Goal: Task Accomplishment & Management: Complete application form

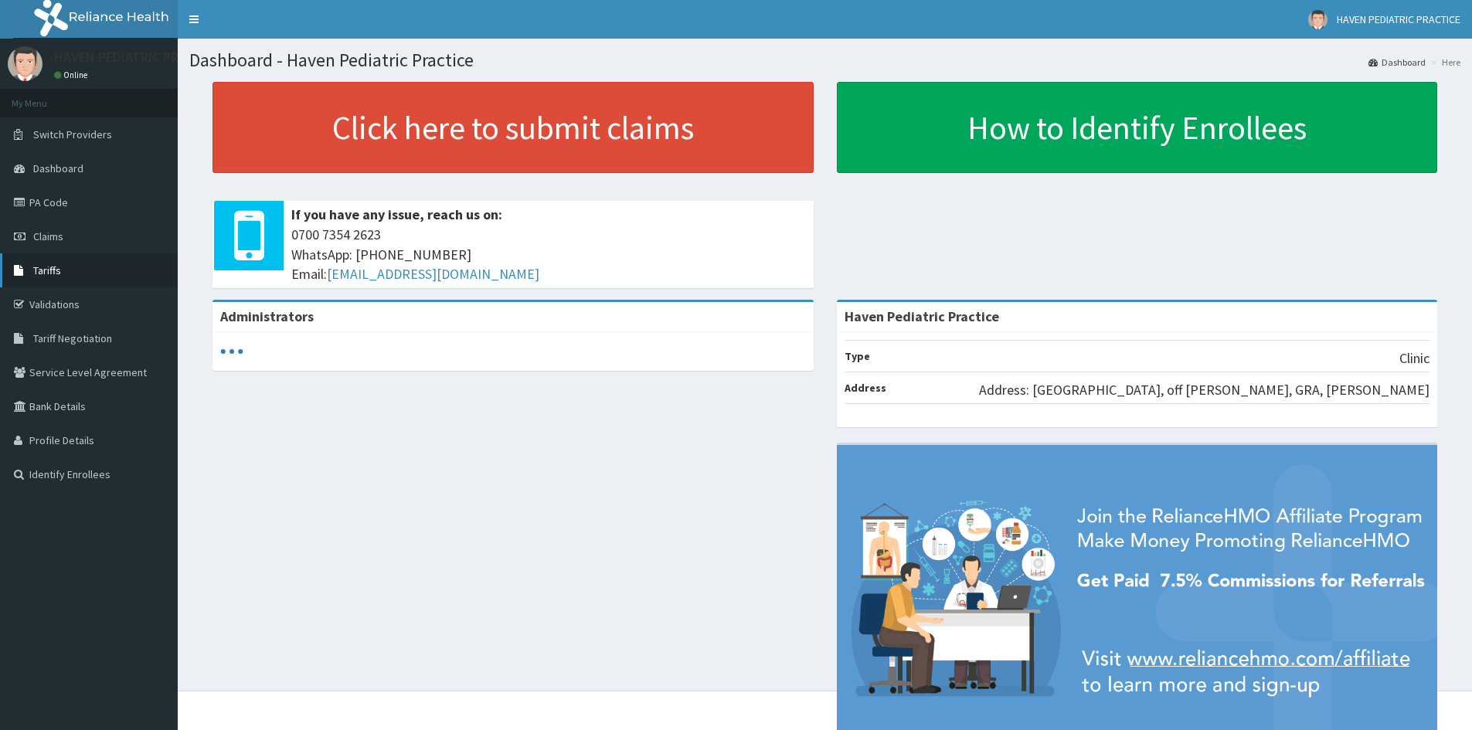
click at [40, 271] on span "Tariffs" at bounding box center [47, 271] width 28 height 14
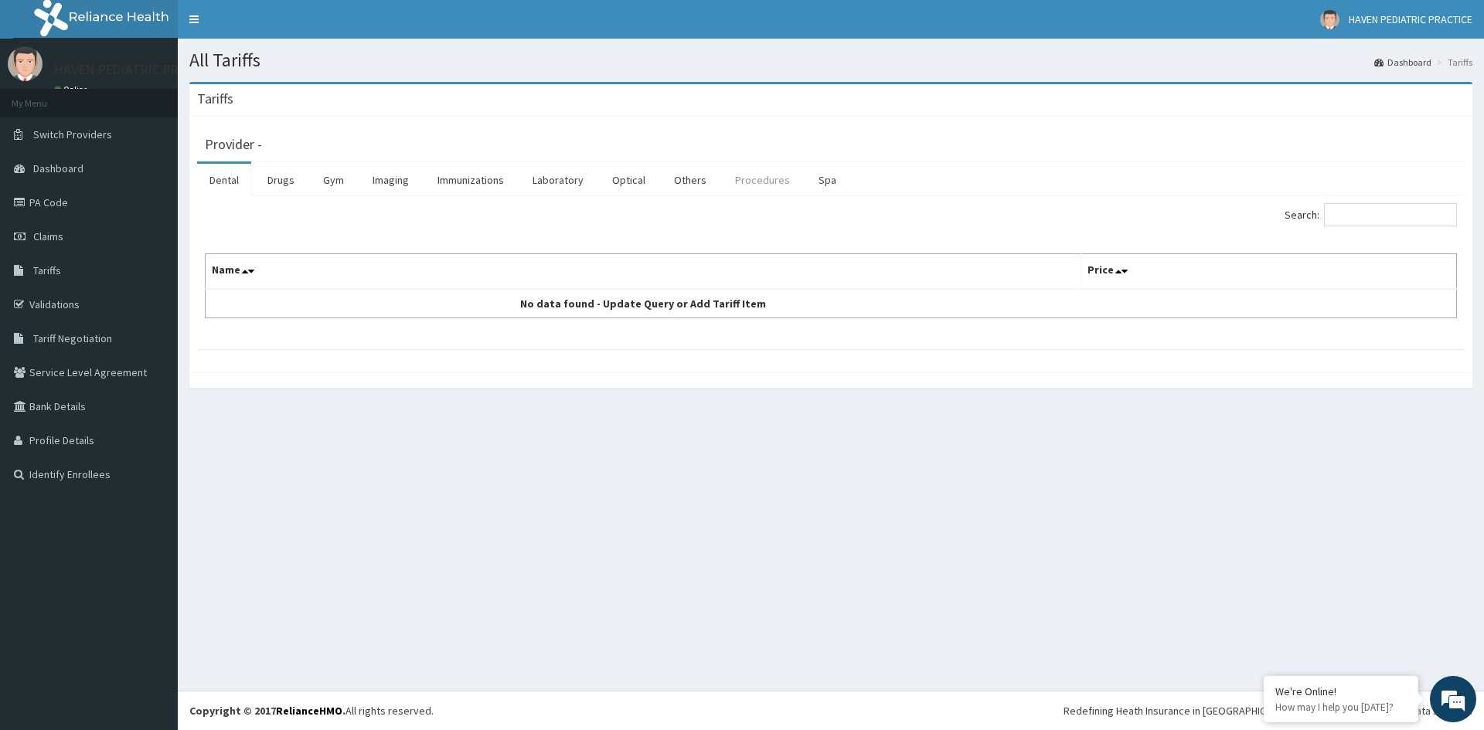
click at [755, 172] on link "Procedures" at bounding box center [763, 180] width 80 height 32
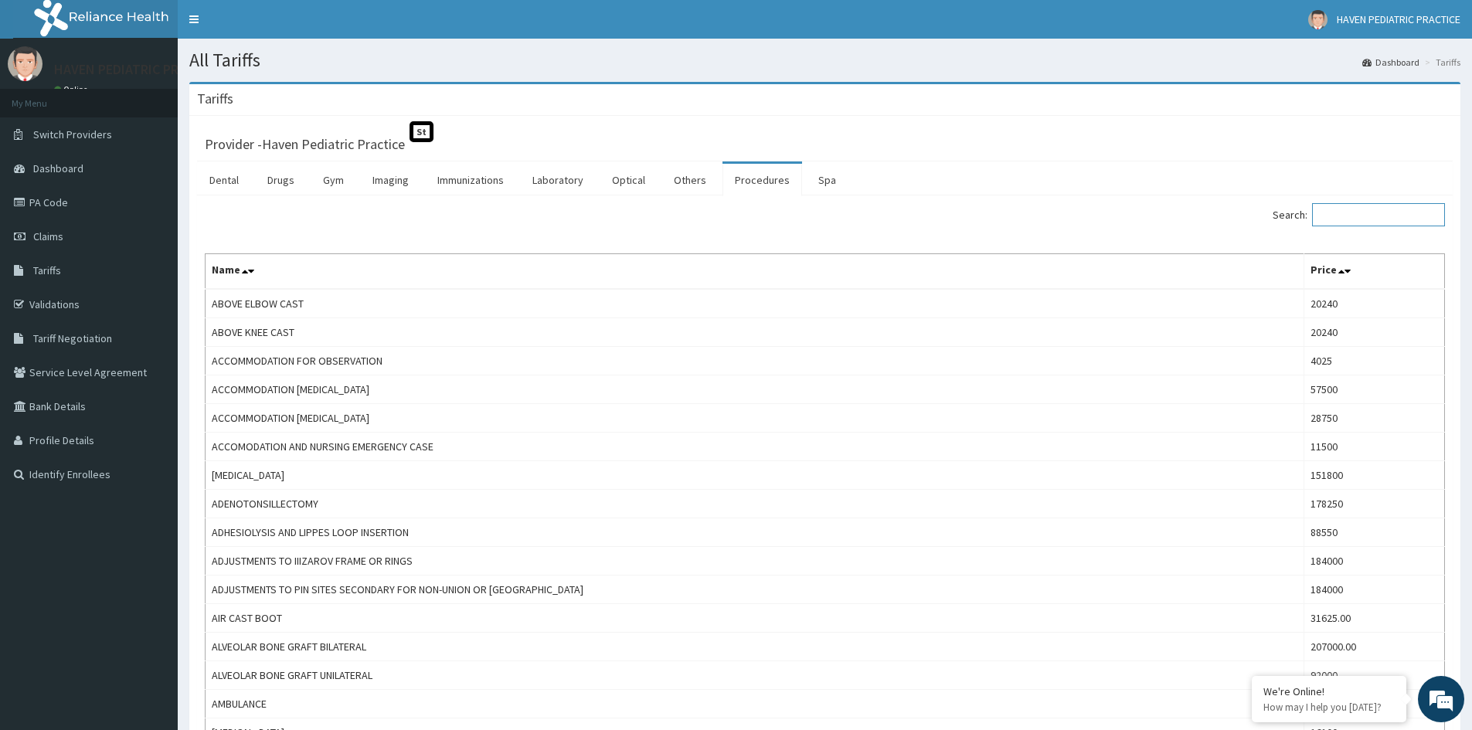
click at [1416, 215] on input "Search:" at bounding box center [1378, 214] width 133 height 23
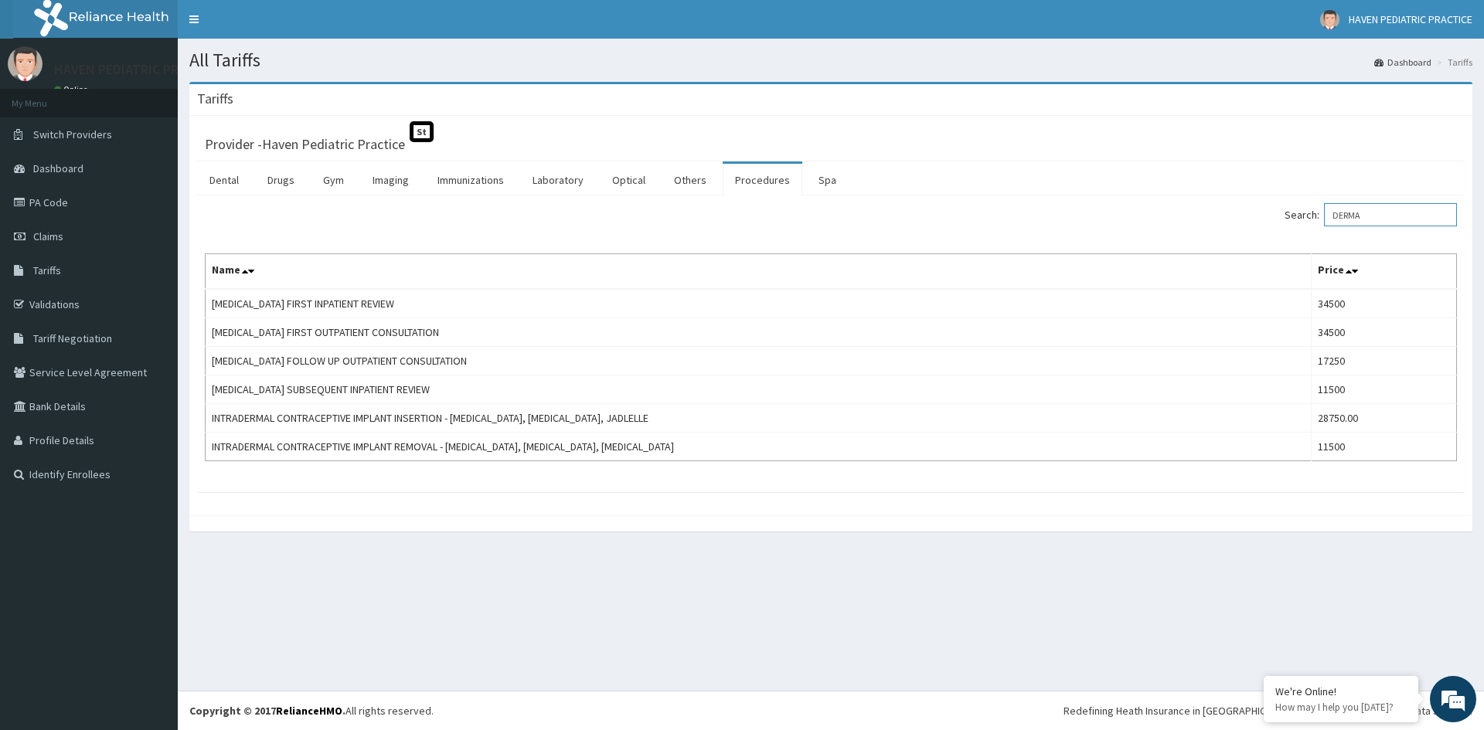
type input "DERMA"
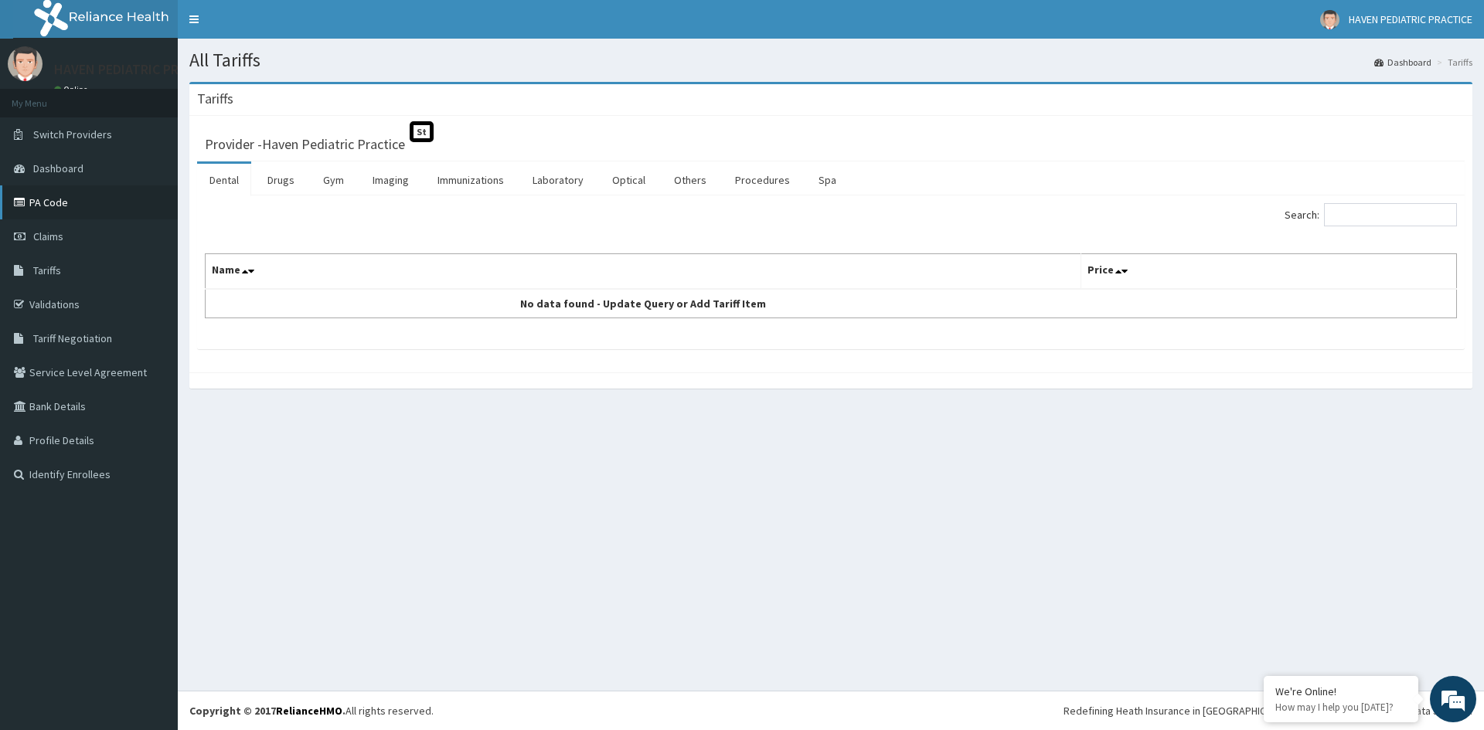
click at [83, 212] on link "PA Code" at bounding box center [89, 202] width 178 height 34
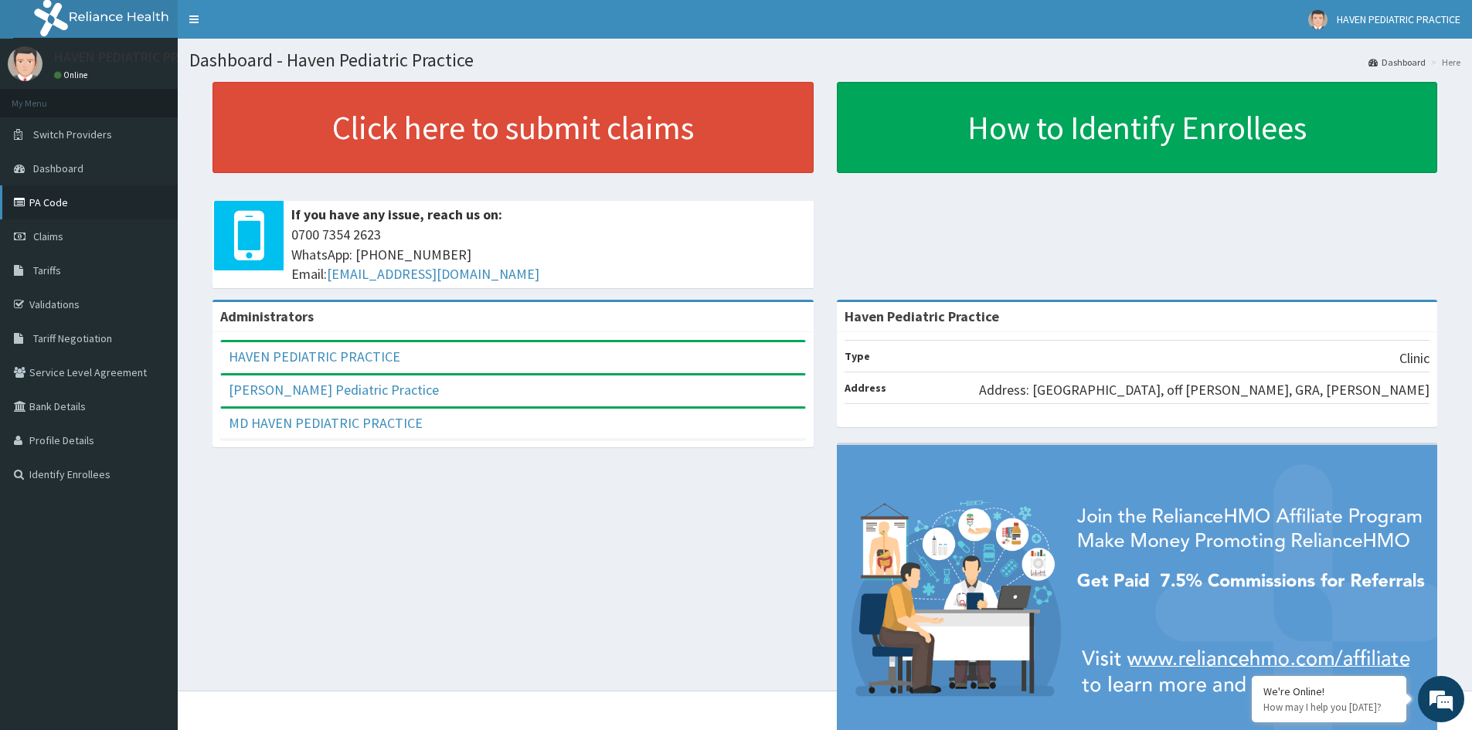
click at [43, 203] on link "PA Code" at bounding box center [89, 202] width 178 height 34
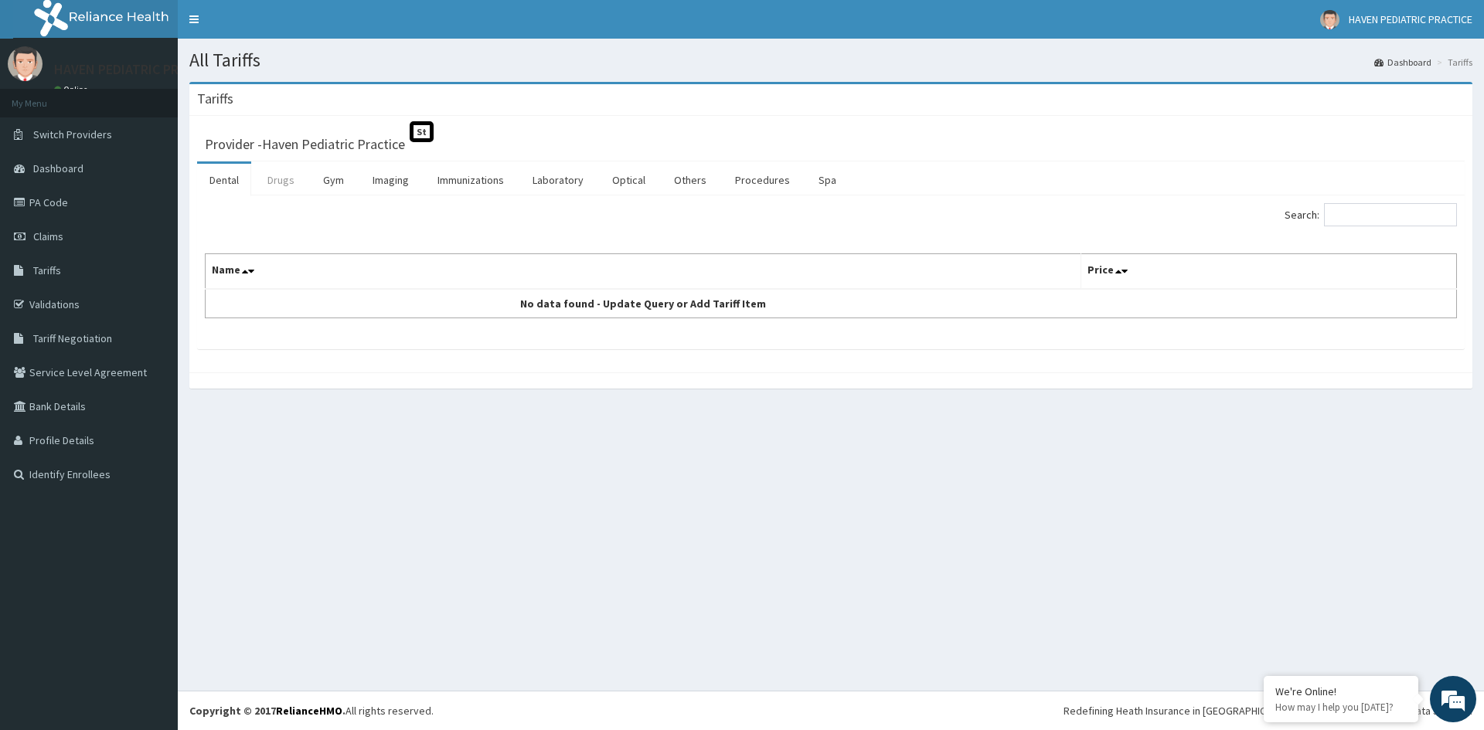
click at [301, 177] on link "Drugs" at bounding box center [281, 180] width 52 height 32
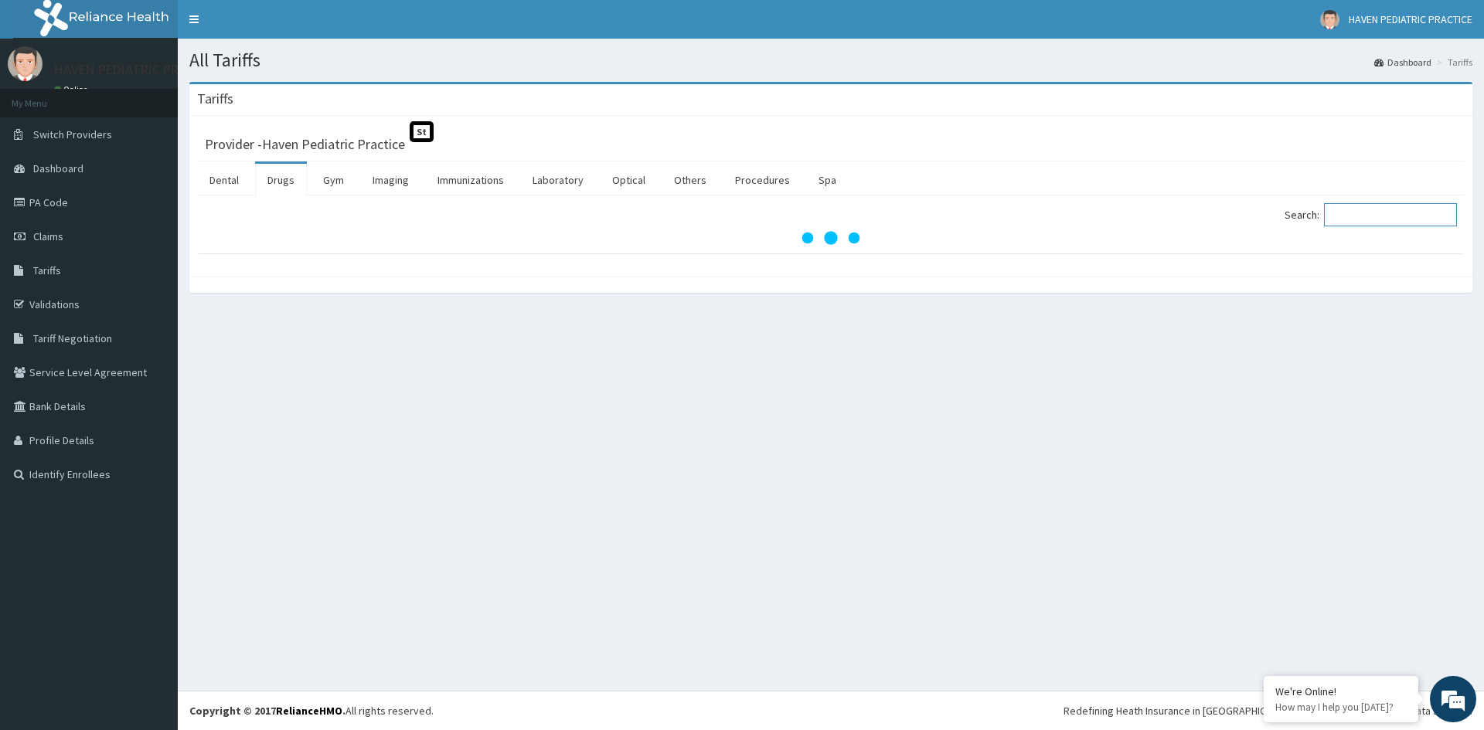
click at [1369, 213] on input "Search:" at bounding box center [1390, 214] width 133 height 23
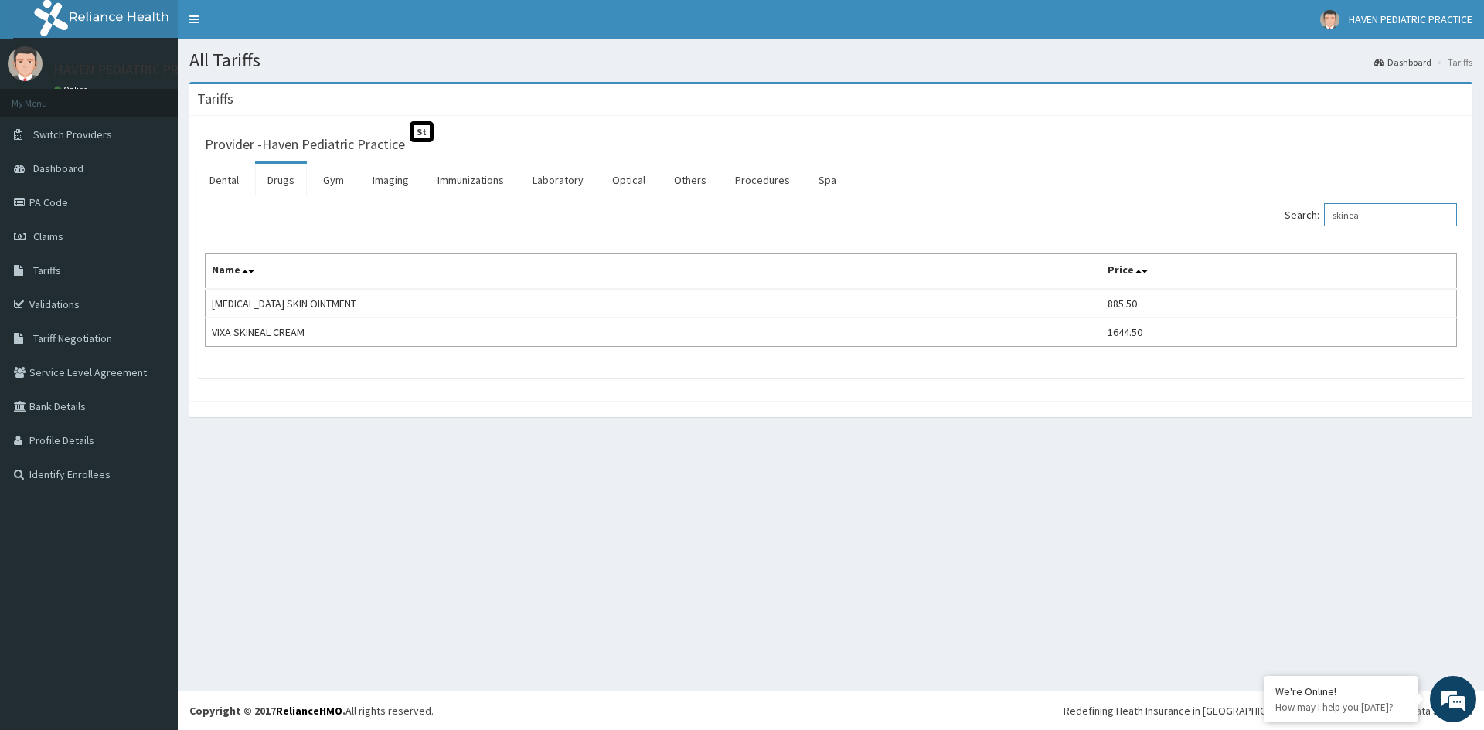
type input "skinea"
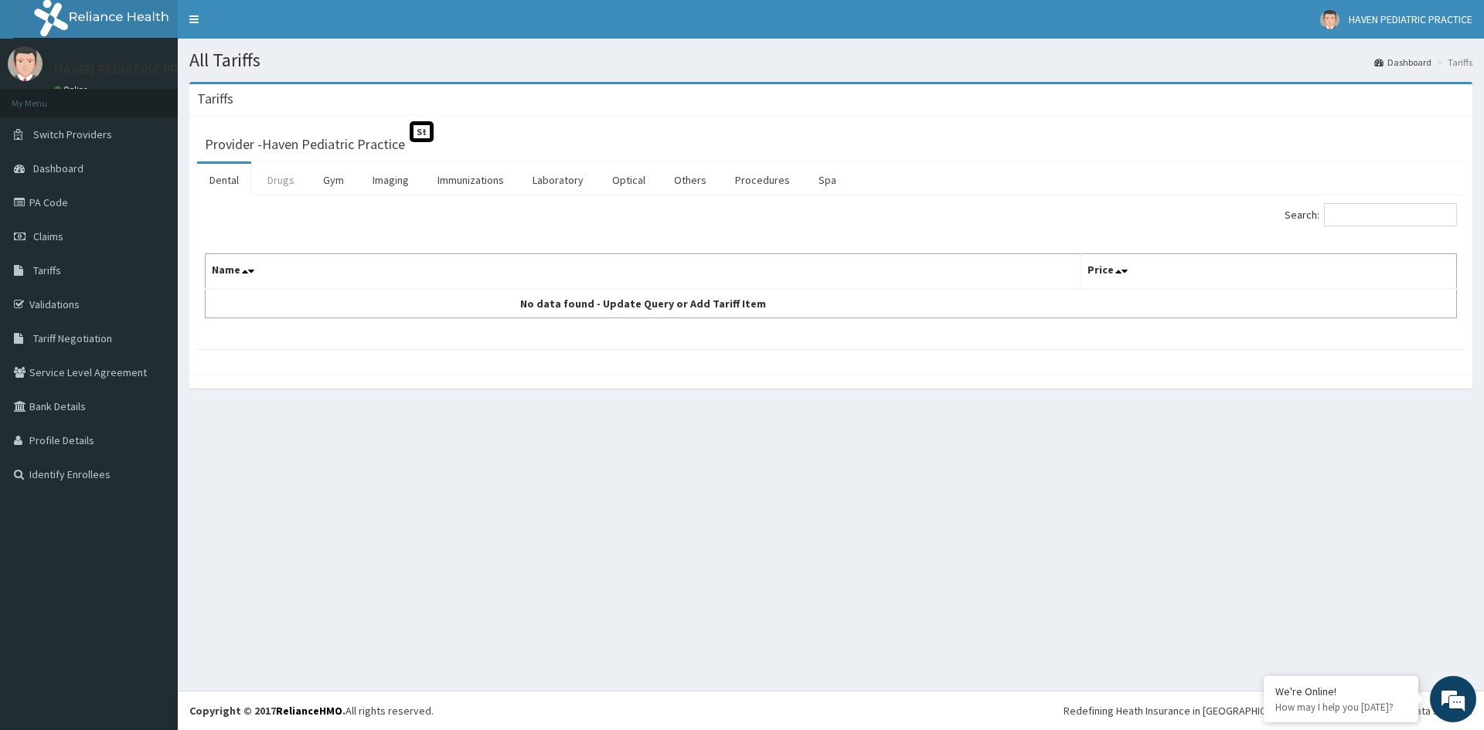
click at [287, 179] on link "Drugs" at bounding box center [281, 180] width 52 height 32
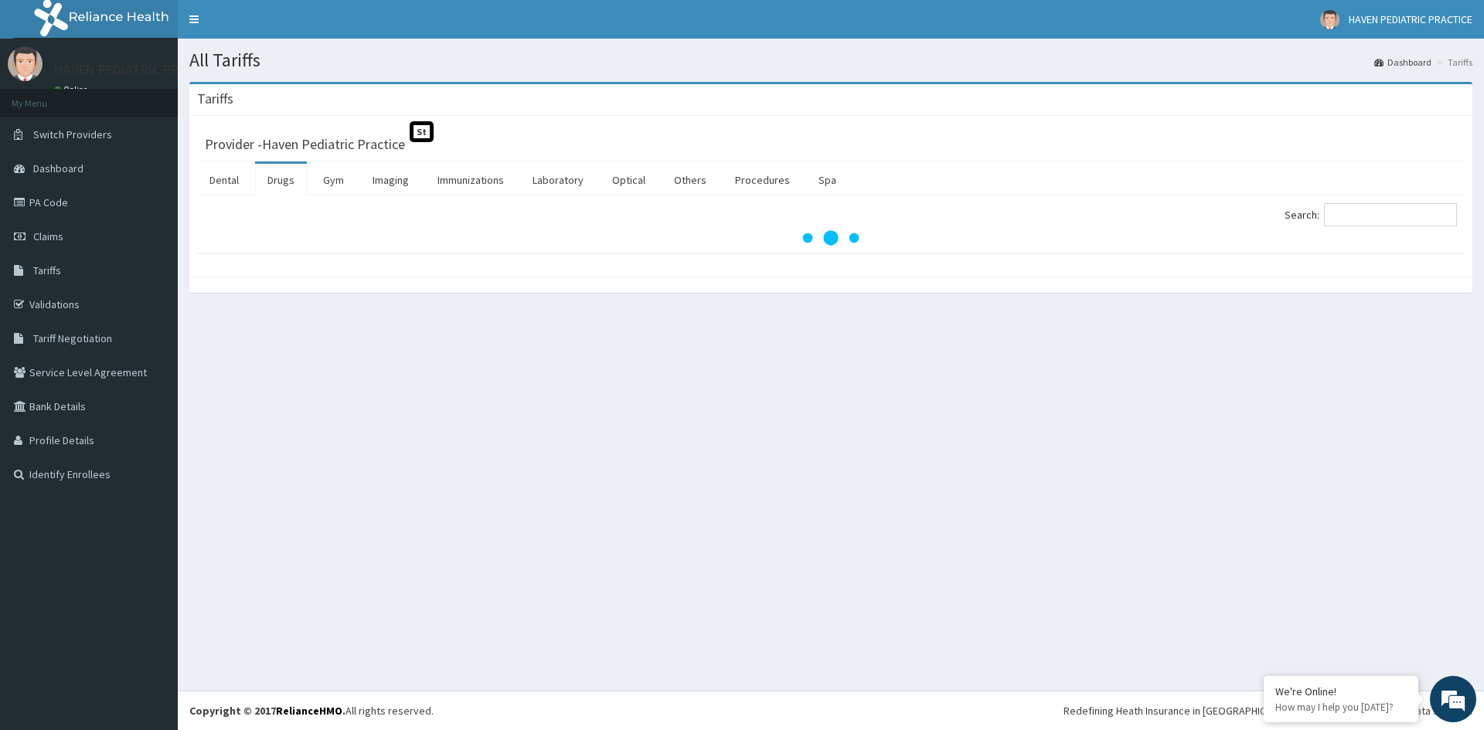
drag, startPoint x: 1284, startPoint y: 343, endPoint x: 1310, endPoint y: 338, distance: 25.9
click at [1284, 343] on div "All Tariffs Dashboard Tariffs Tariffs Provider - Haven Pediatric Practice St De…" at bounding box center [831, 365] width 1306 height 652
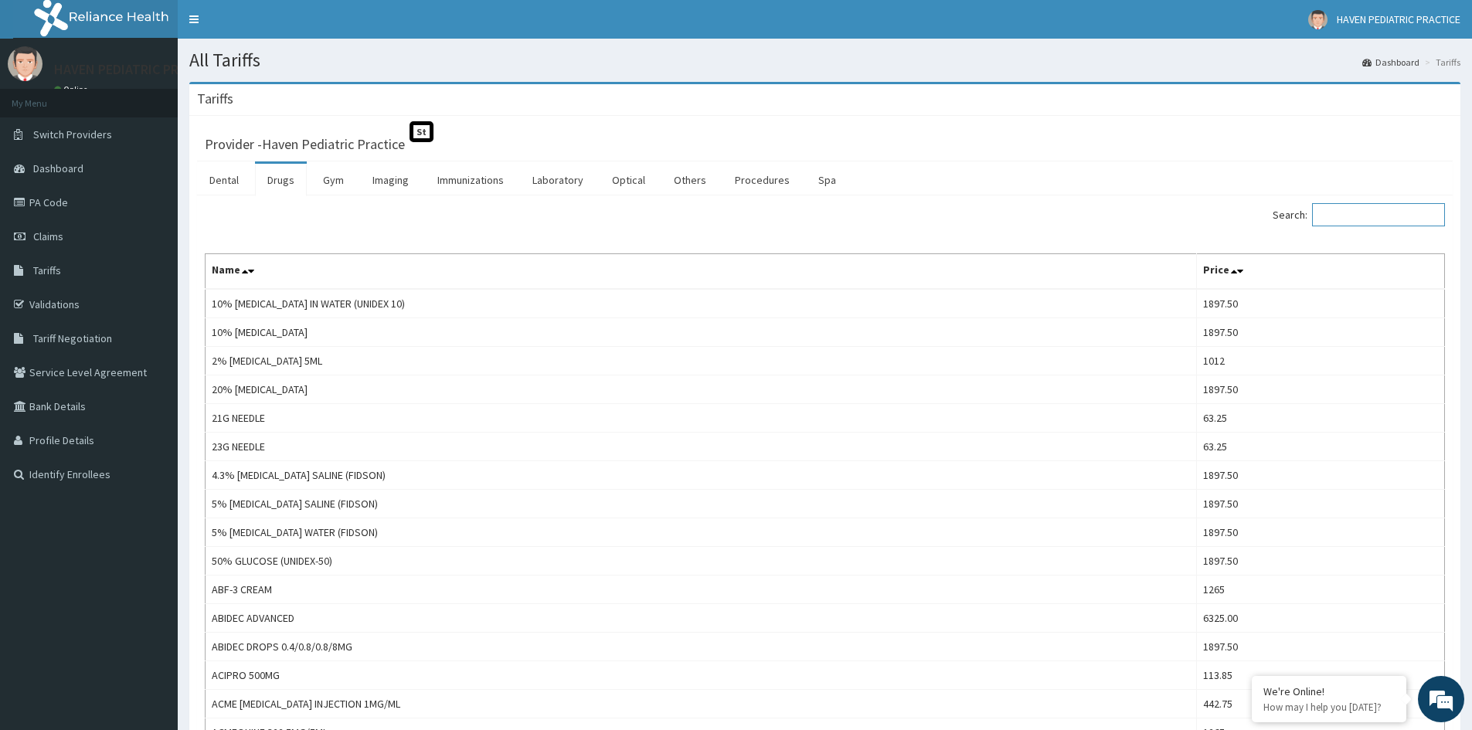
click at [1378, 216] on input "Search:" at bounding box center [1378, 214] width 133 height 23
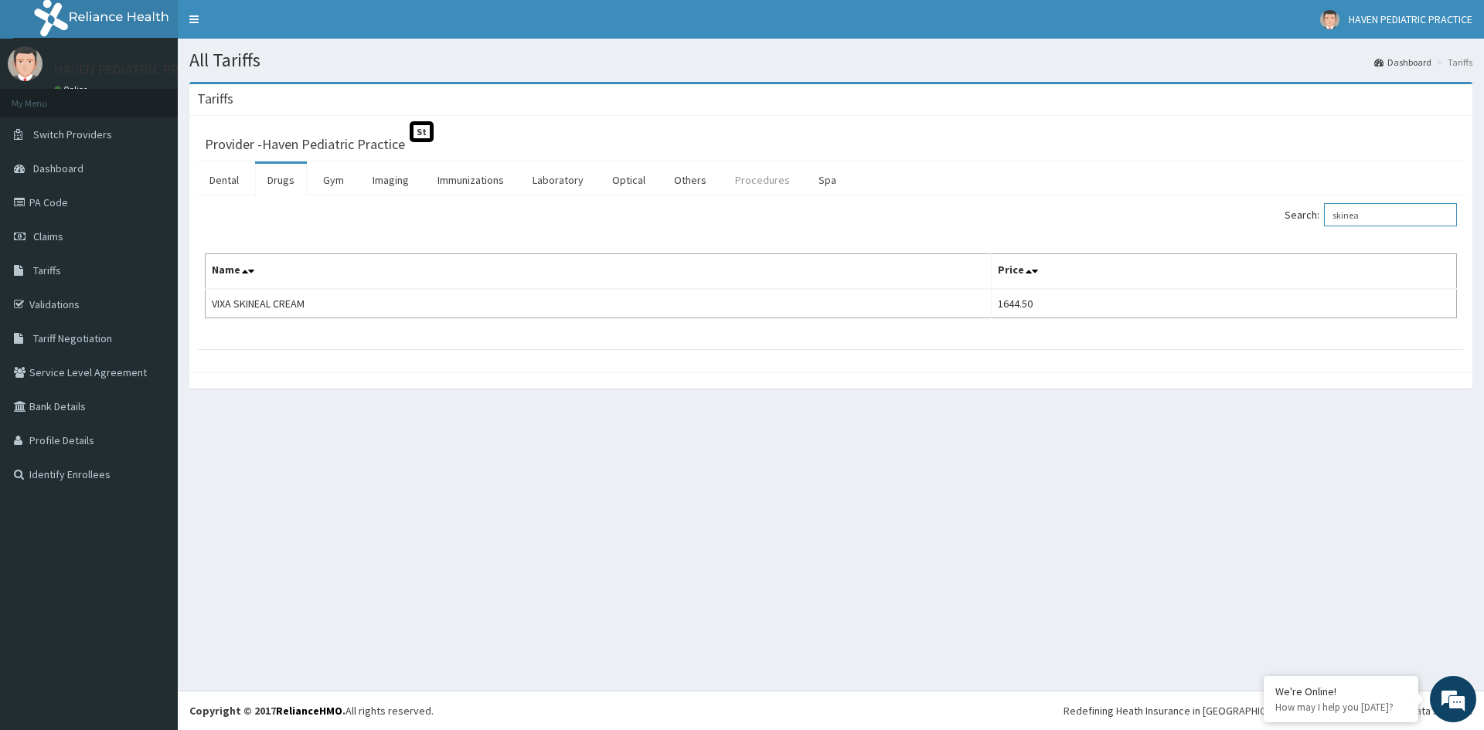
type input "skinea"
click at [749, 174] on link "Procedures" at bounding box center [763, 180] width 80 height 32
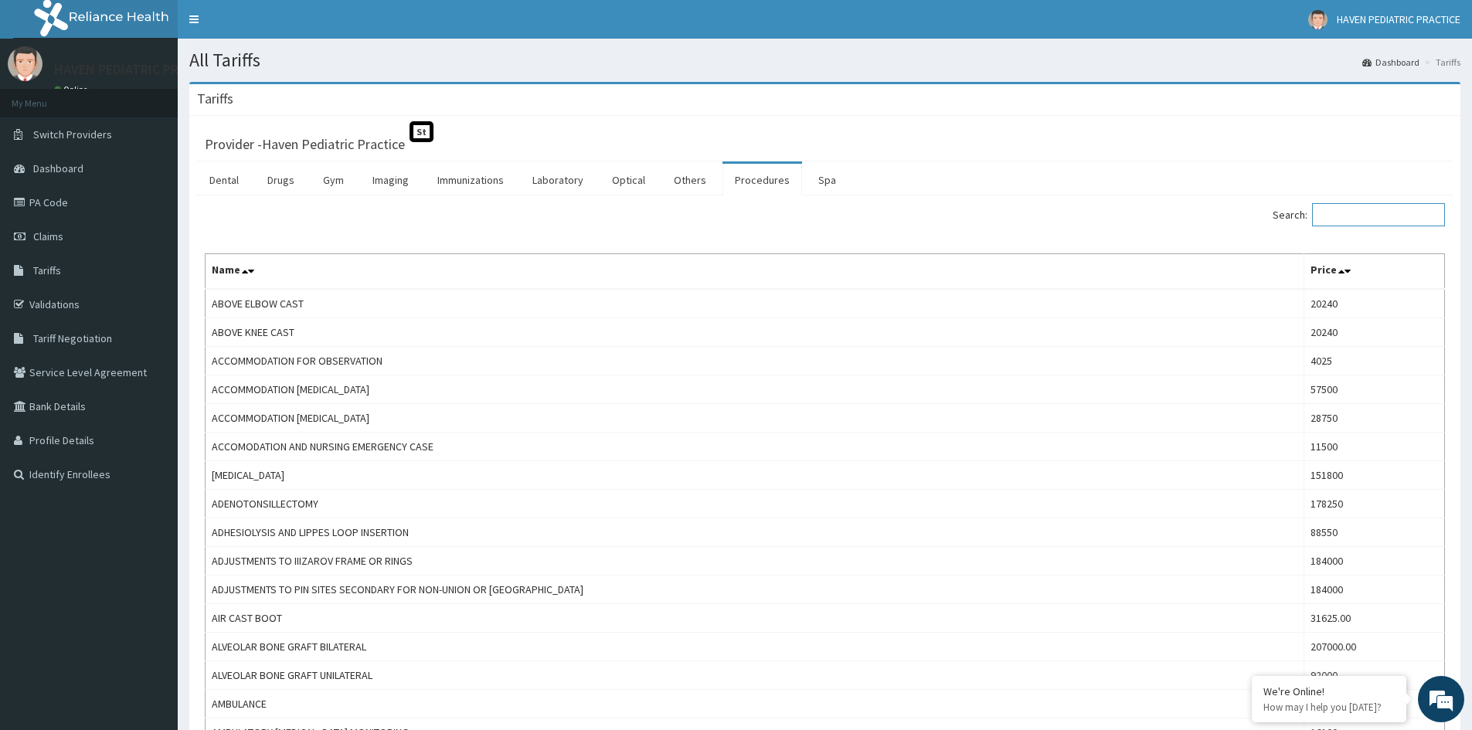
click at [1390, 214] on input "Search:" at bounding box center [1378, 214] width 133 height 23
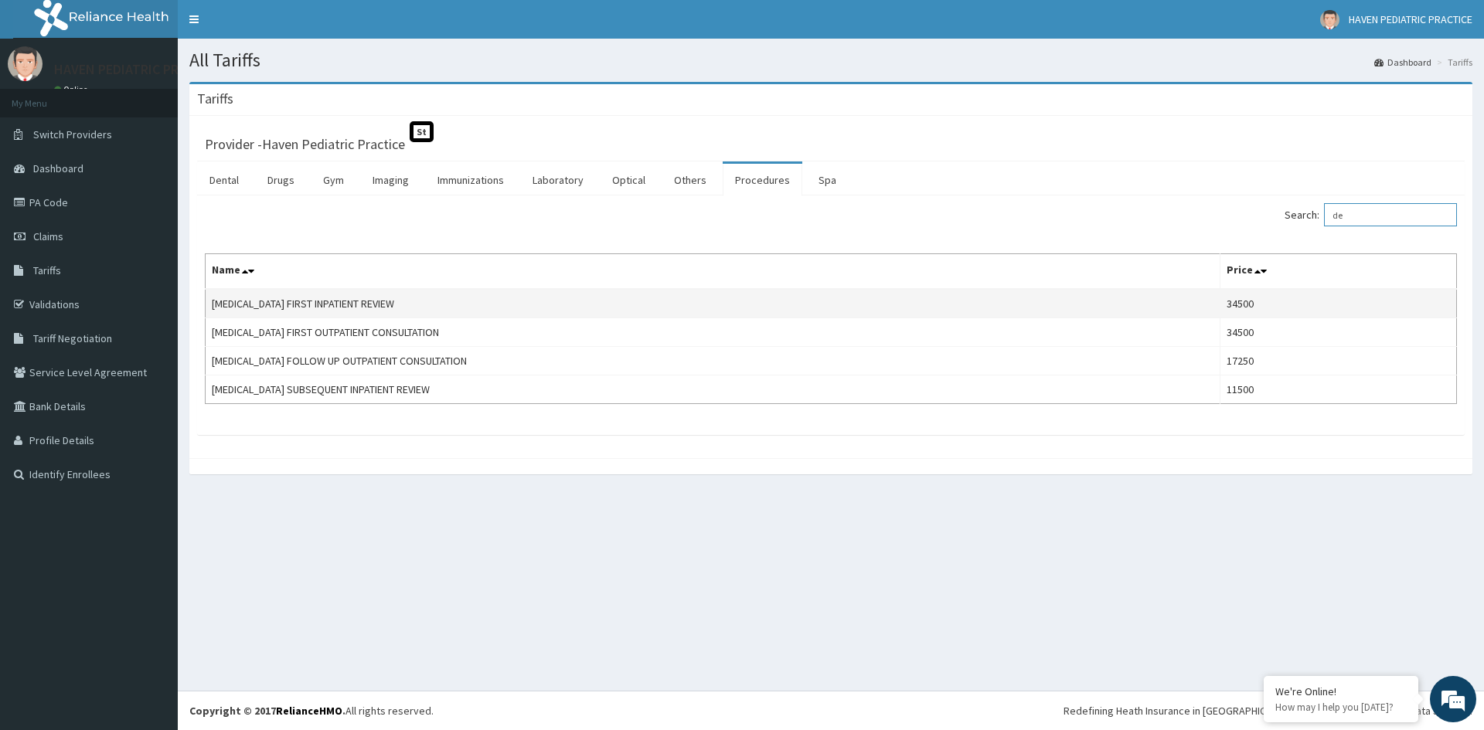
type input "d"
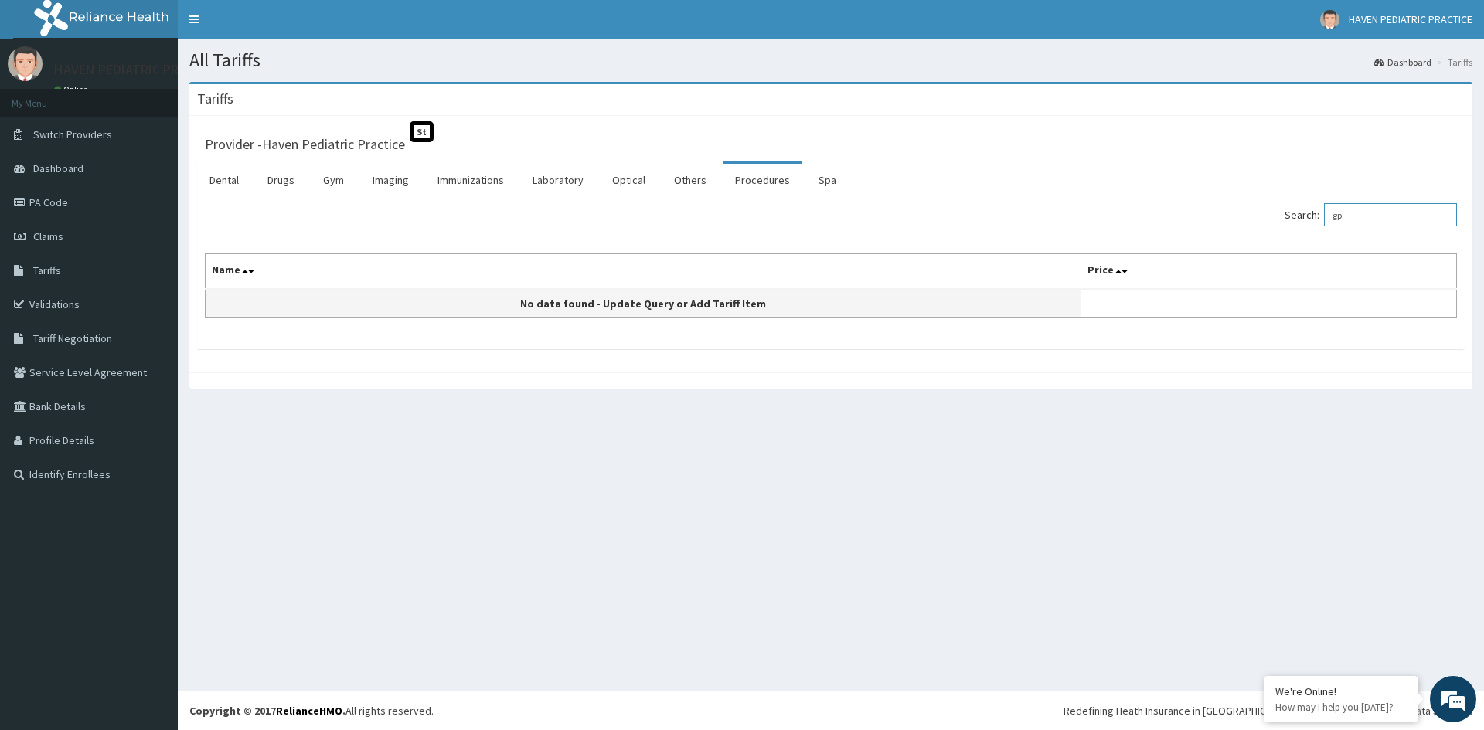
type input "g"
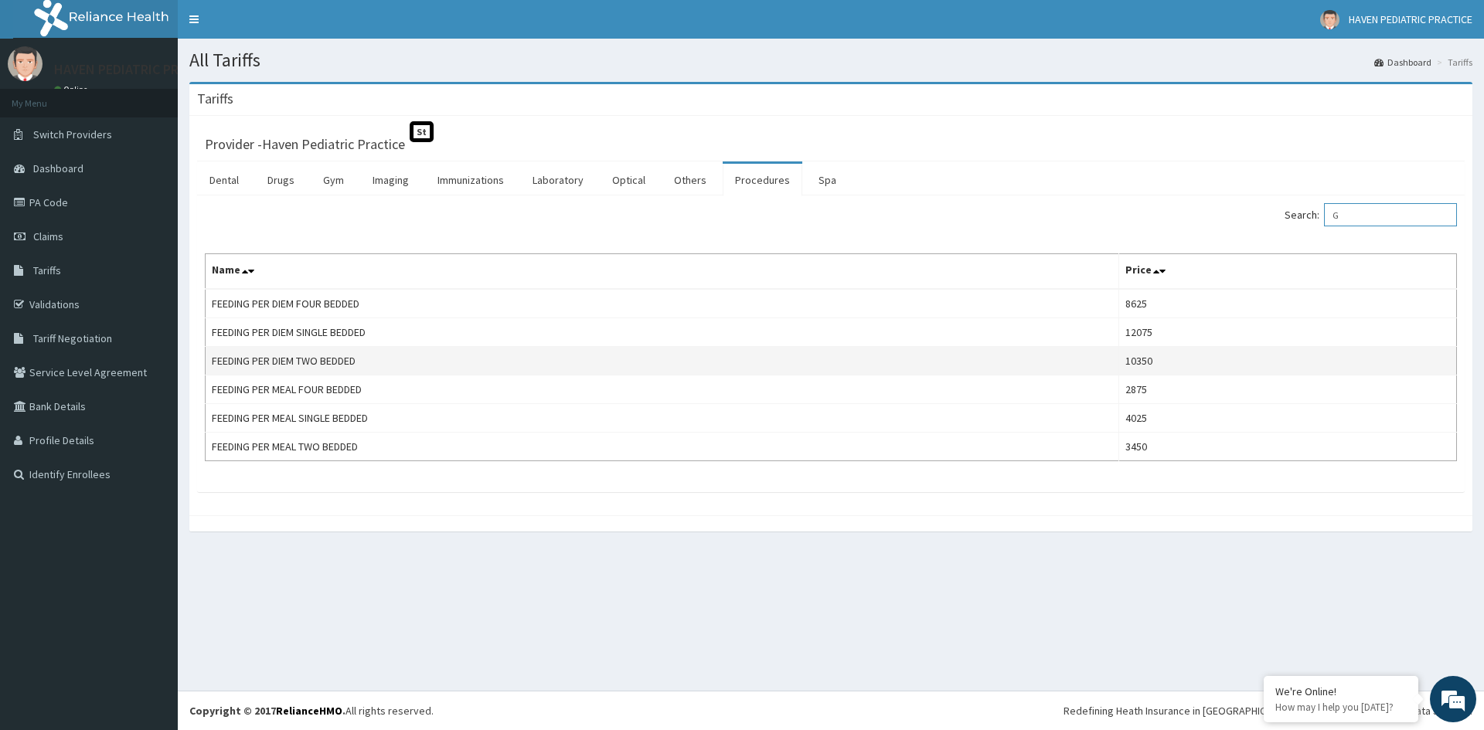
type input "G"
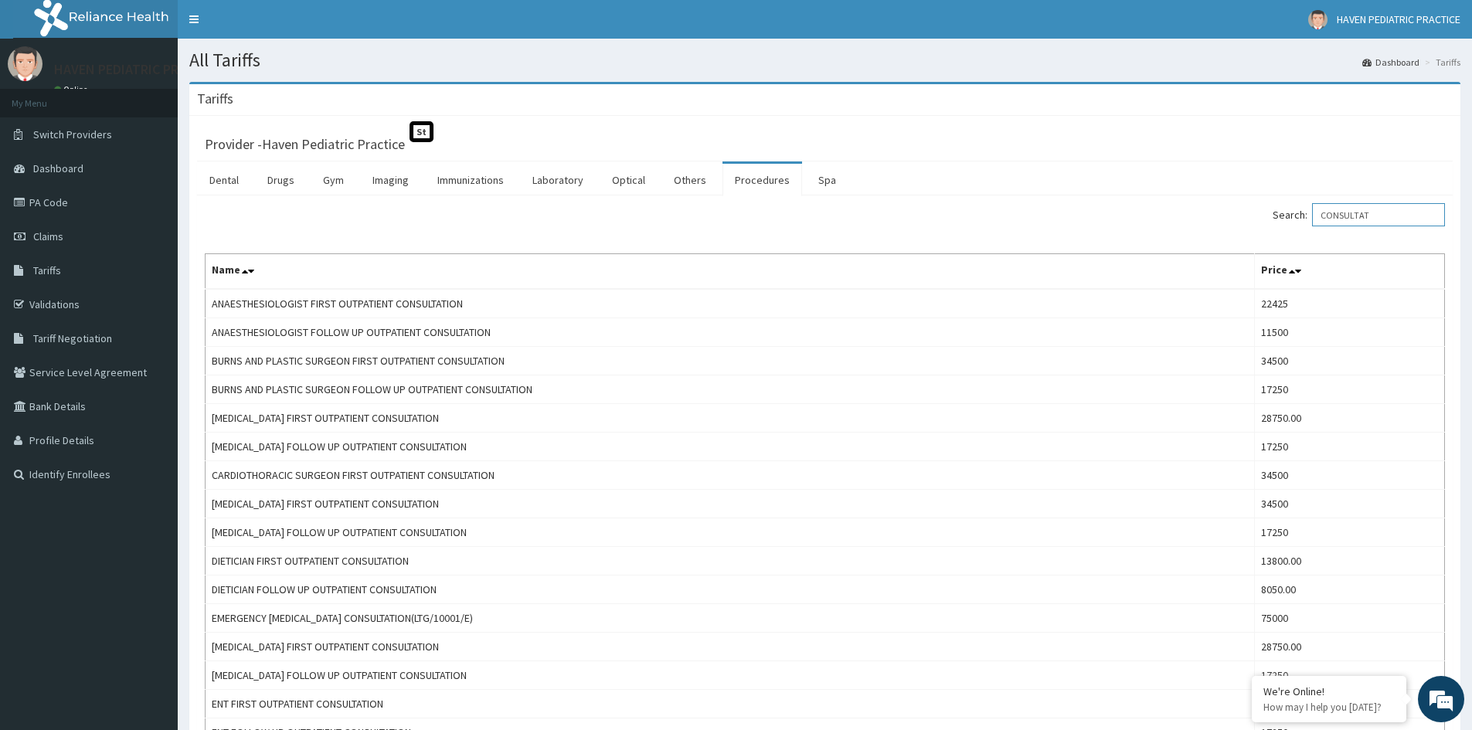
type input "CONSULTAT"
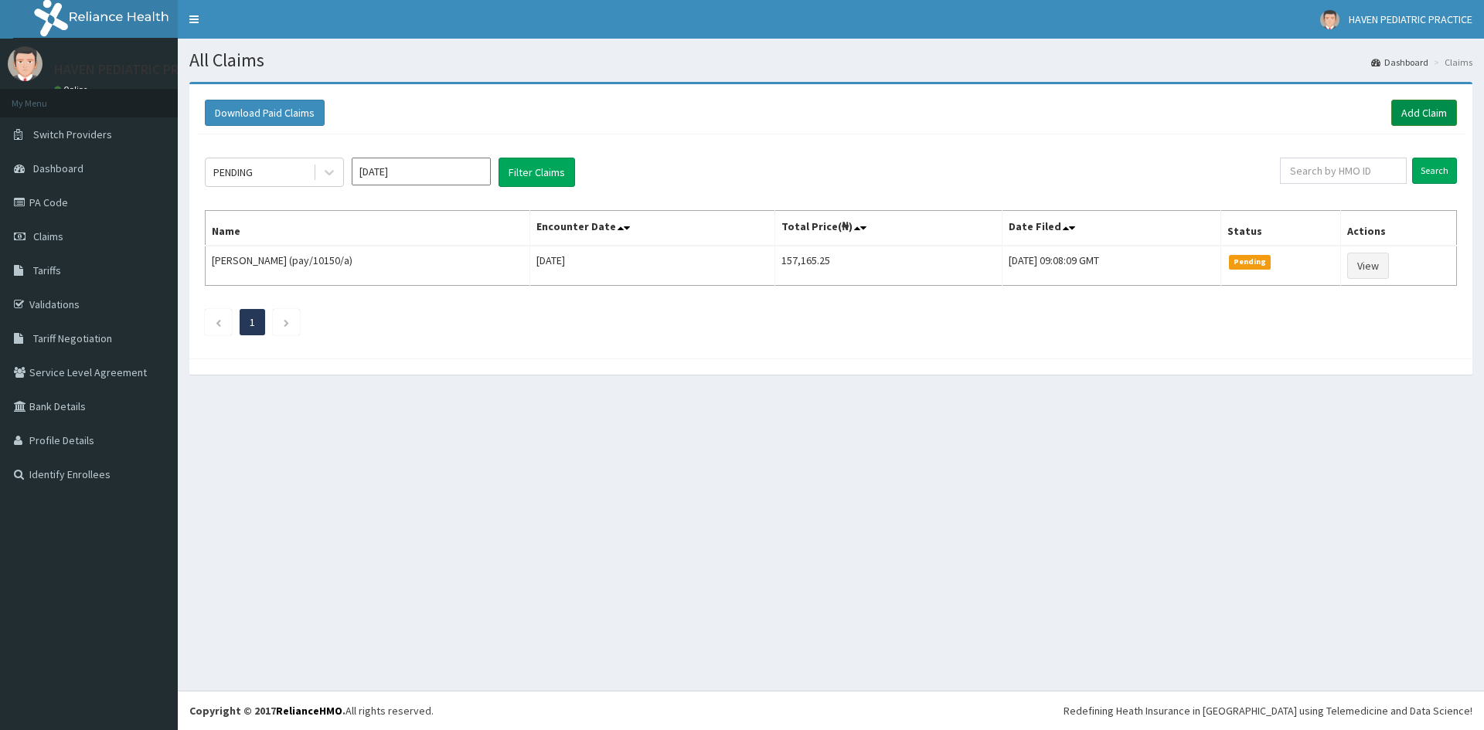
click at [1417, 118] on link "Add Claim" at bounding box center [1424, 113] width 66 height 26
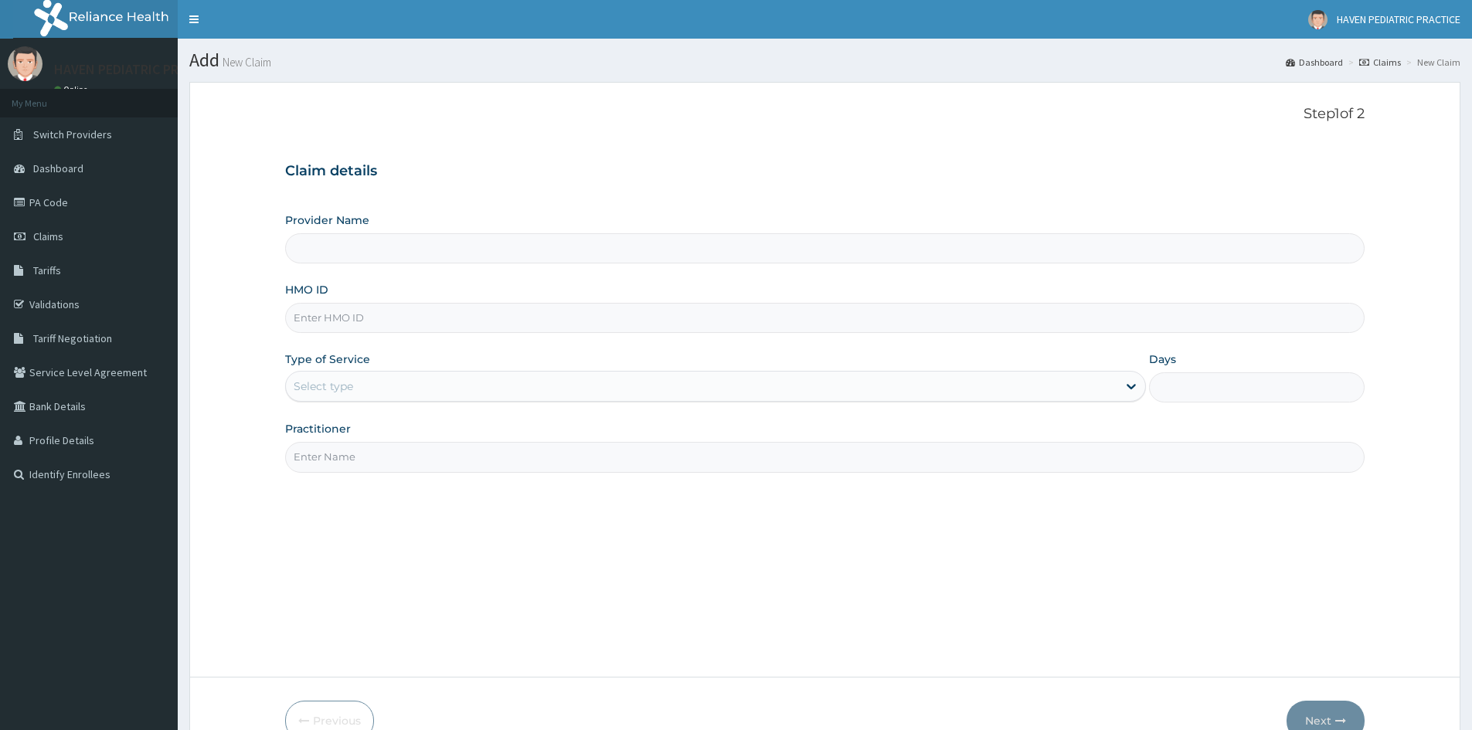
click at [471, 257] on input "Provider Name" at bounding box center [825, 248] width 1080 height 30
click at [431, 322] on input "HMO ID" at bounding box center [825, 318] width 1080 height 30
paste input "PA/890473"
type input "P"
type input "PAY/1029"
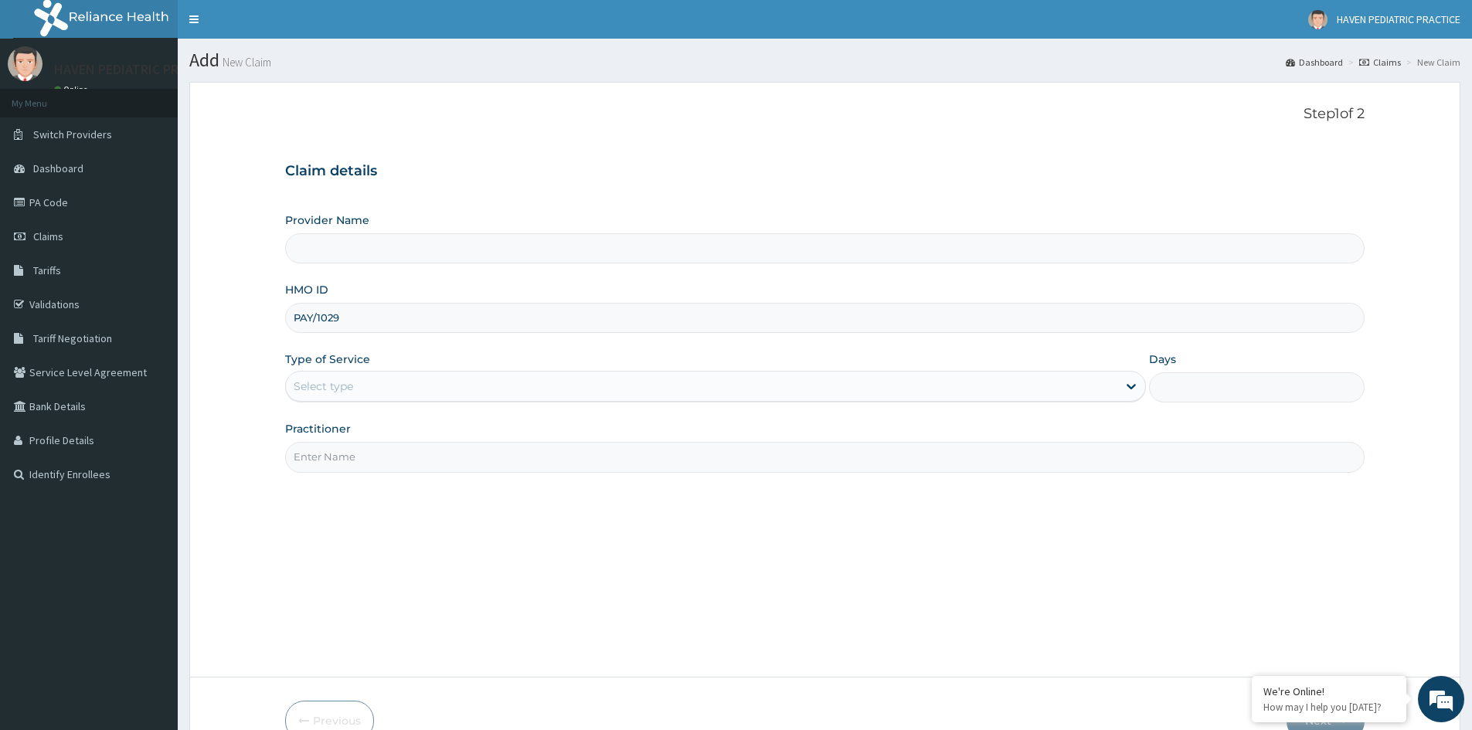
type input "Haven Pediatric Practice"
type input "PAY/10293/C"
click at [415, 393] on div "Select type" at bounding box center [702, 386] width 832 height 25
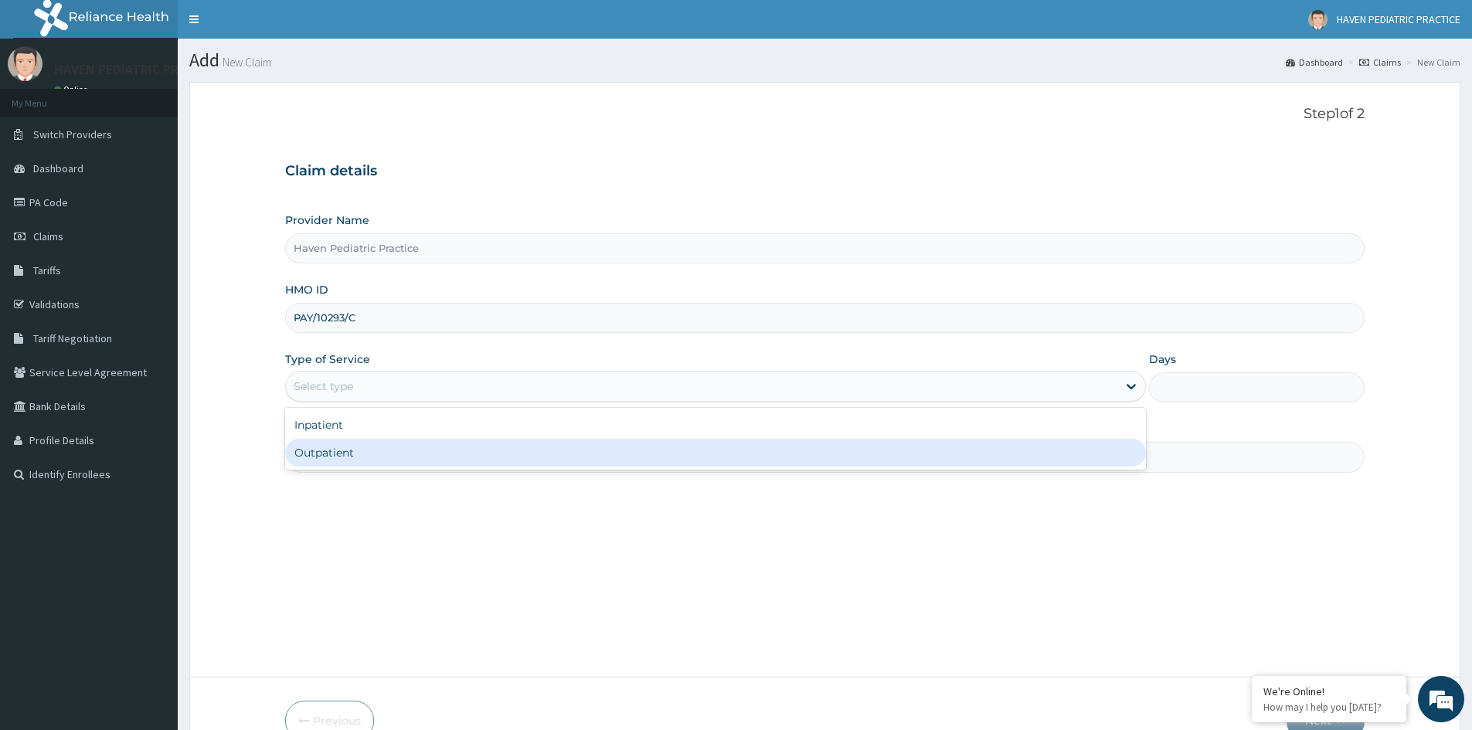
click at [353, 448] on div "Outpatient" at bounding box center [715, 453] width 861 height 28
type input "1"
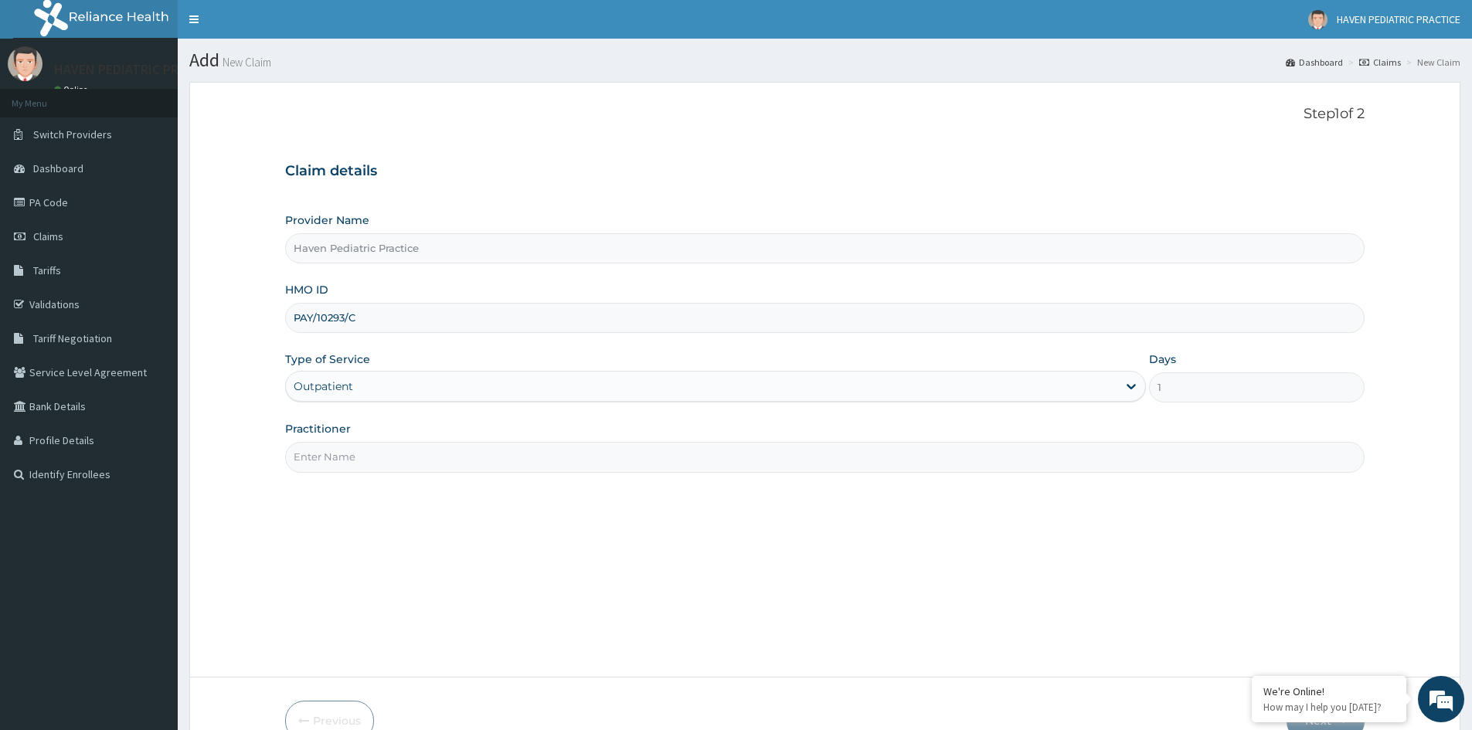
click at [400, 455] on input "Practitioner" at bounding box center [825, 457] width 1080 height 30
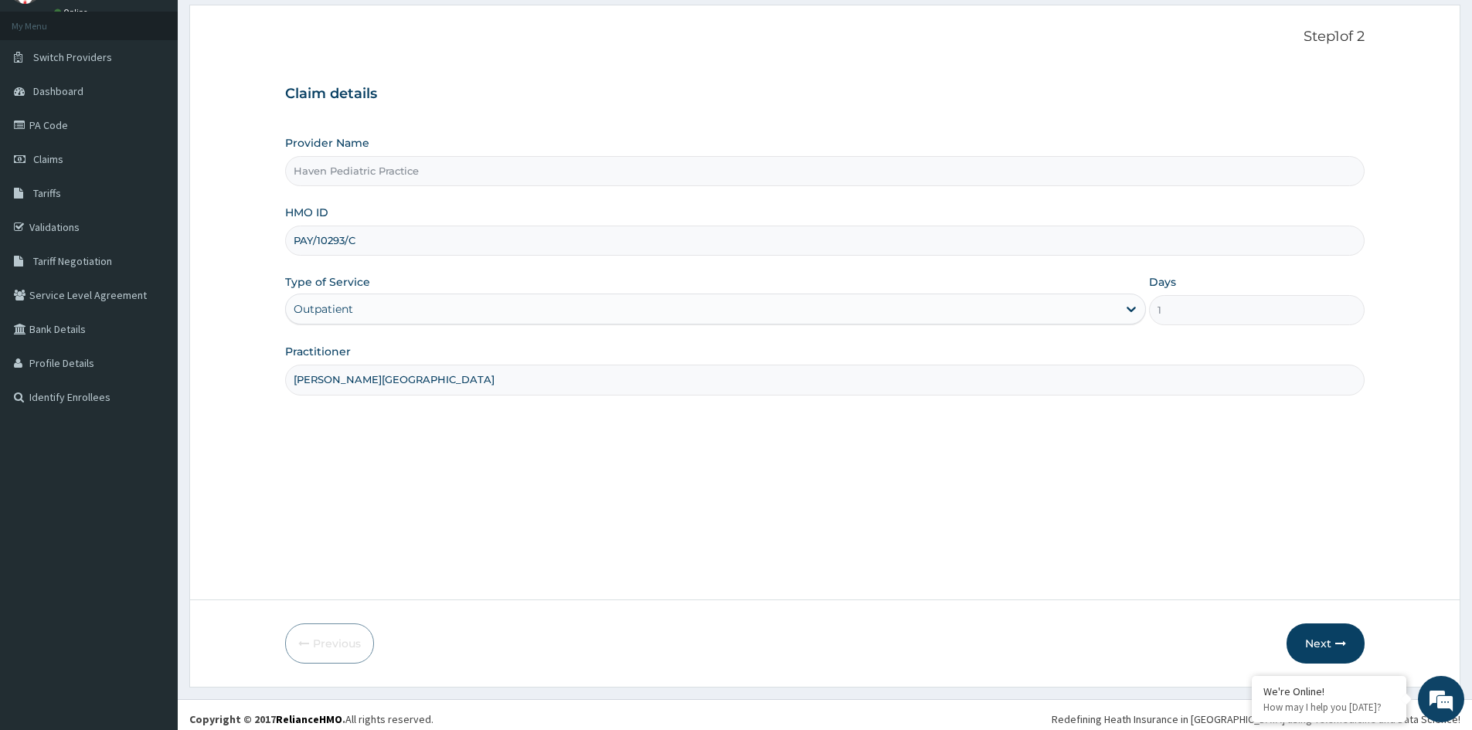
scroll to position [86, 0]
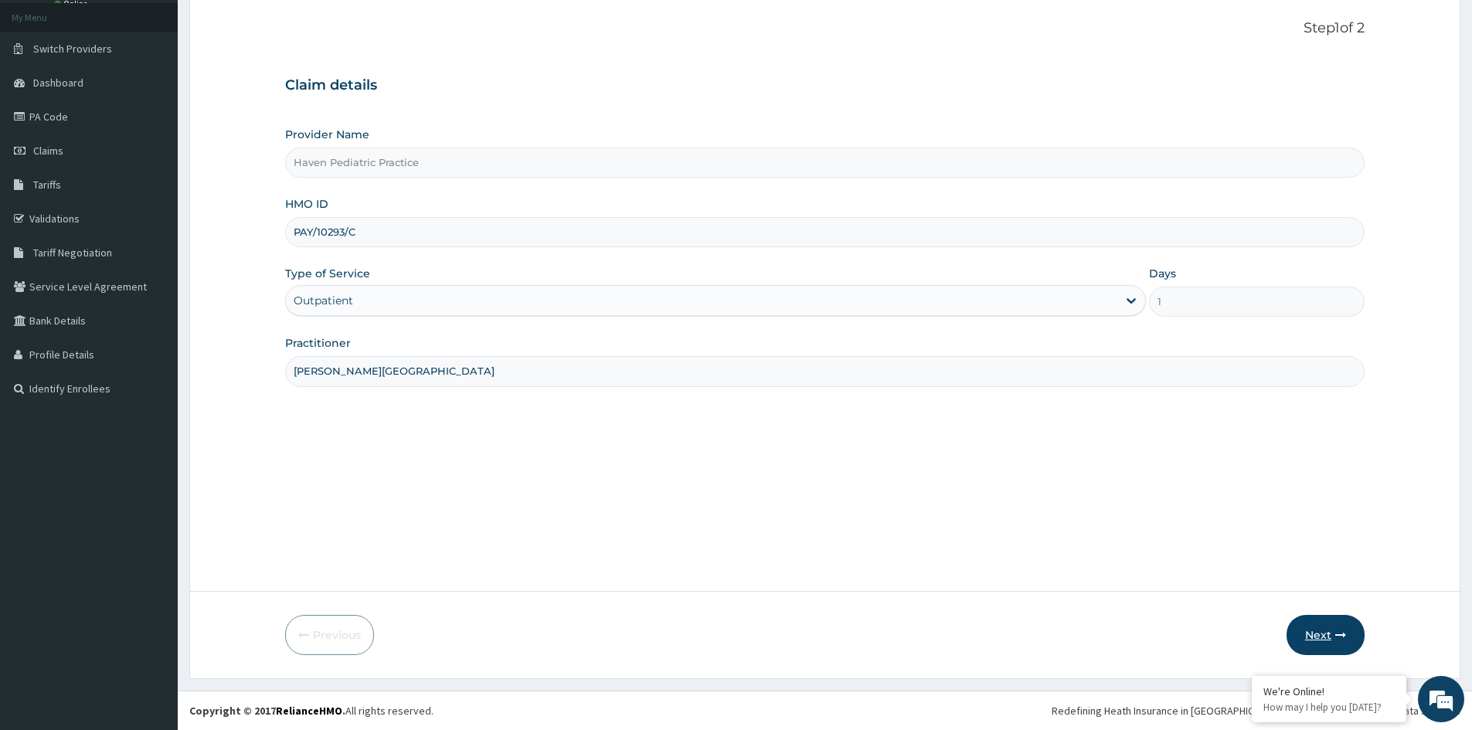
type input "DR. ODEDINA"
click at [1328, 630] on button "Next" at bounding box center [1326, 635] width 78 height 40
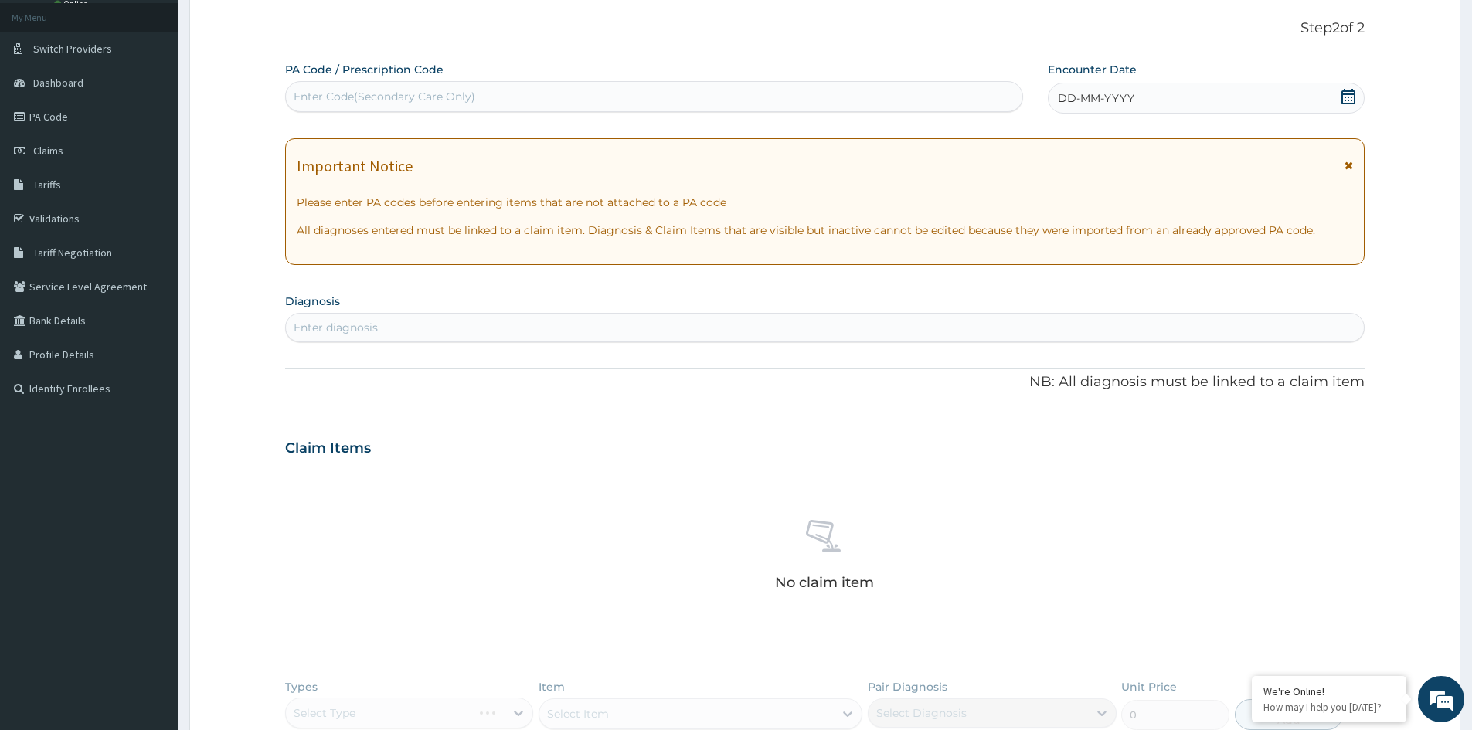
click at [522, 88] on div "Enter Code(Secondary Care Only)" at bounding box center [654, 96] width 736 height 25
paste input "PA/890473"
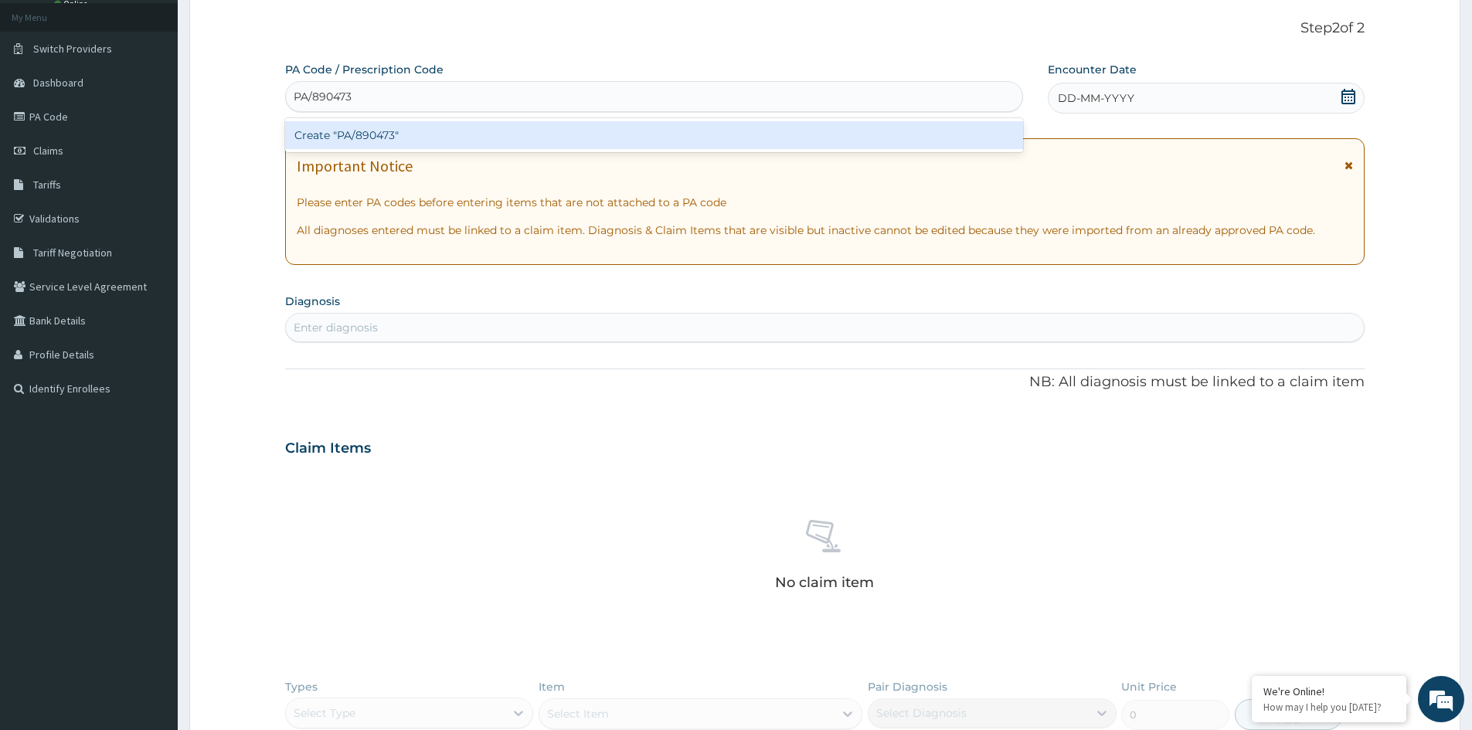
type input "PA/890473"
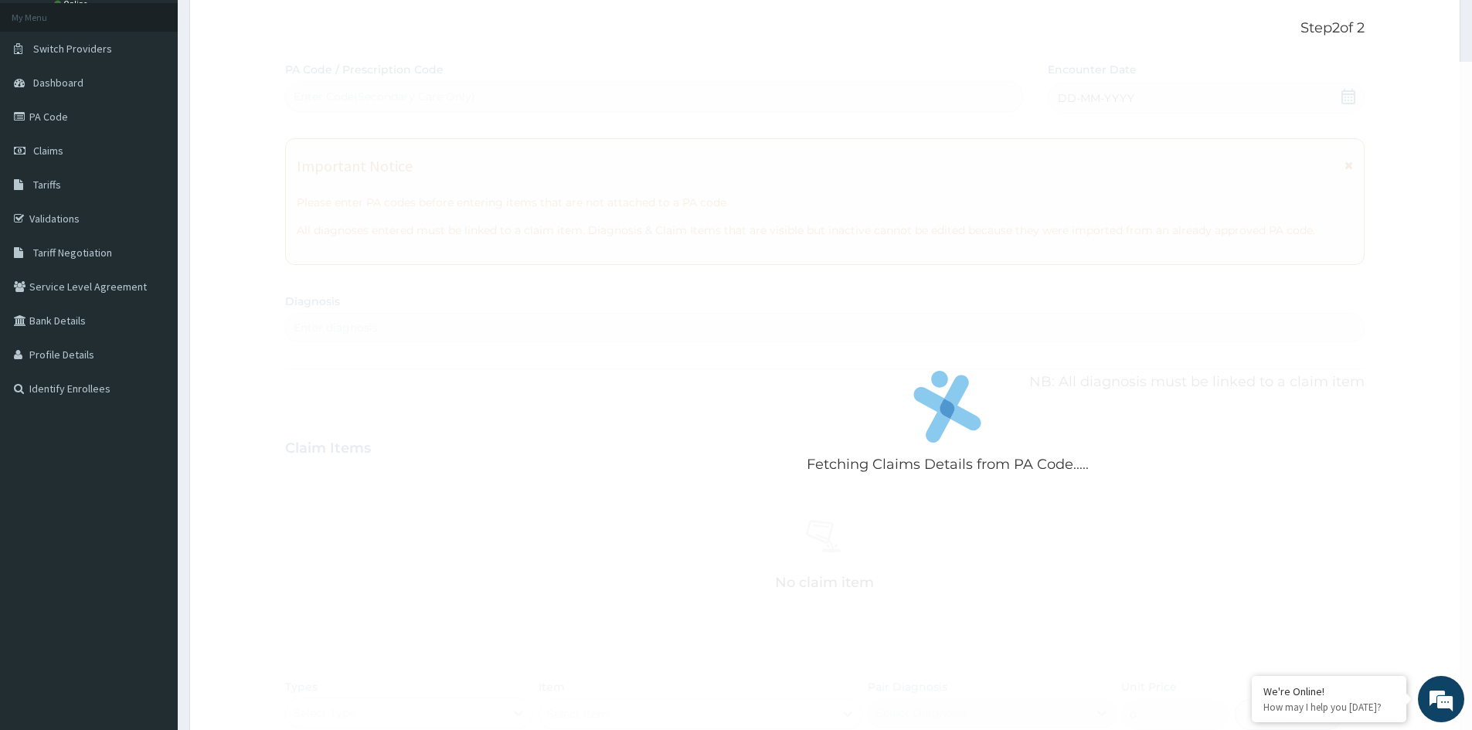
click at [1346, 95] on div "Fetching Claims Details from PA Code..... PA Code / Prescription Code Enter Cod…" at bounding box center [825, 454] width 1080 height 784
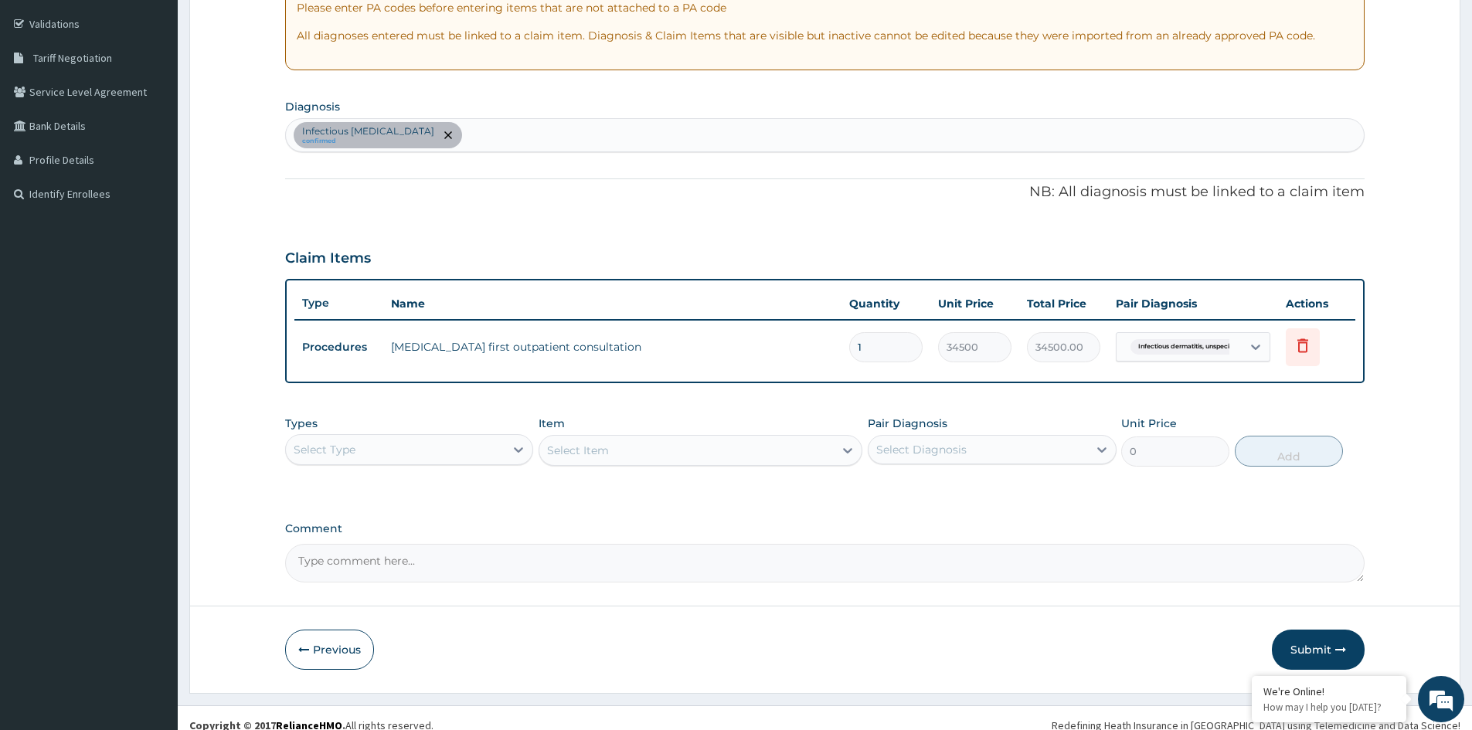
scroll to position [295, 0]
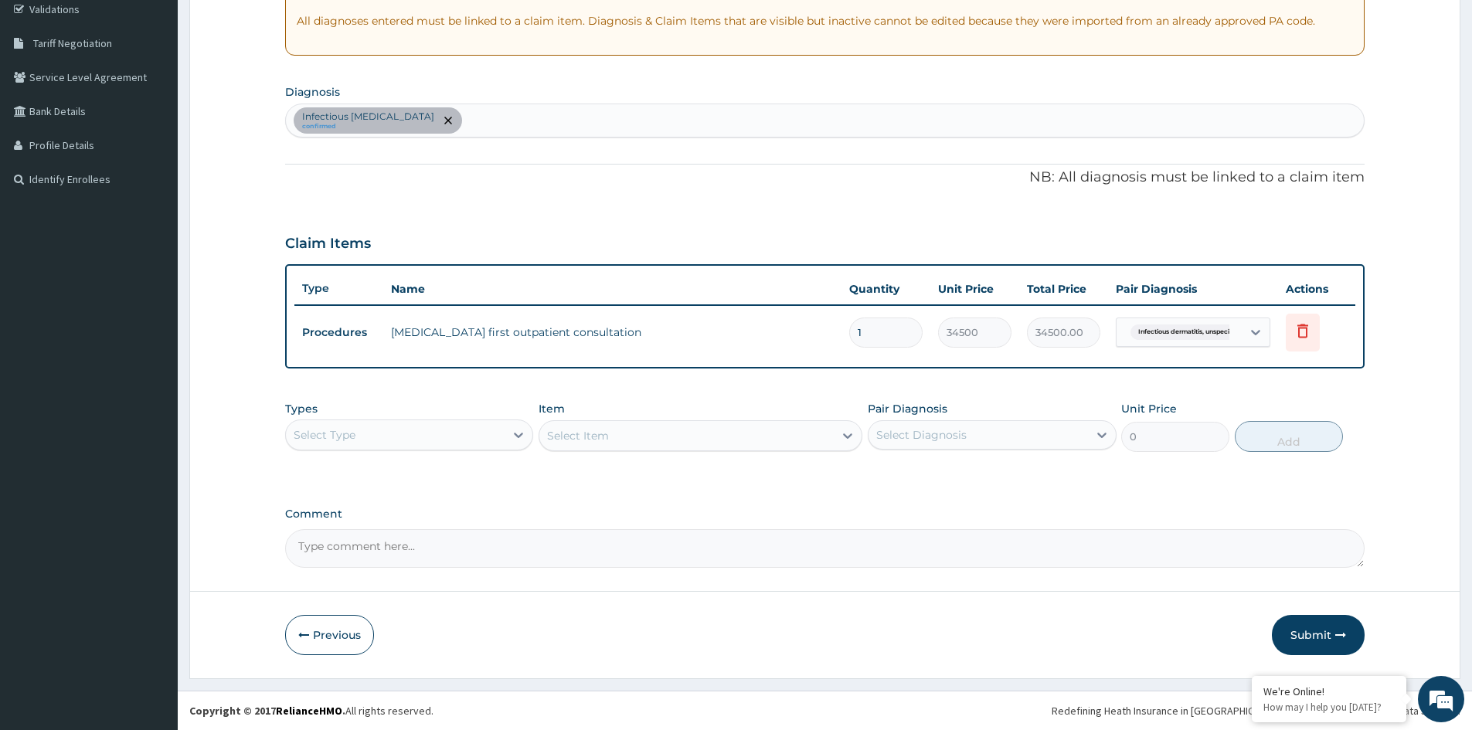
click at [485, 439] on div "Select Type" at bounding box center [395, 435] width 219 height 25
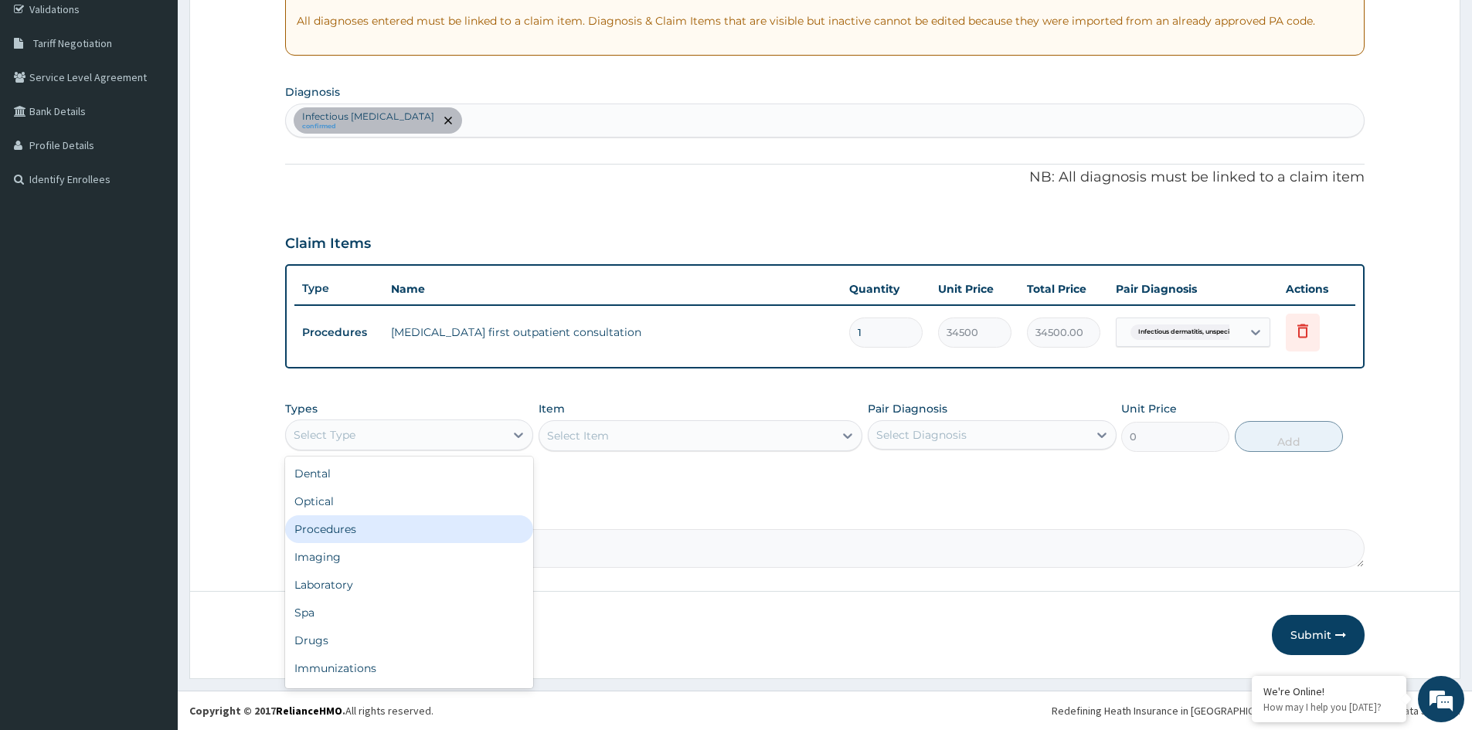
click at [314, 525] on div "Procedures" at bounding box center [409, 529] width 248 height 28
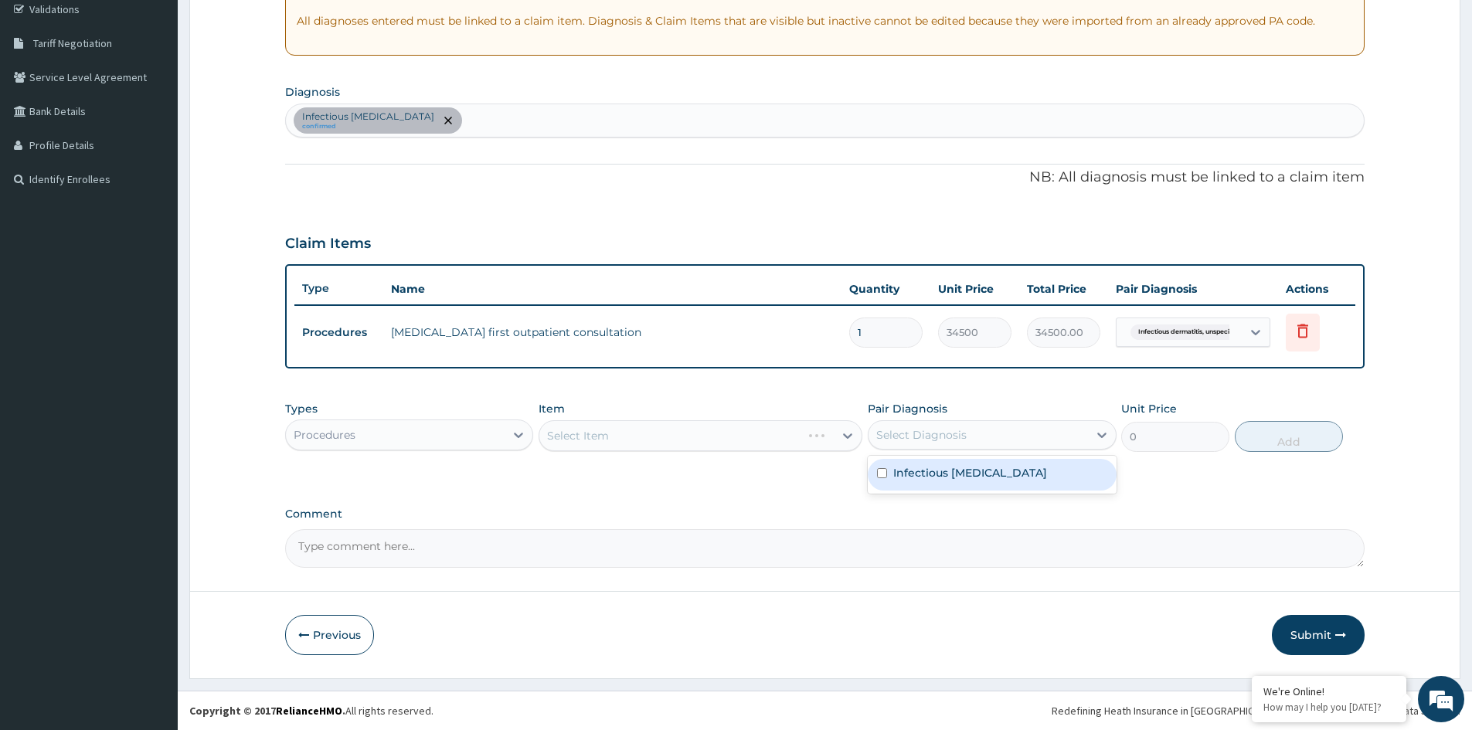
click at [951, 438] on div "Select Diagnosis" at bounding box center [921, 434] width 90 height 15
click at [933, 479] on label "Infectious dermatitis, unspecified" at bounding box center [970, 472] width 154 height 15
click at [1038, 477] on label "Infectious dermatitis, unspecified" at bounding box center [970, 472] width 154 height 15
click at [898, 466] on label "Infectious dermatitis, unspecified" at bounding box center [970, 472] width 154 height 15
checkbox input "true"
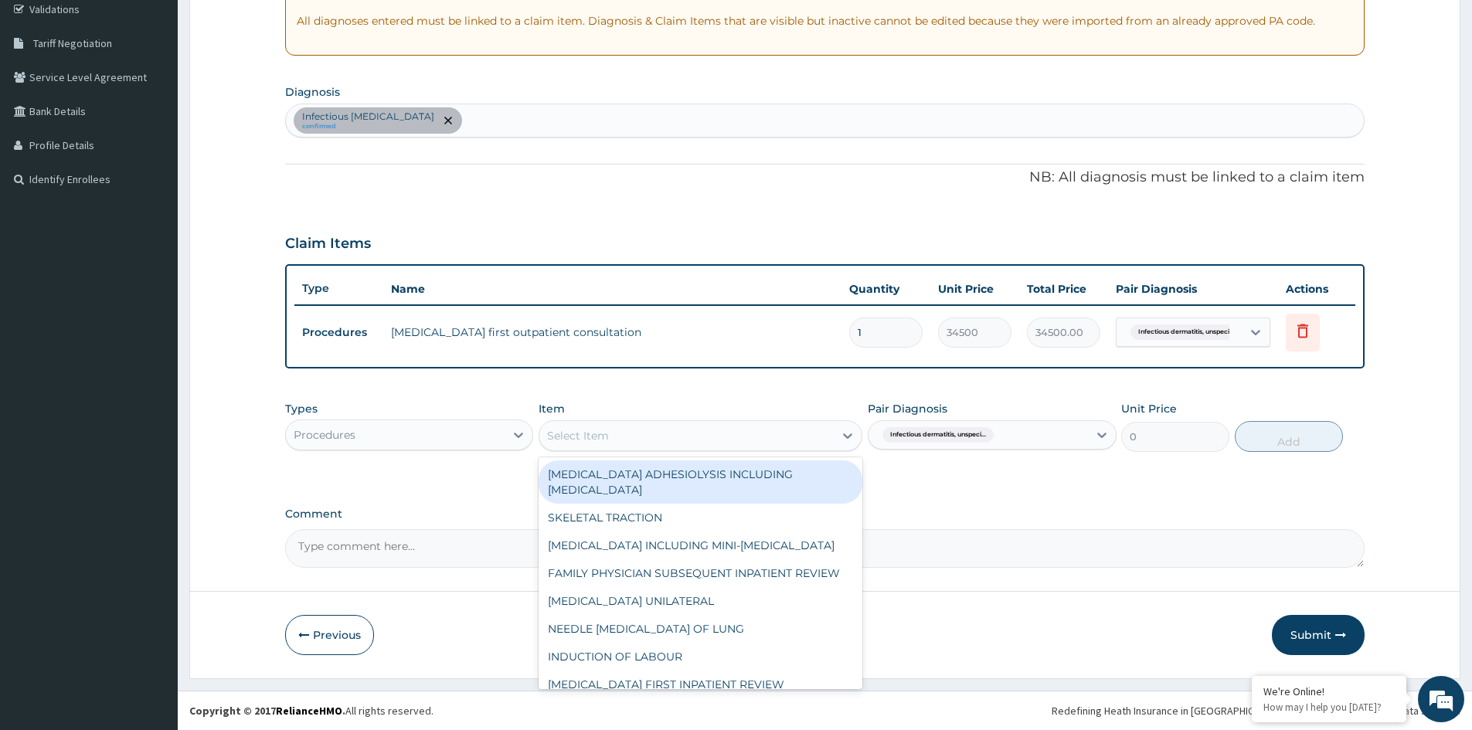
click at [760, 437] on div "Select Item" at bounding box center [686, 435] width 294 height 25
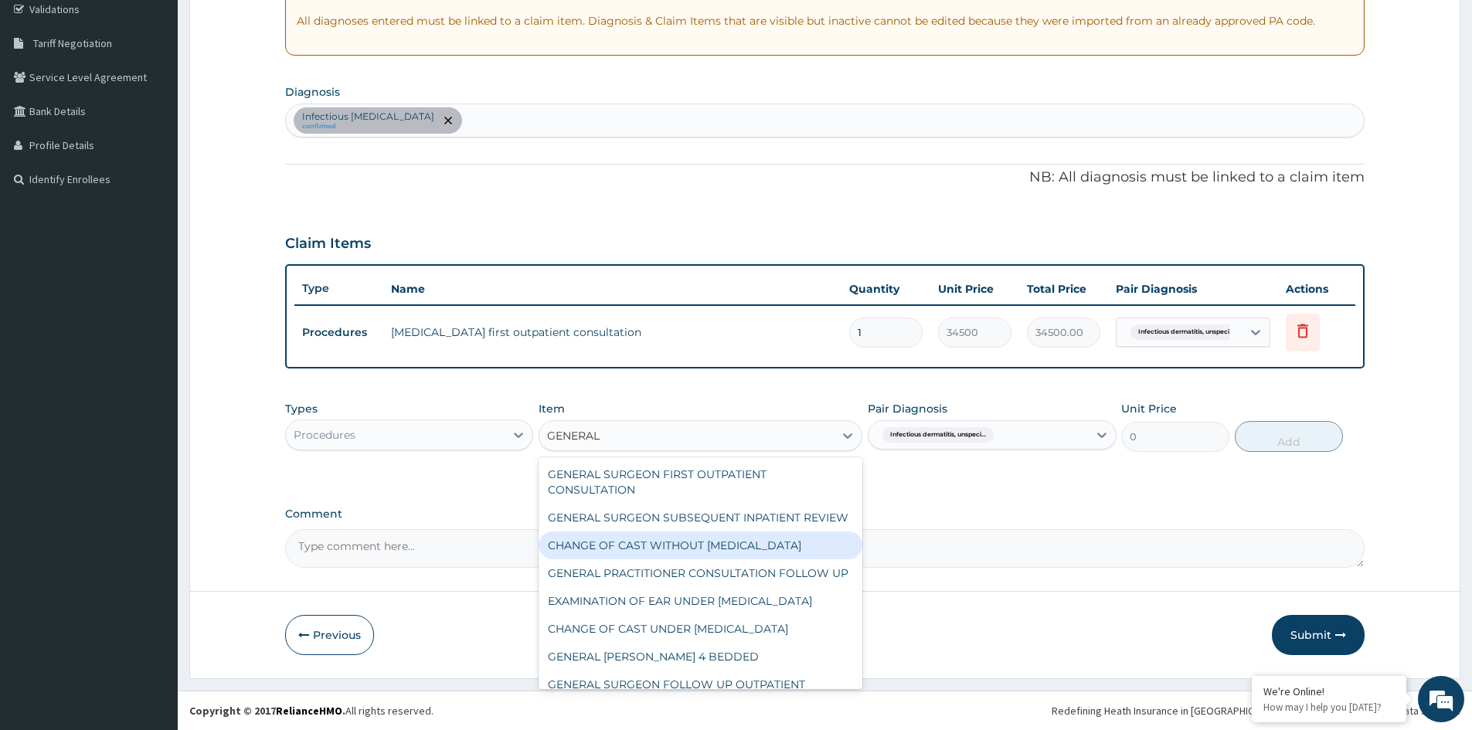
type input "GENERAL P"
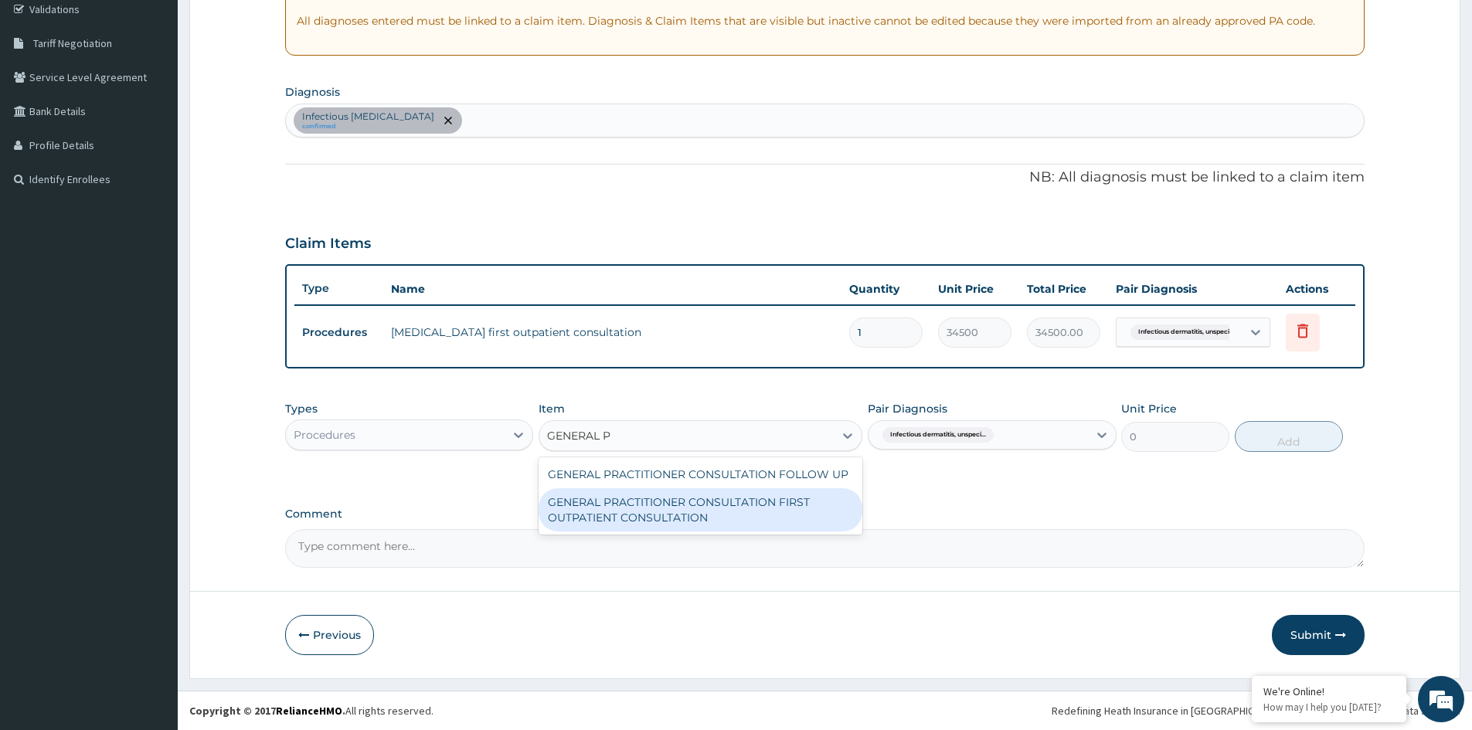
click at [730, 513] on div "GENERAL PRACTITIONER CONSULTATION FIRST OUTPATIENT CONSULTATION" at bounding box center [701, 509] width 324 height 43
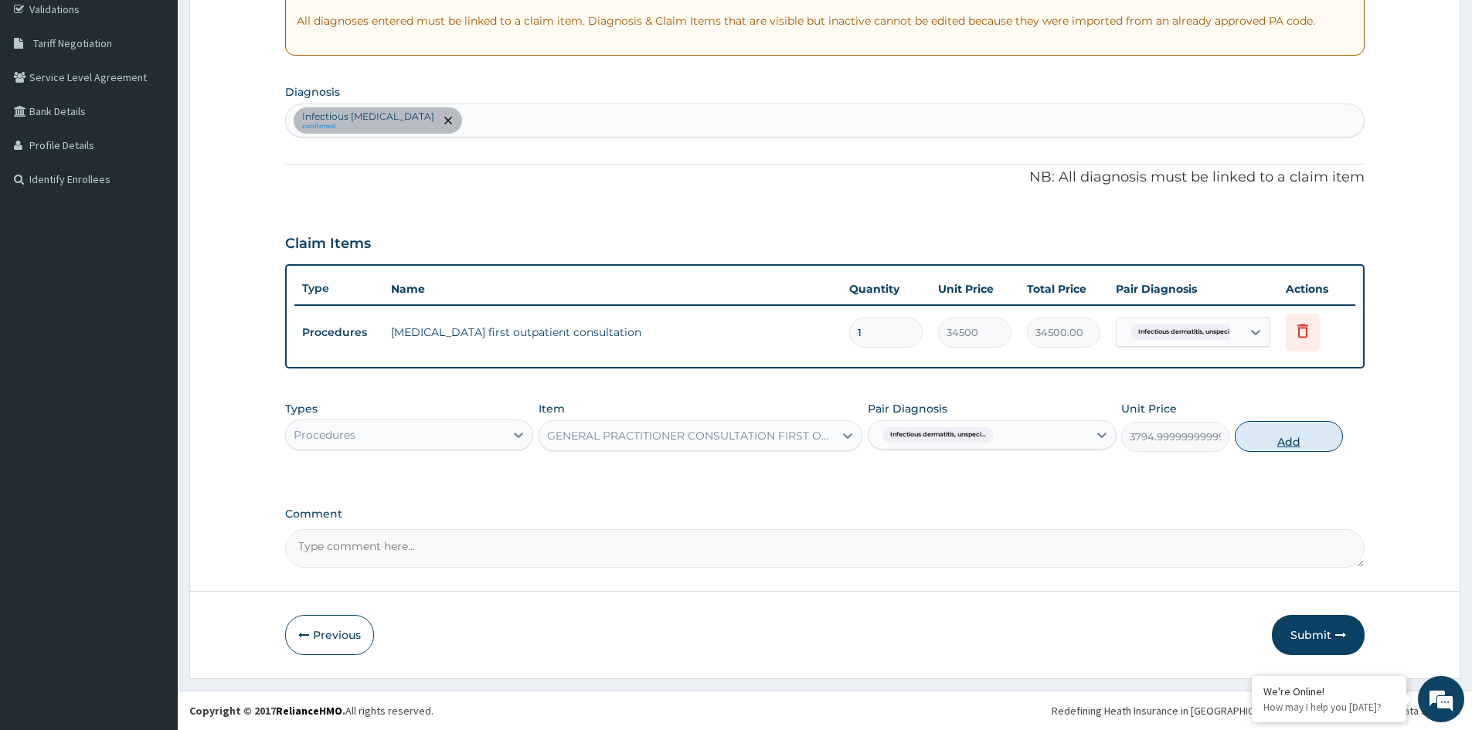
click at [1284, 444] on button "Add" at bounding box center [1289, 436] width 108 height 31
type input "0"
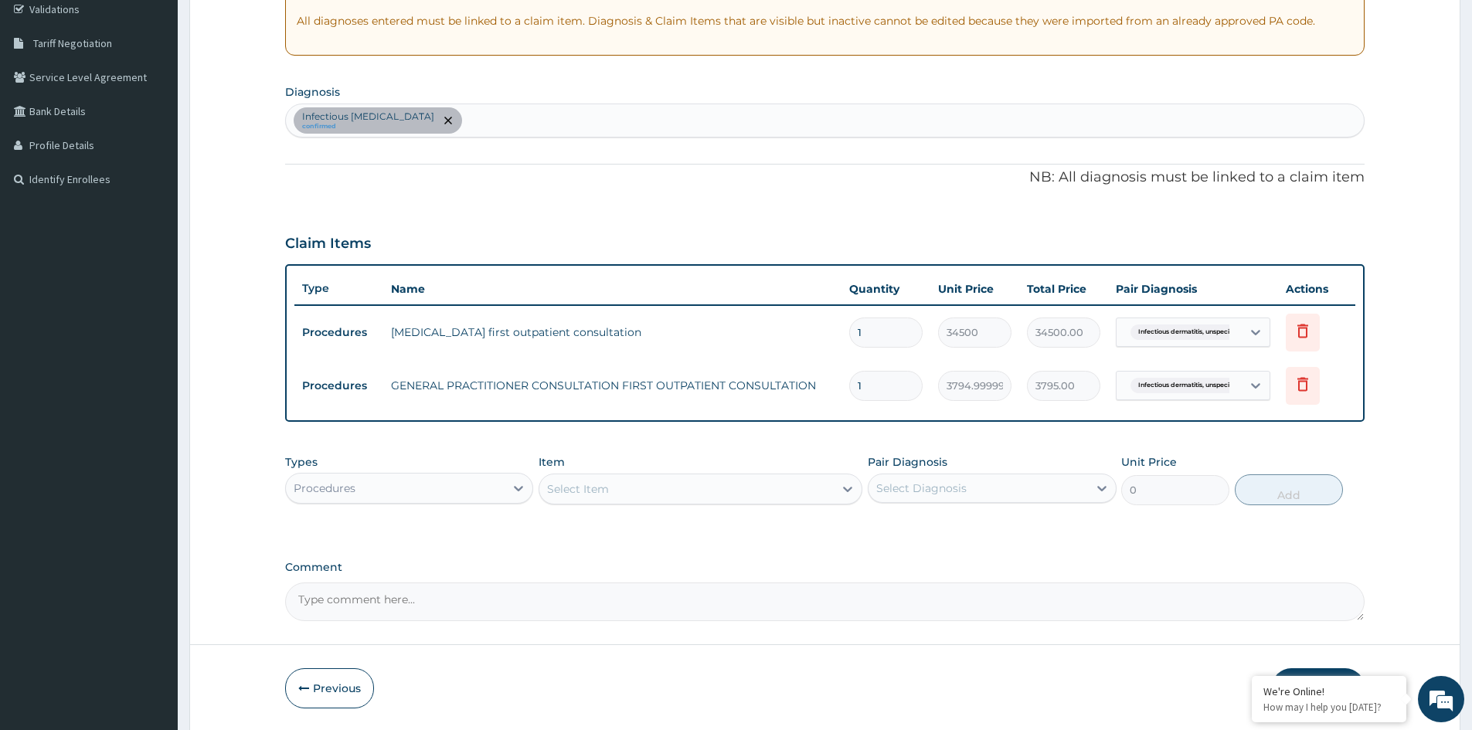
click at [478, 482] on div "Procedures" at bounding box center [395, 488] width 219 height 25
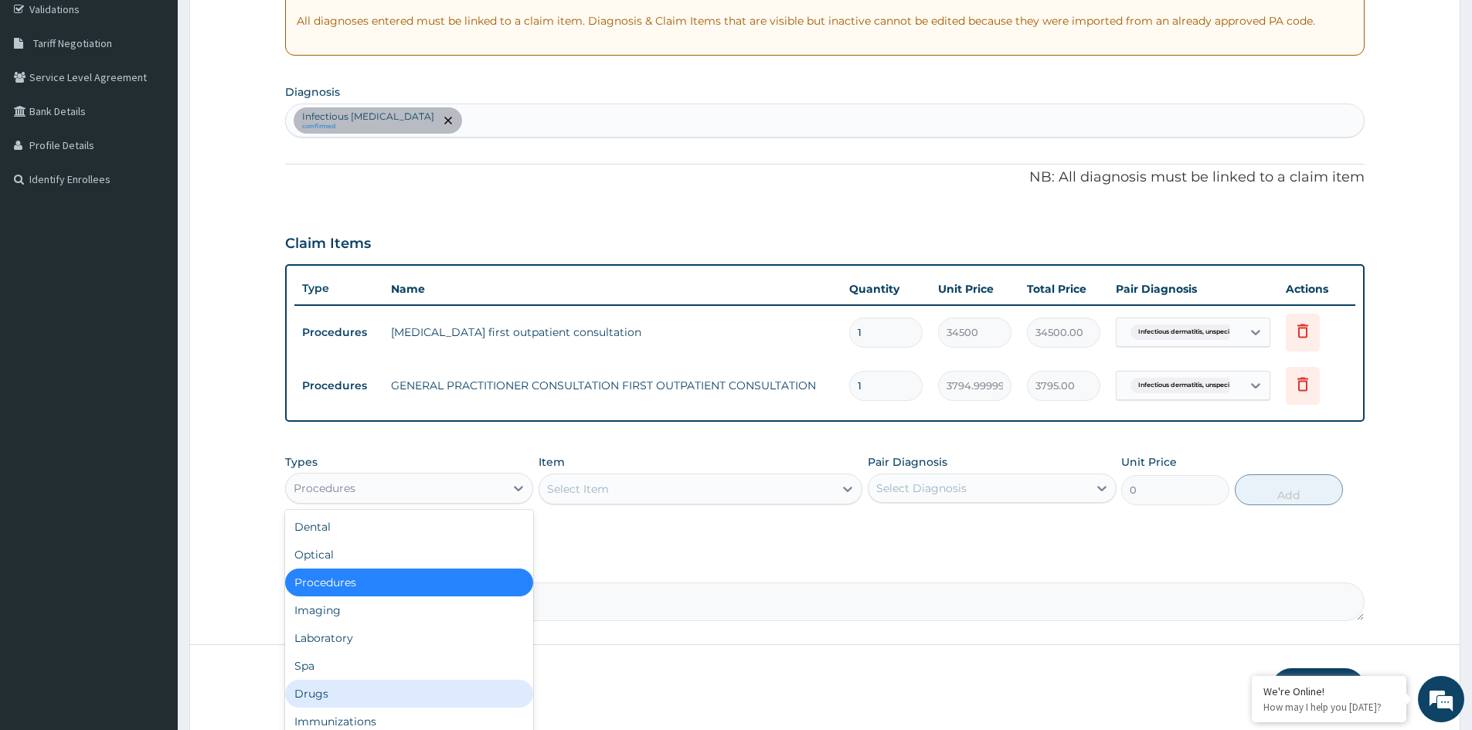
drag, startPoint x: 350, startPoint y: 690, endPoint x: 581, endPoint y: 624, distance: 240.4
click at [353, 691] on div "Drugs" at bounding box center [409, 694] width 248 height 28
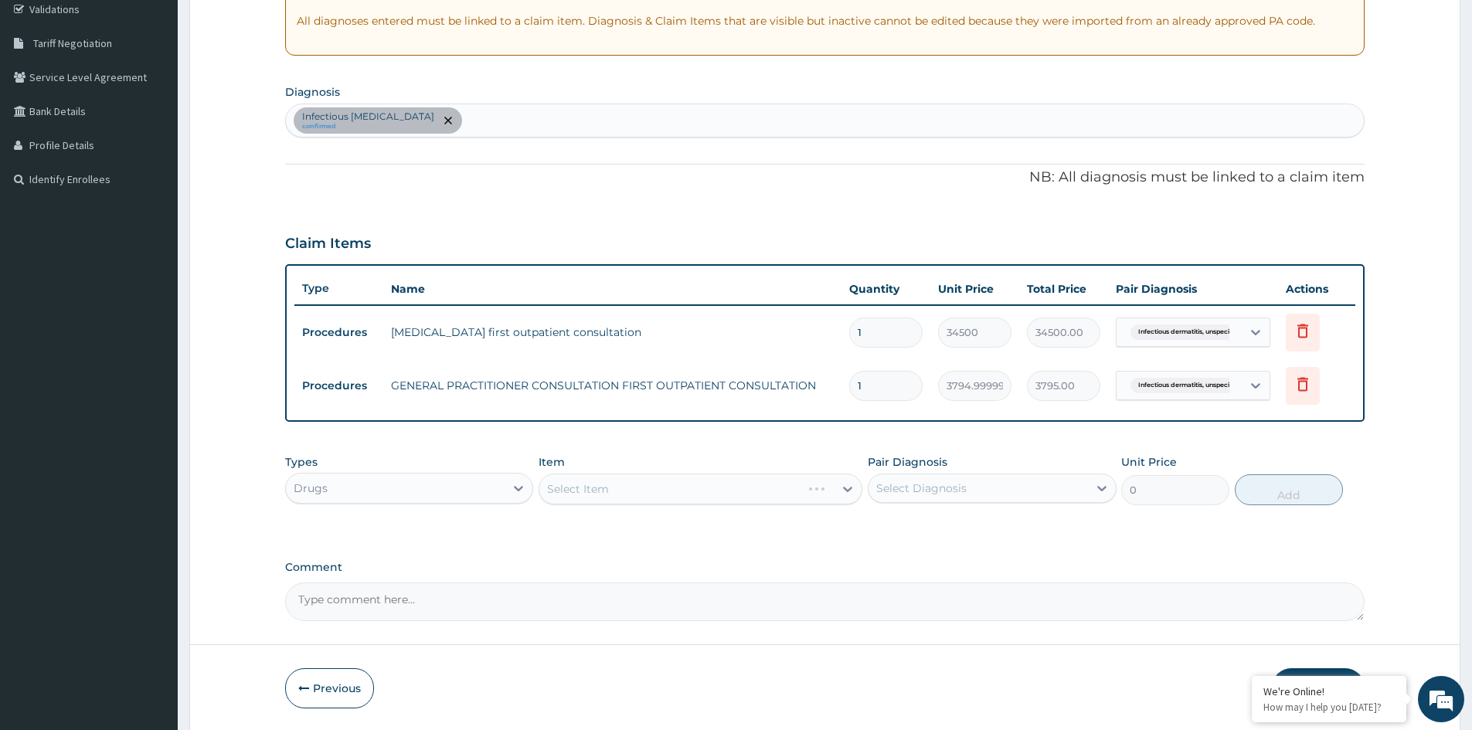
click at [742, 489] on div "Select Item" at bounding box center [701, 489] width 324 height 31
click at [1074, 491] on div "Select Diagnosis" at bounding box center [978, 488] width 219 height 25
click at [954, 523] on label "Infectious dermatitis, unspecified" at bounding box center [970, 526] width 154 height 15
checkbox input "true"
click at [742, 496] on div "Select Item" at bounding box center [686, 489] width 294 height 25
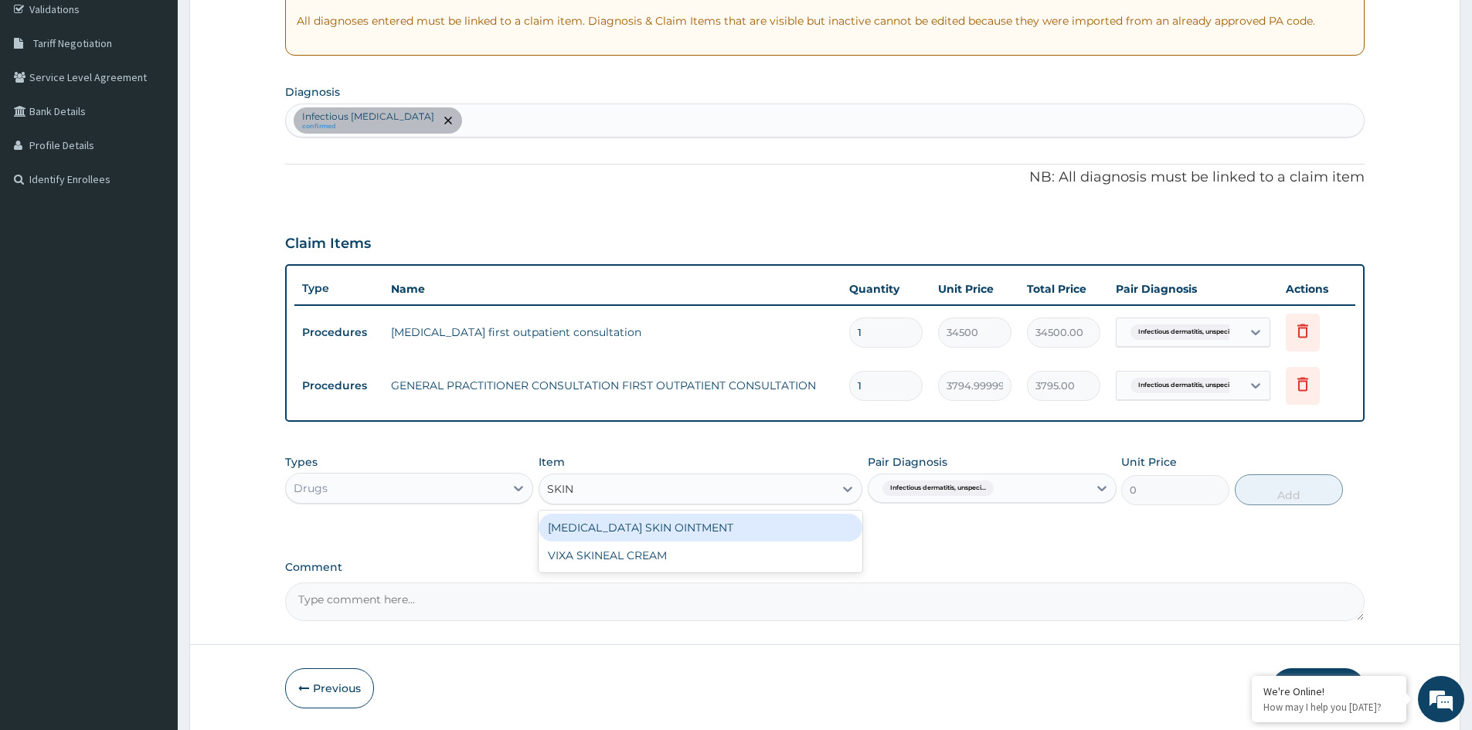
type input "SKINE"
click at [627, 526] on div "VIXA SKINEAL CREAM" at bounding box center [701, 528] width 324 height 28
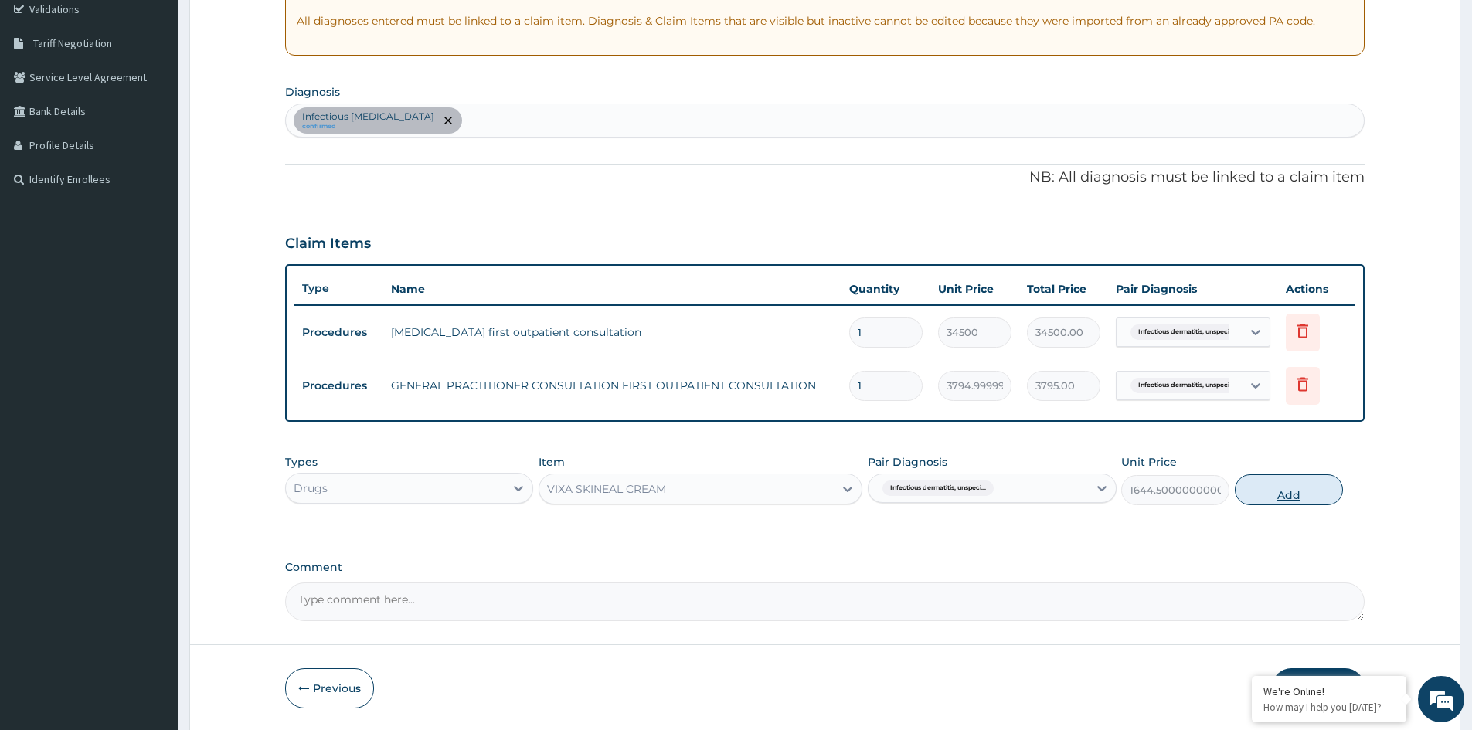
click at [1276, 494] on button "Add" at bounding box center [1289, 489] width 108 height 31
type input "0"
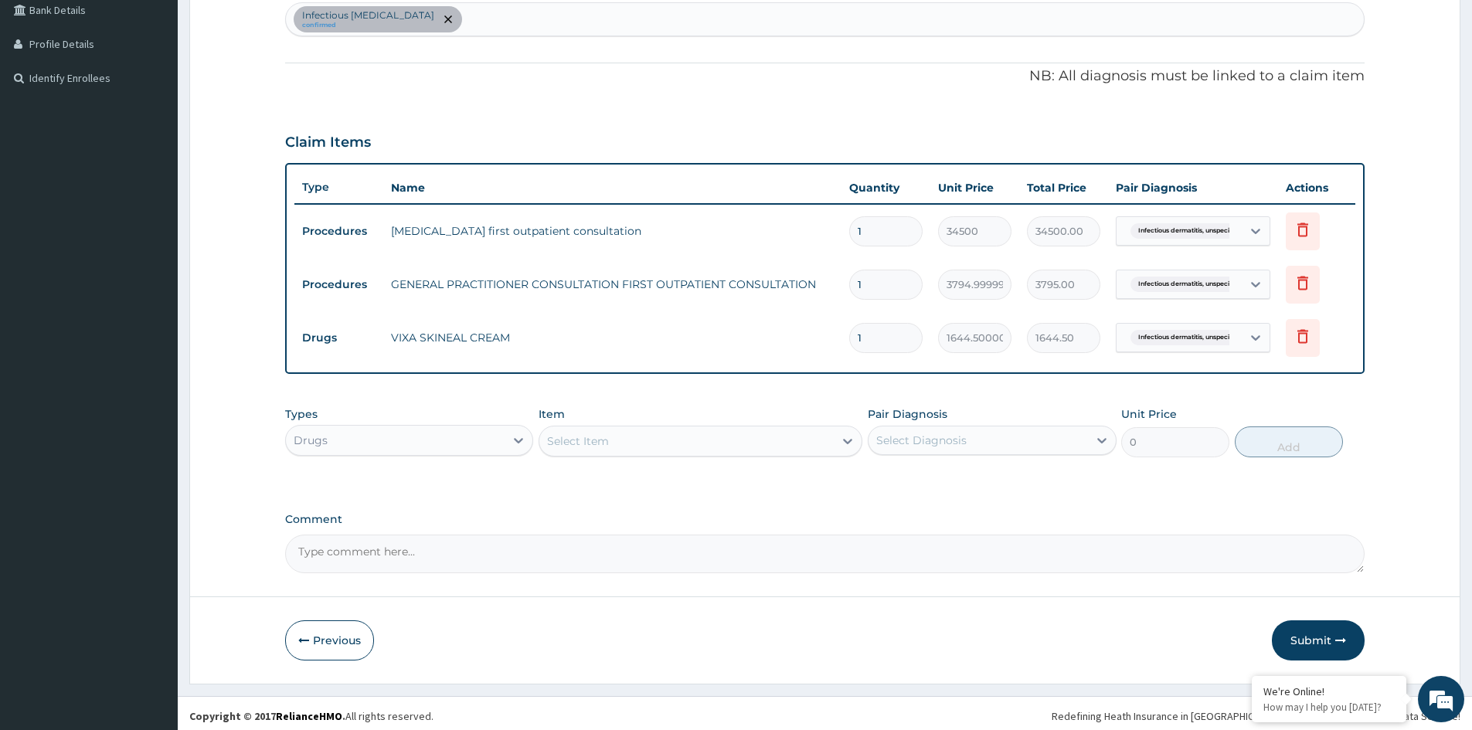
scroll to position [402, 0]
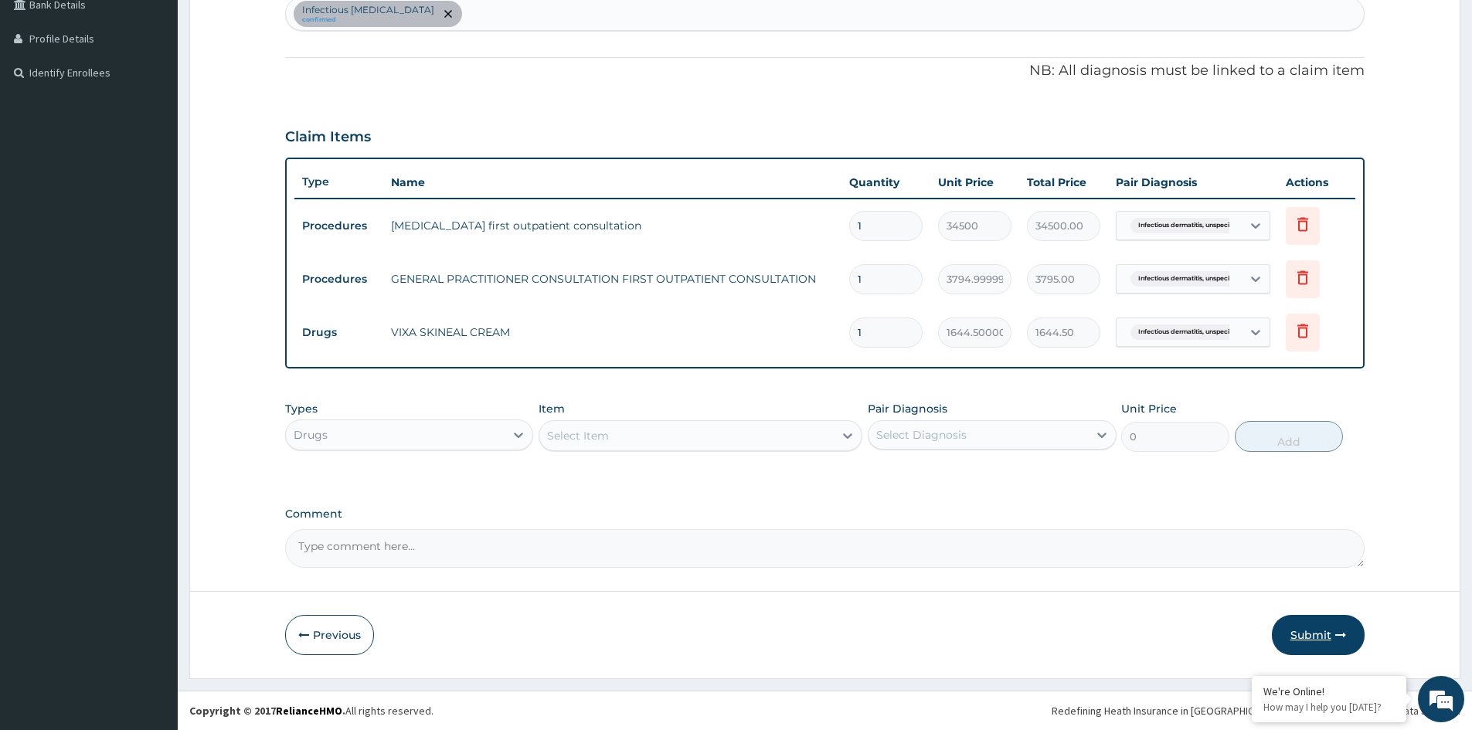
click at [1311, 632] on button "Submit" at bounding box center [1318, 635] width 93 height 40
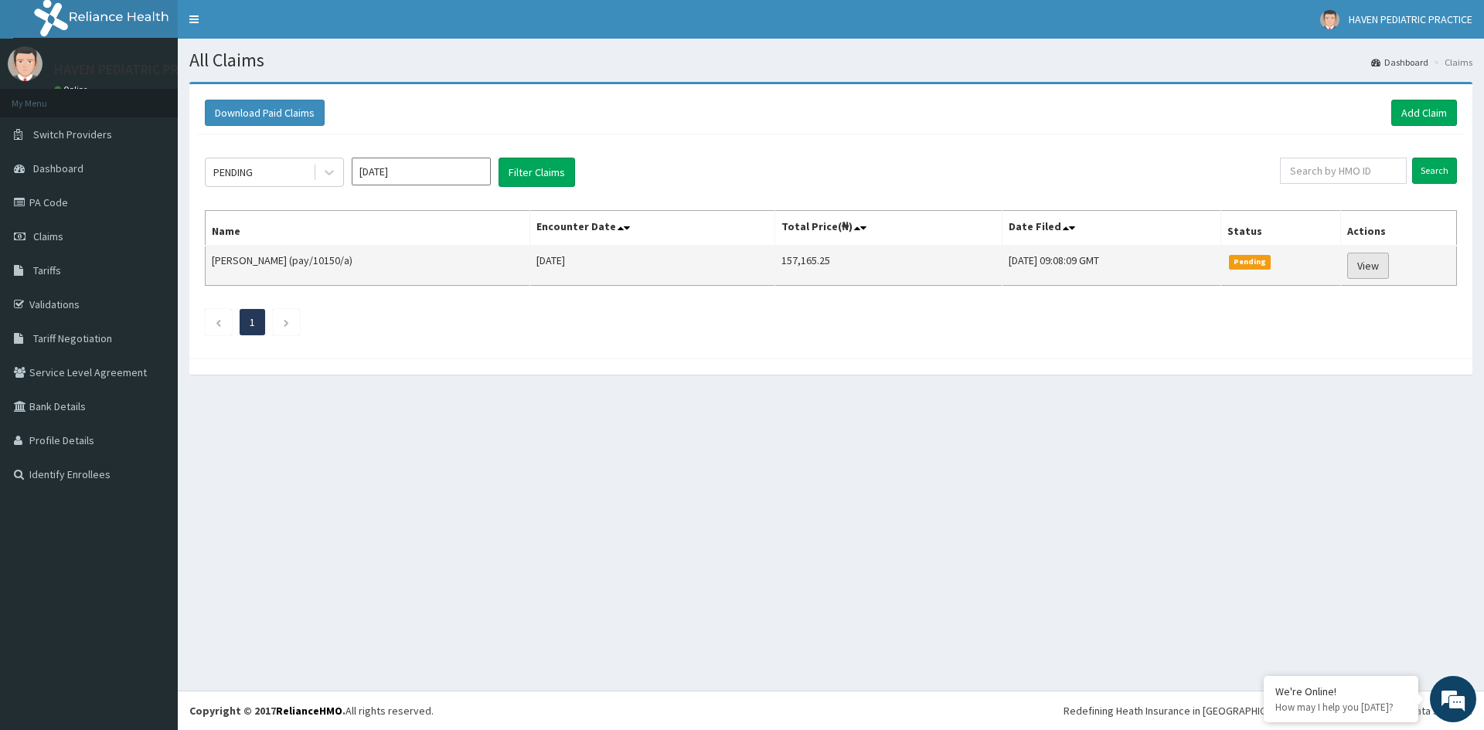
click at [1365, 258] on link "View" at bounding box center [1368, 266] width 42 height 26
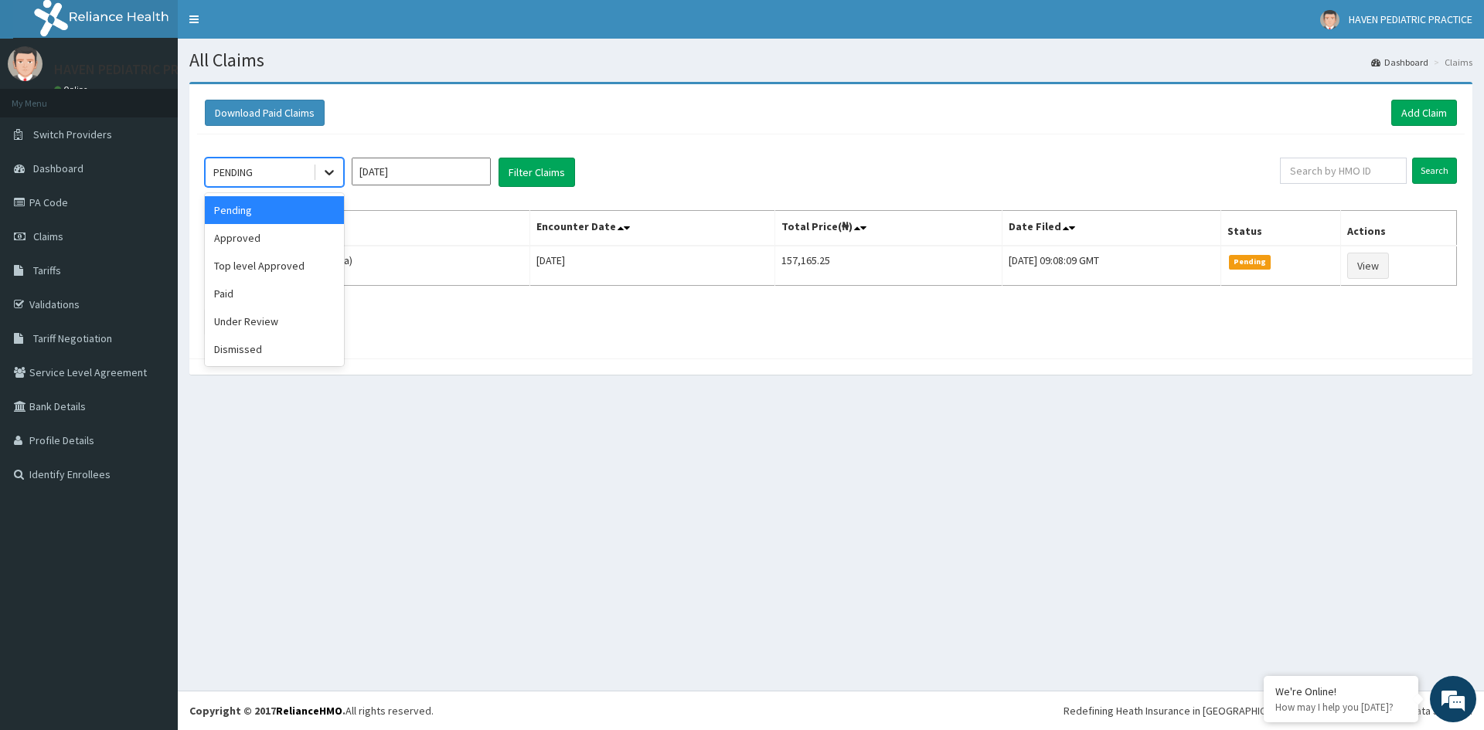
click at [326, 172] on icon at bounding box center [329, 173] width 9 height 5
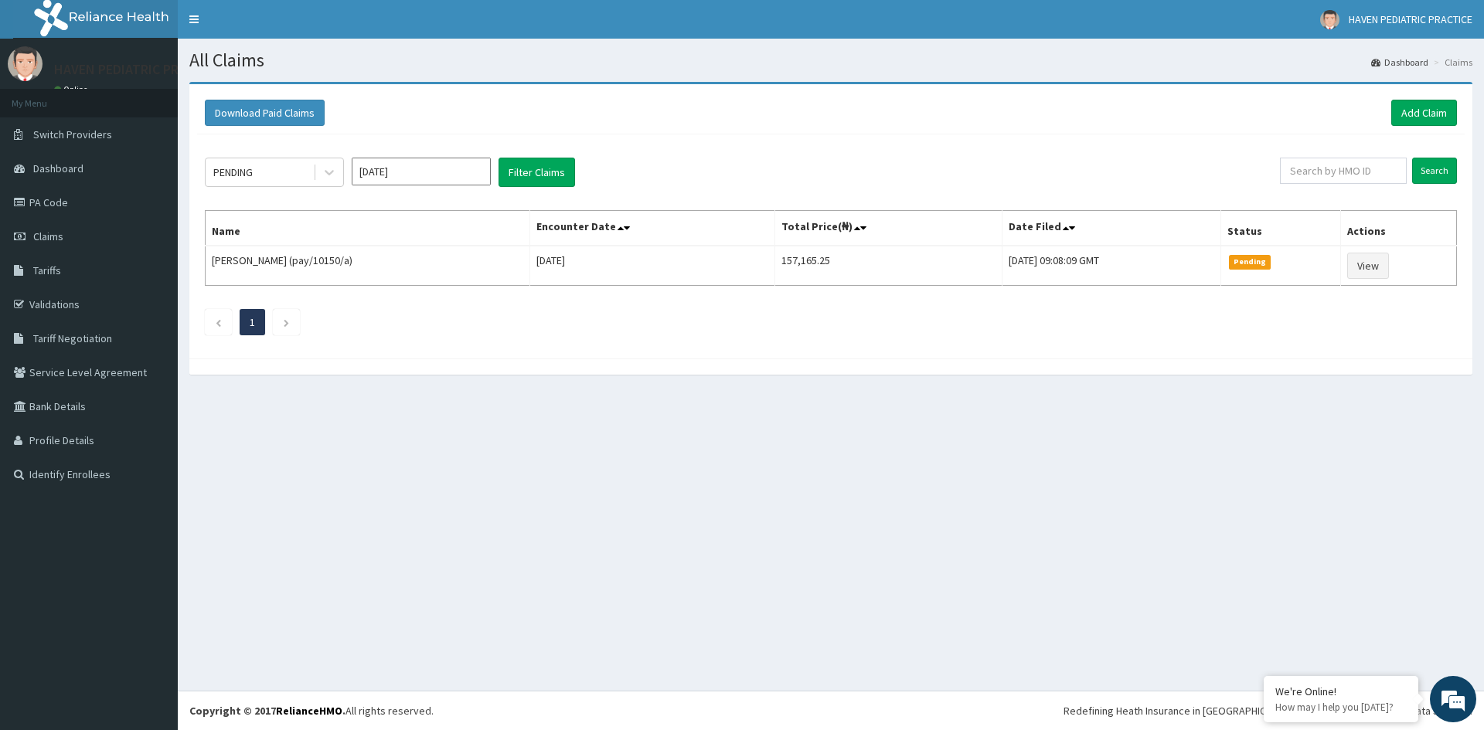
drag, startPoint x: 525, startPoint y: 432, endPoint x: 955, endPoint y: 332, distance: 441.8
click at [559, 430] on div "All Claims Dashboard Claims Download Paid Claims Add Claim × Note you can only …" at bounding box center [831, 365] width 1306 height 652
click at [620, 227] on span at bounding box center [628, 228] width 22 height 22
click at [624, 229] on icon at bounding box center [627, 228] width 6 height 11
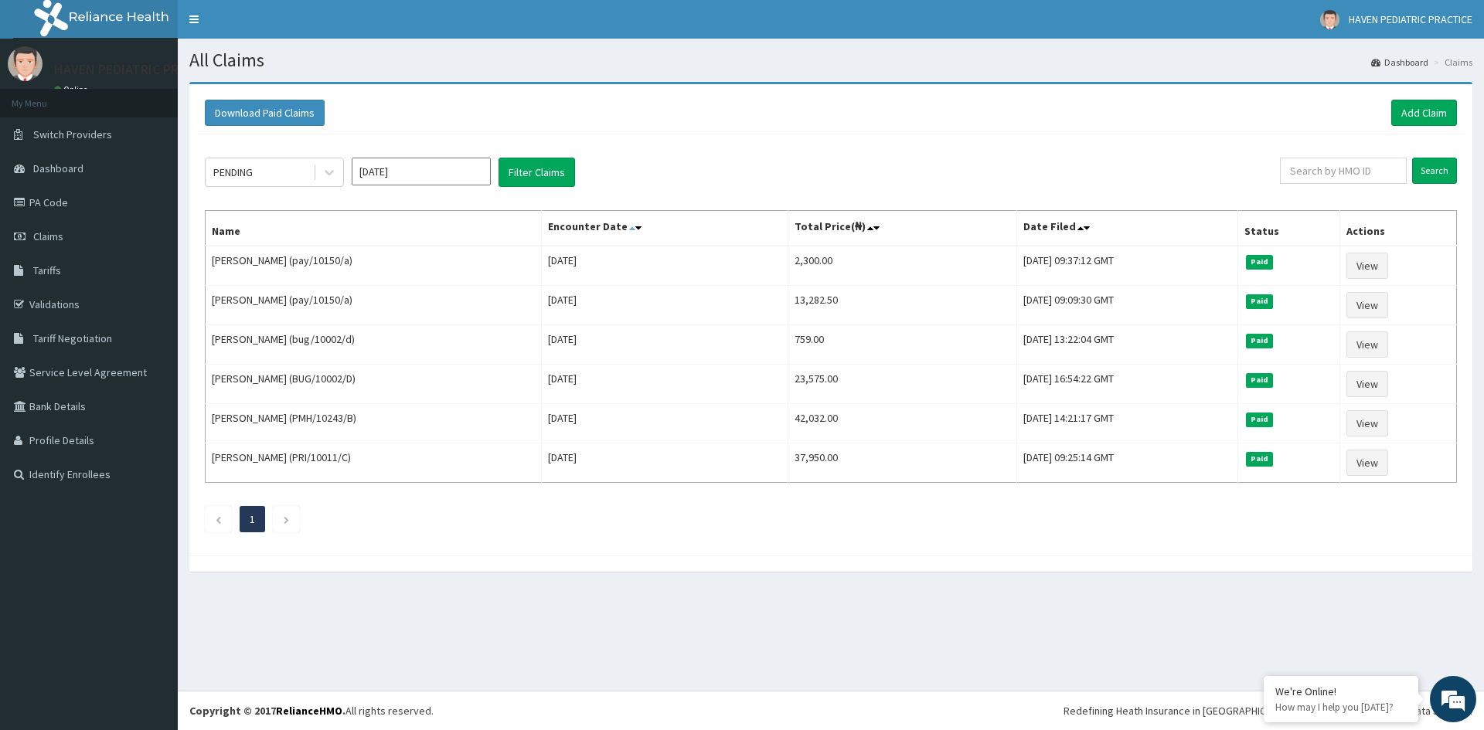
click at [629, 230] on icon at bounding box center [632, 228] width 6 height 11
click at [635, 230] on icon at bounding box center [638, 228] width 6 height 11
click at [761, 110] on div "Download Paid Claims Add Claim" at bounding box center [831, 113] width 1252 height 26
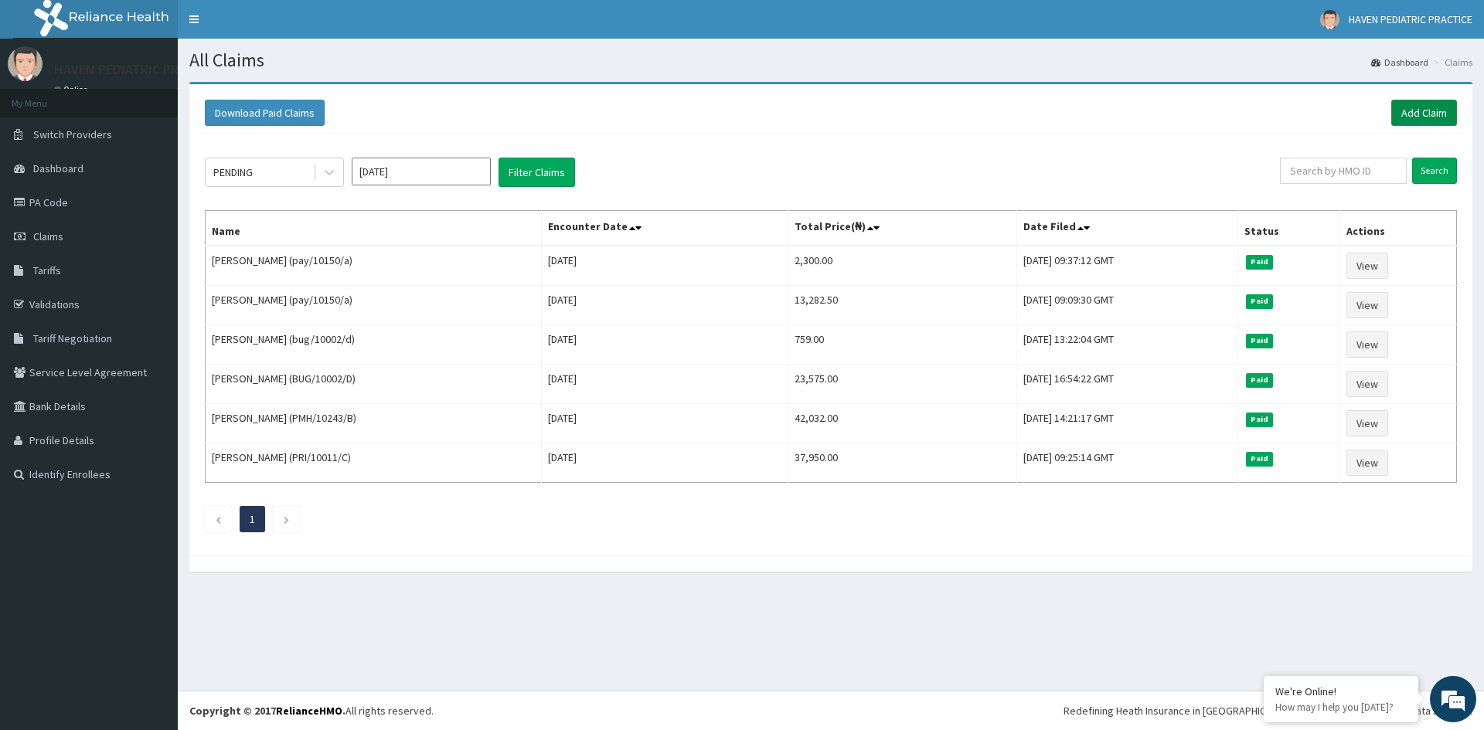
click at [1409, 107] on link "Add Claim" at bounding box center [1424, 113] width 66 height 26
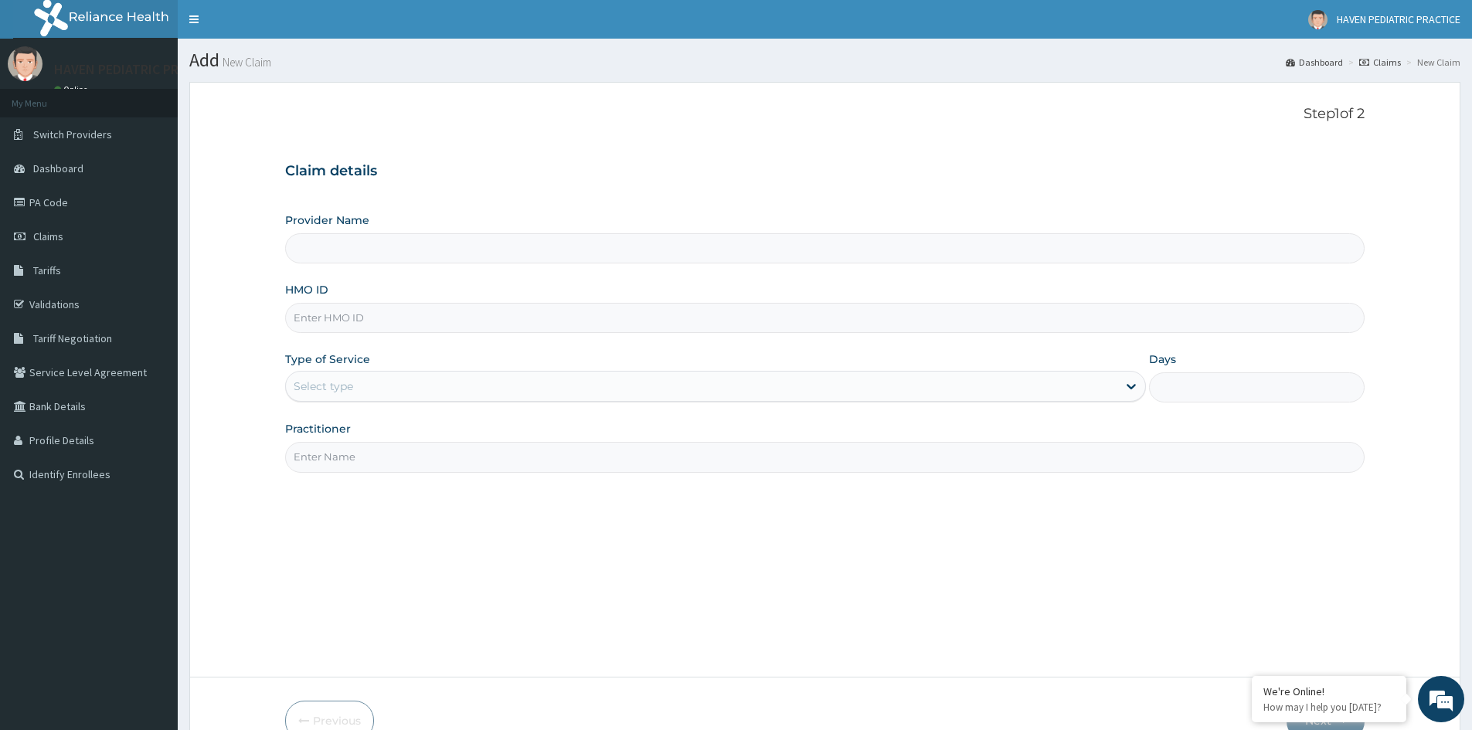
click at [358, 316] on input "HMO ID" at bounding box center [825, 318] width 1080 height 30
type input "Haven Pediatric Practice"
type input "PAY/10293/C"
click at [487, 381] on div "Select type" at bounding box center [702, 386] width 832 height 25
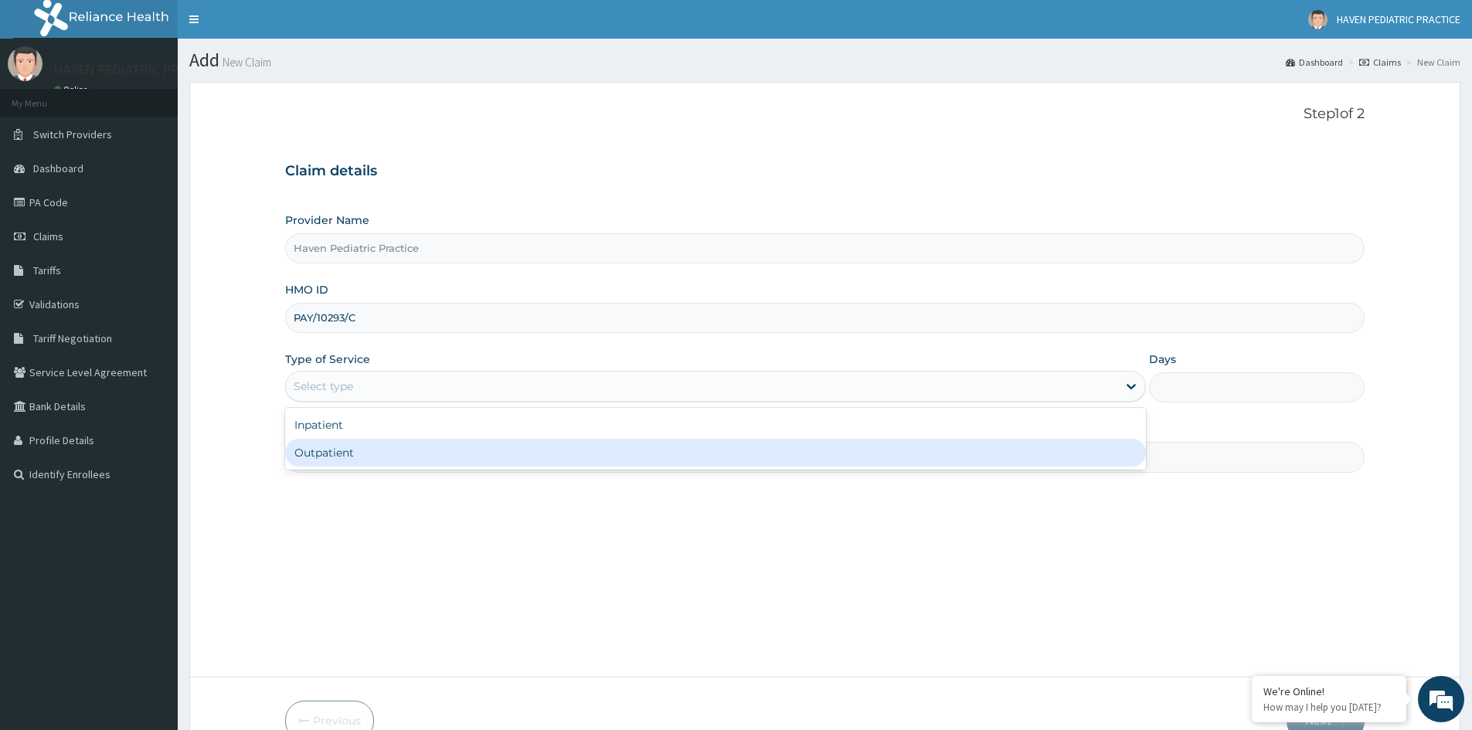
click at [353, 450] on div "Outpatient" at bounding box center [715, 453] width 861 height 28
type input "1"
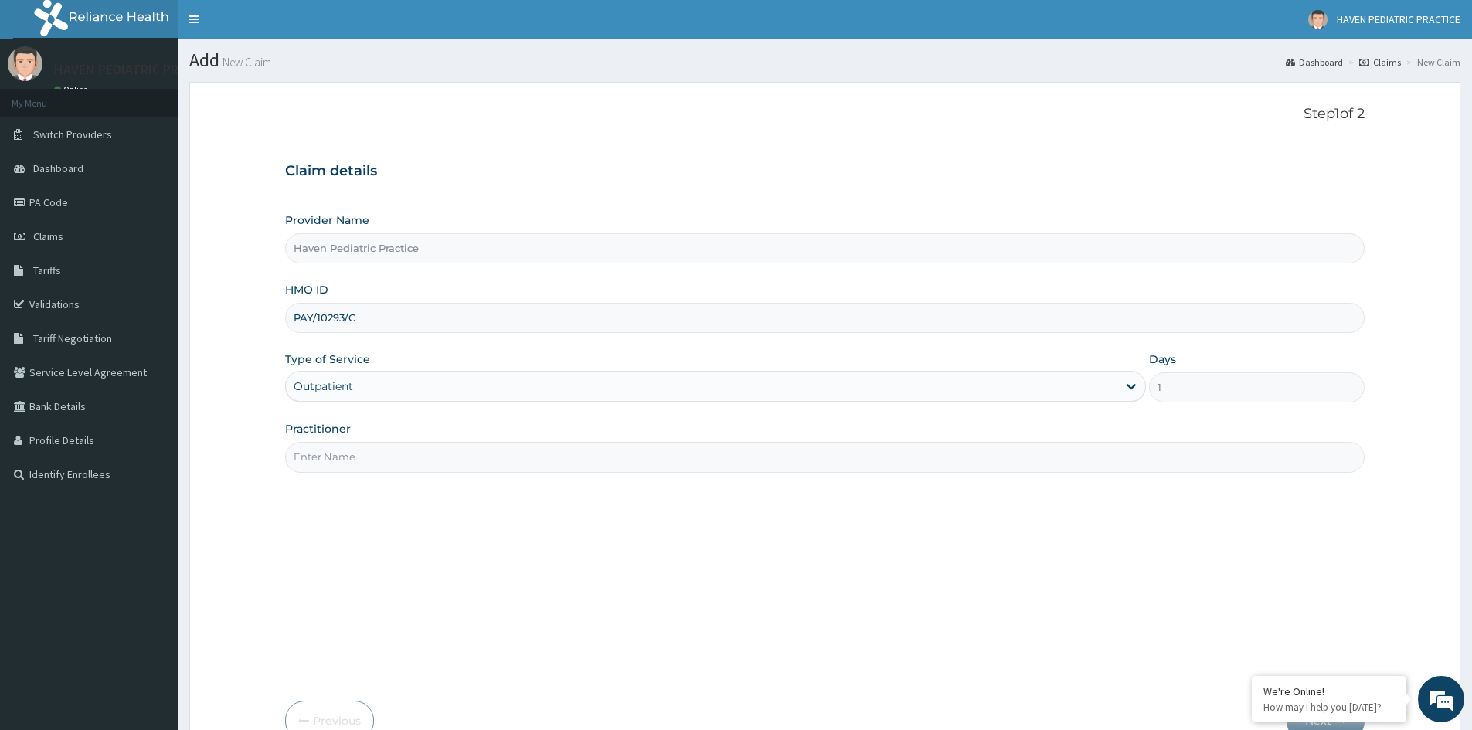
click at [404, 454] on input "Practitioner" at bounding box center [825, 457] width 1080 height 30
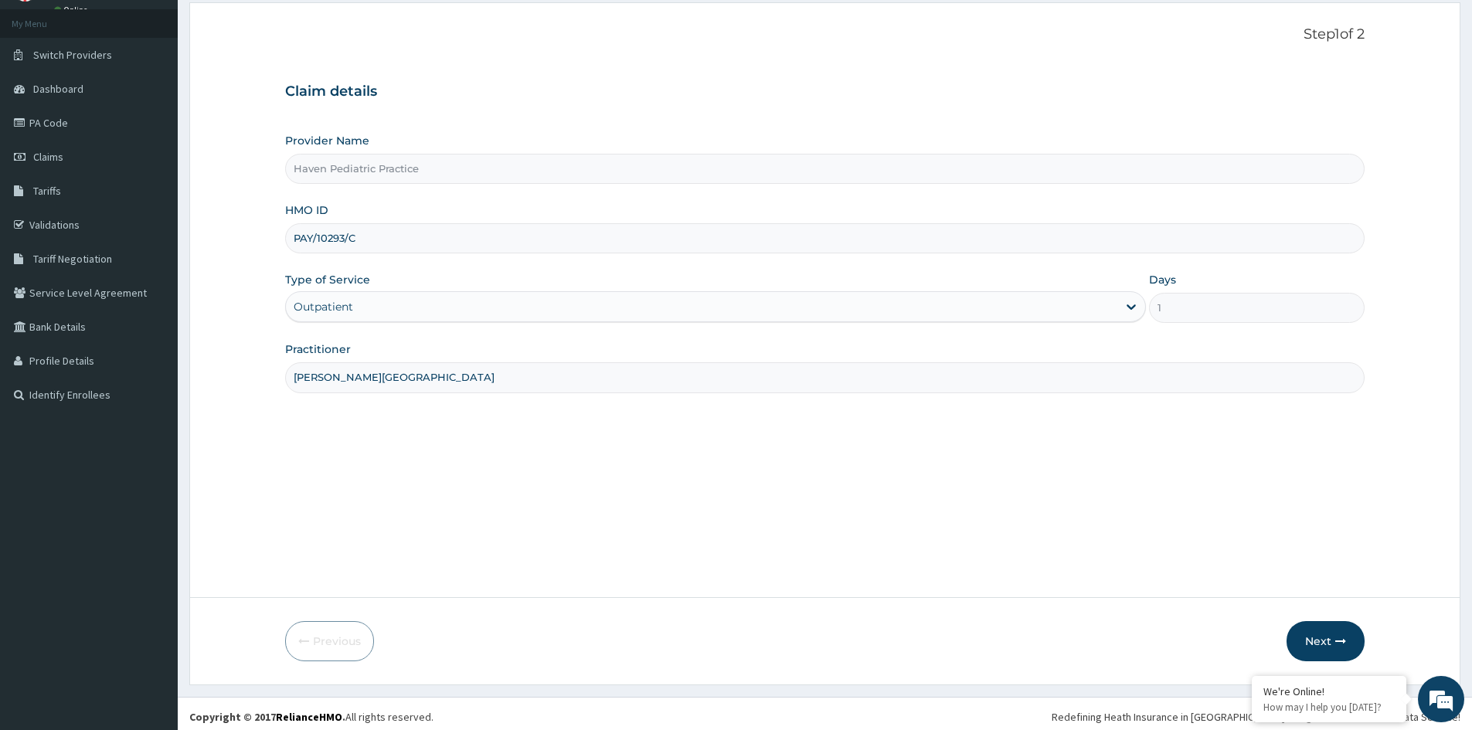
scroll to position [86, 0]
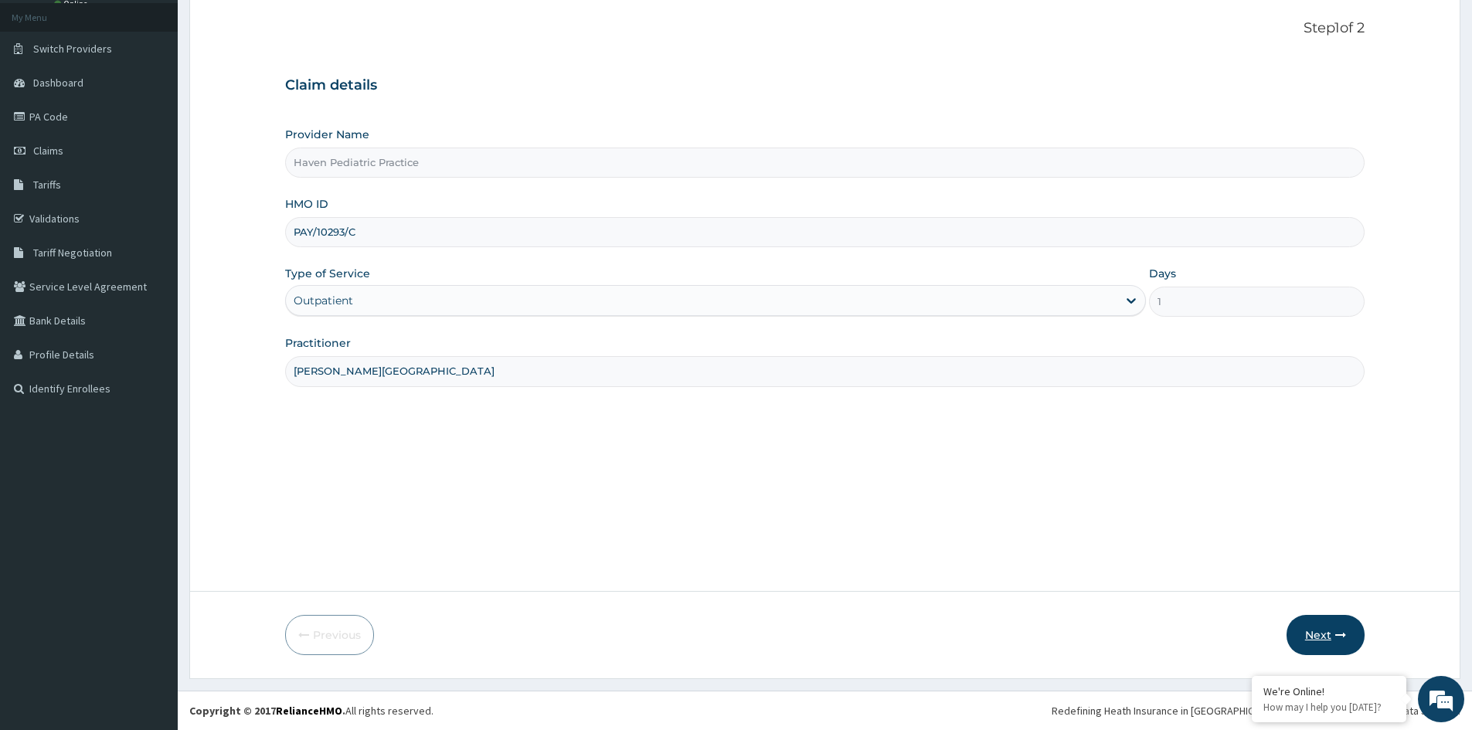
type input "DR. ODEDINA"
click at [1325, 631] on button "Next" at bounding box center [1326, 635] width 78 height 40
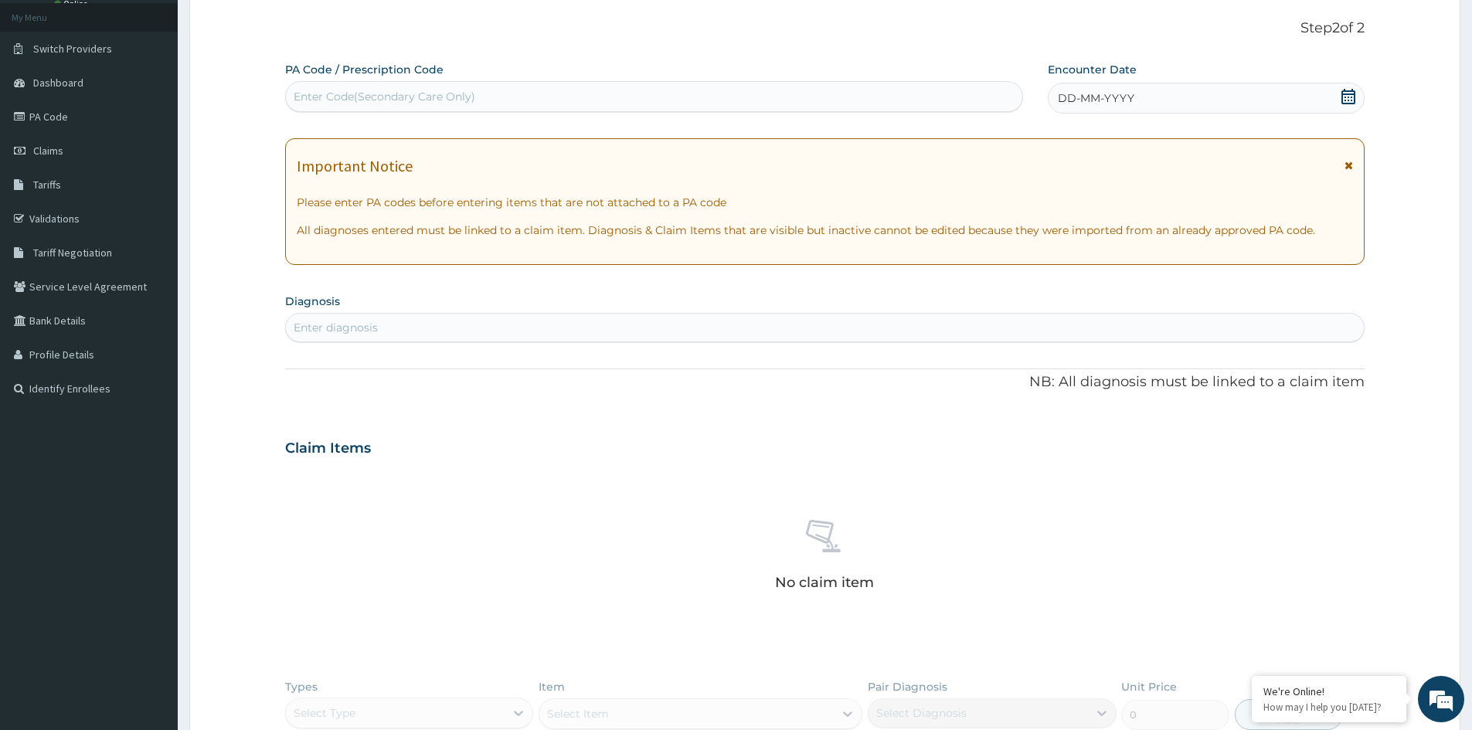
click at [563, 87] on div "Enter Code(Secondary Care Only)" at bounding box center [654, 96] width 736 height 25
paste input "PA/890473"
type input "PA/890473"
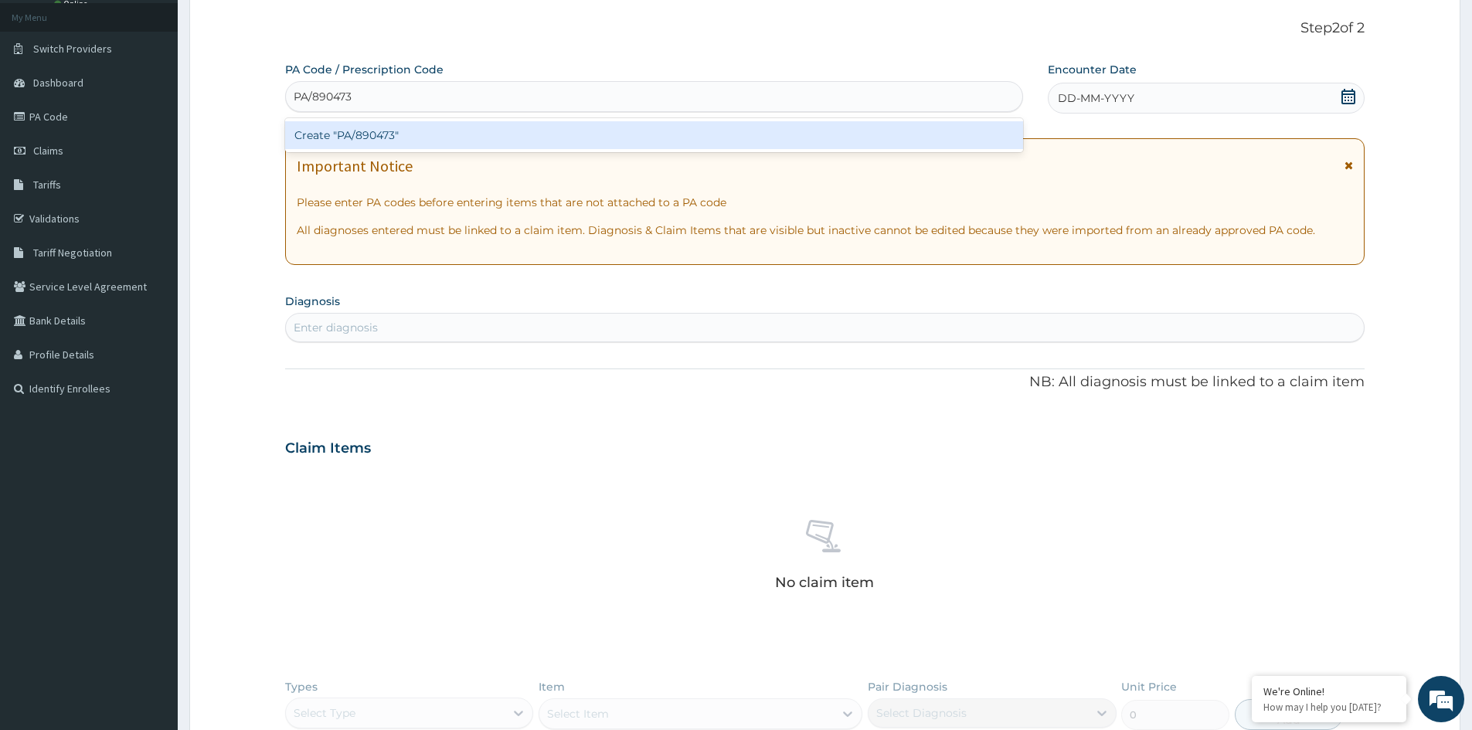
click at [525, 140] on div "Create "PA/890473"" at bounding box center [654, 135] width 738 height 28
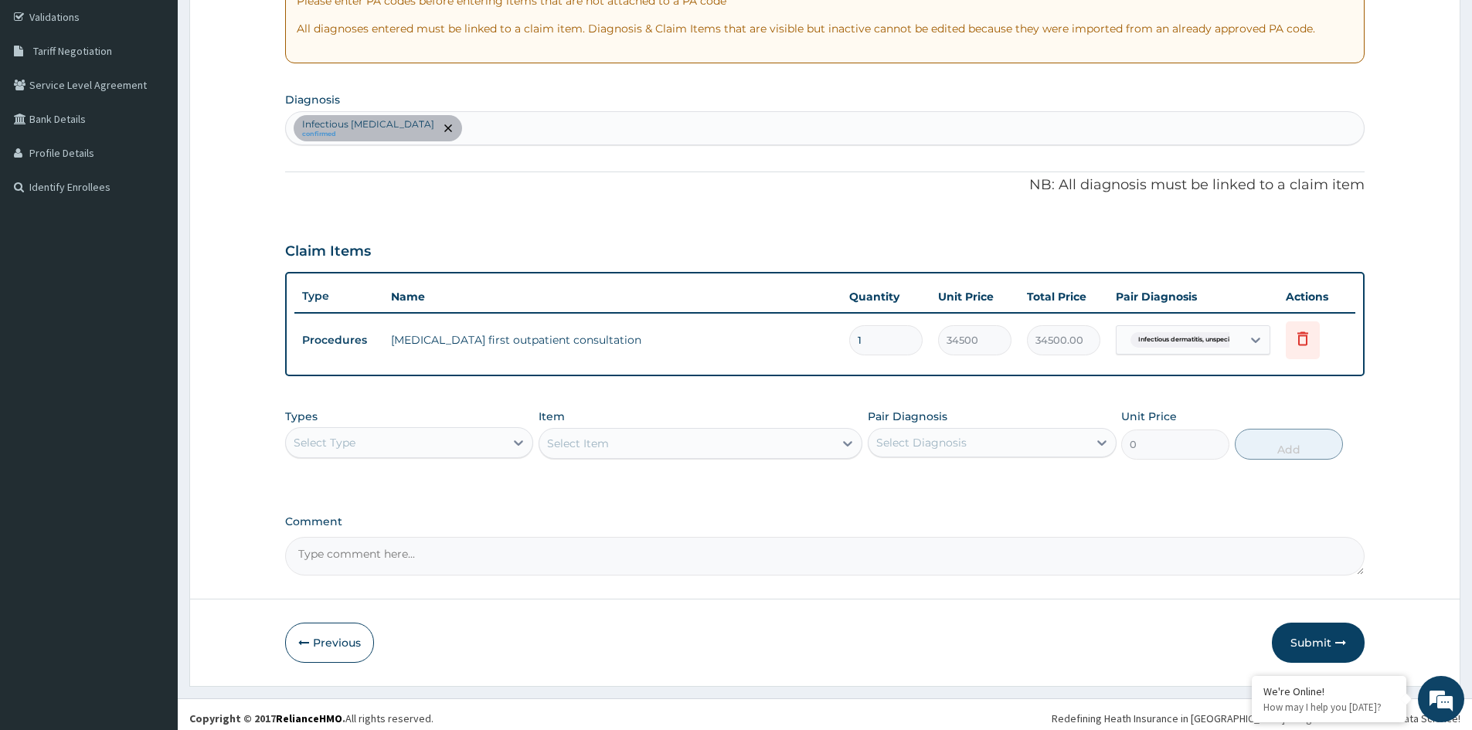
scroll to position [295, 0]
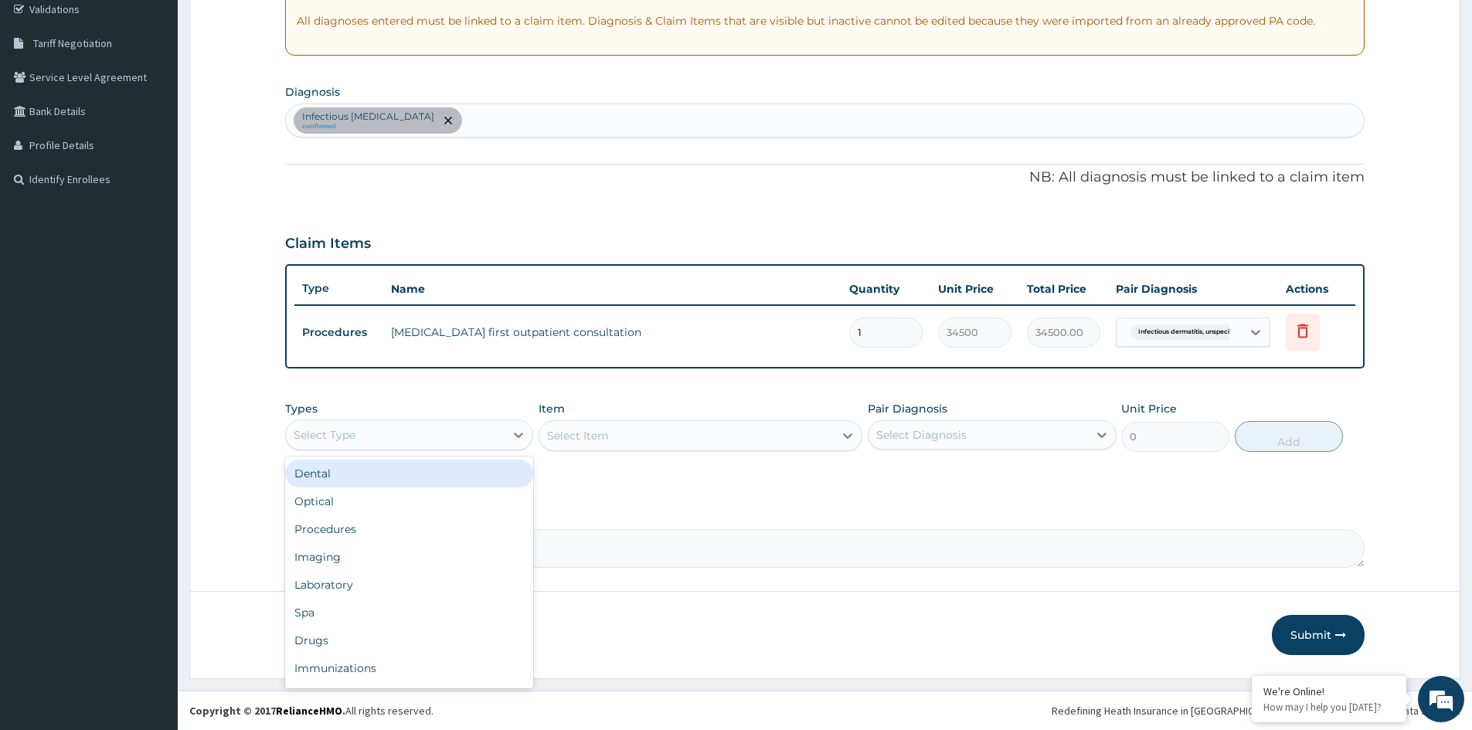
drag, startPoint x: 488, startPoint y: 433, endPoint x: 473, endPoint y: 445, distance: 19.8
click at [487, 434] on div "Select Type" at bounding box center [395, 435] width 219 height 25
click at [410, 529] on div "Procedures" at bounding box center [409, 529] width 248 height 28
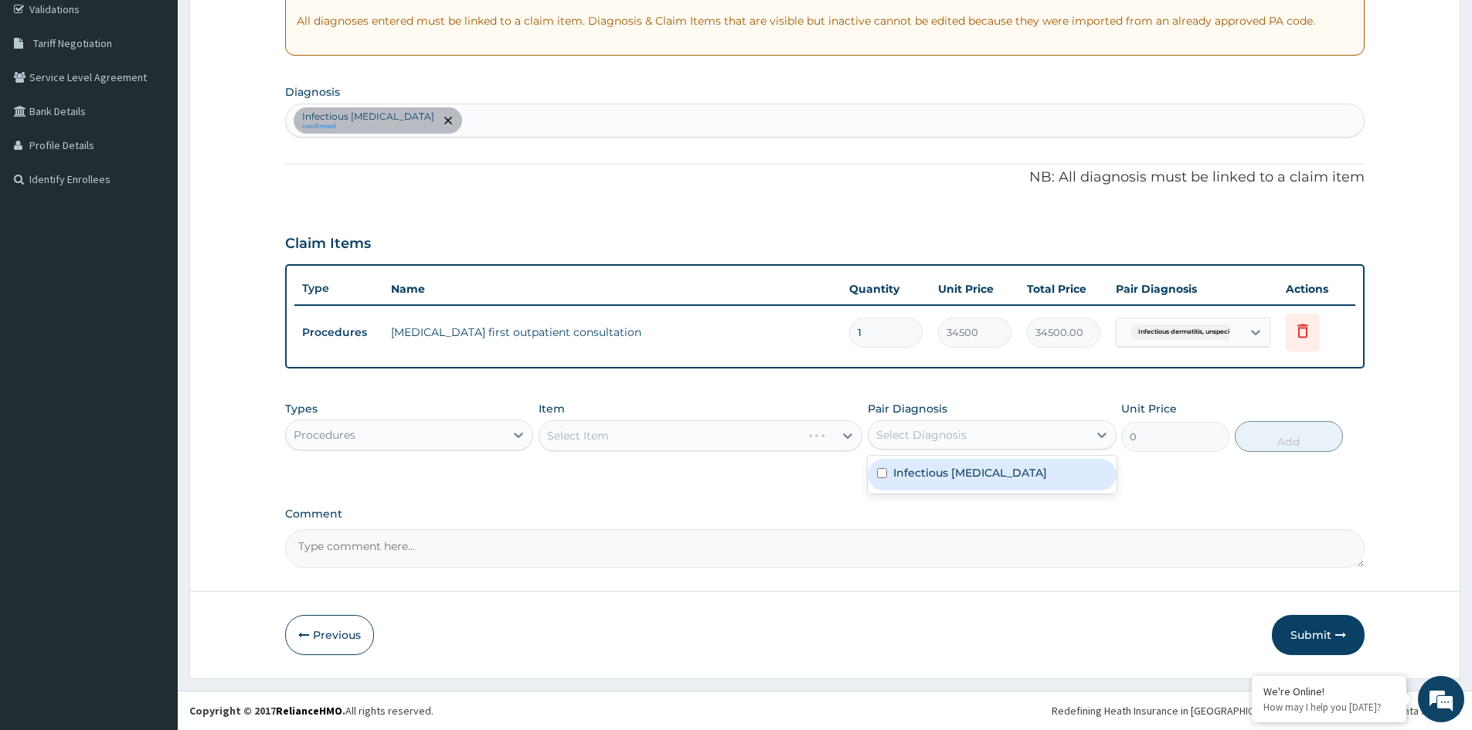
click at [1027, 432] on div "Select Diagnosis" at bounding box center [978, 435] width 219 height 25
click at [882, 465] on div "Infectious dermatitis, unspecified" at bounding box center [992, 475] width 248 height 32
checkbox input "true"
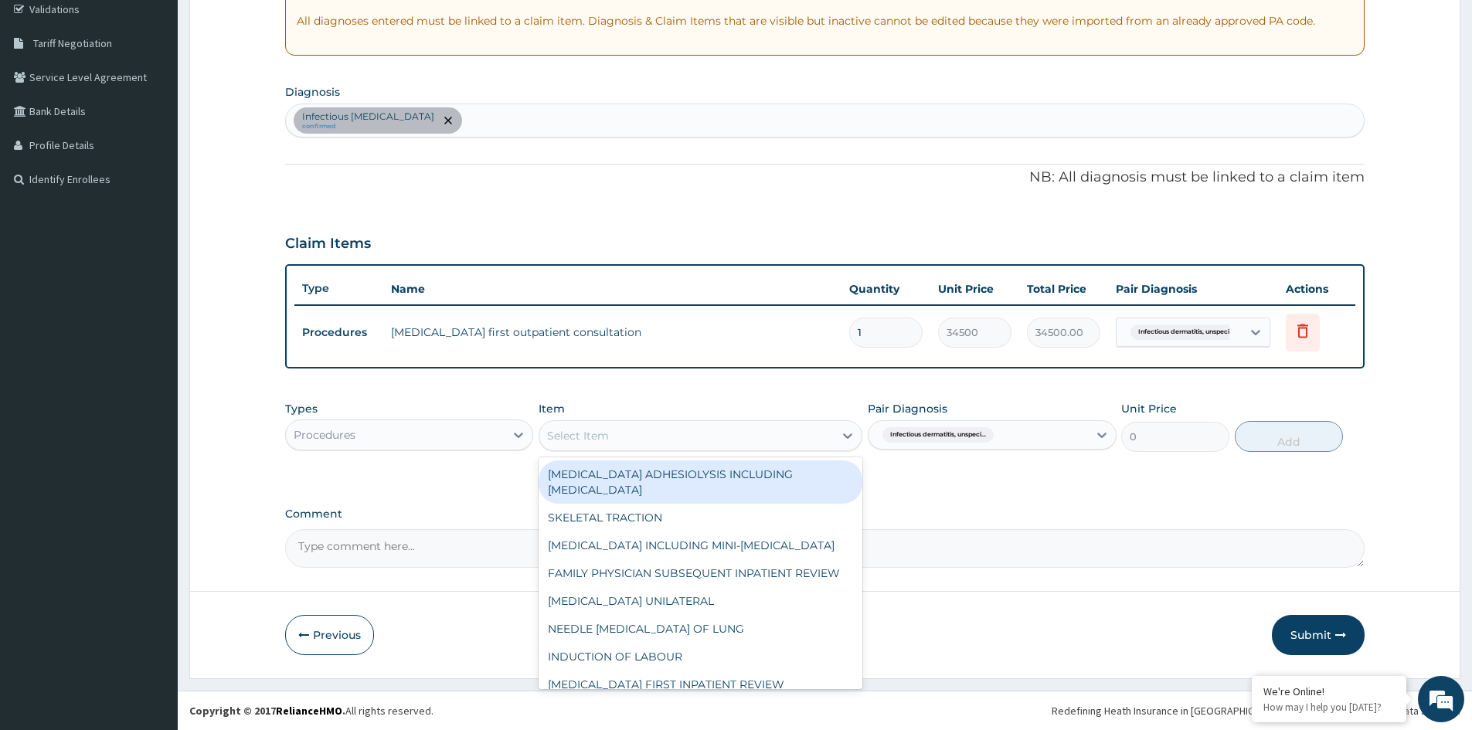
click at [740, 434] on div "Select Item" at bounding box center [686, 435] width 294 height 25
type input "GENERAL P"
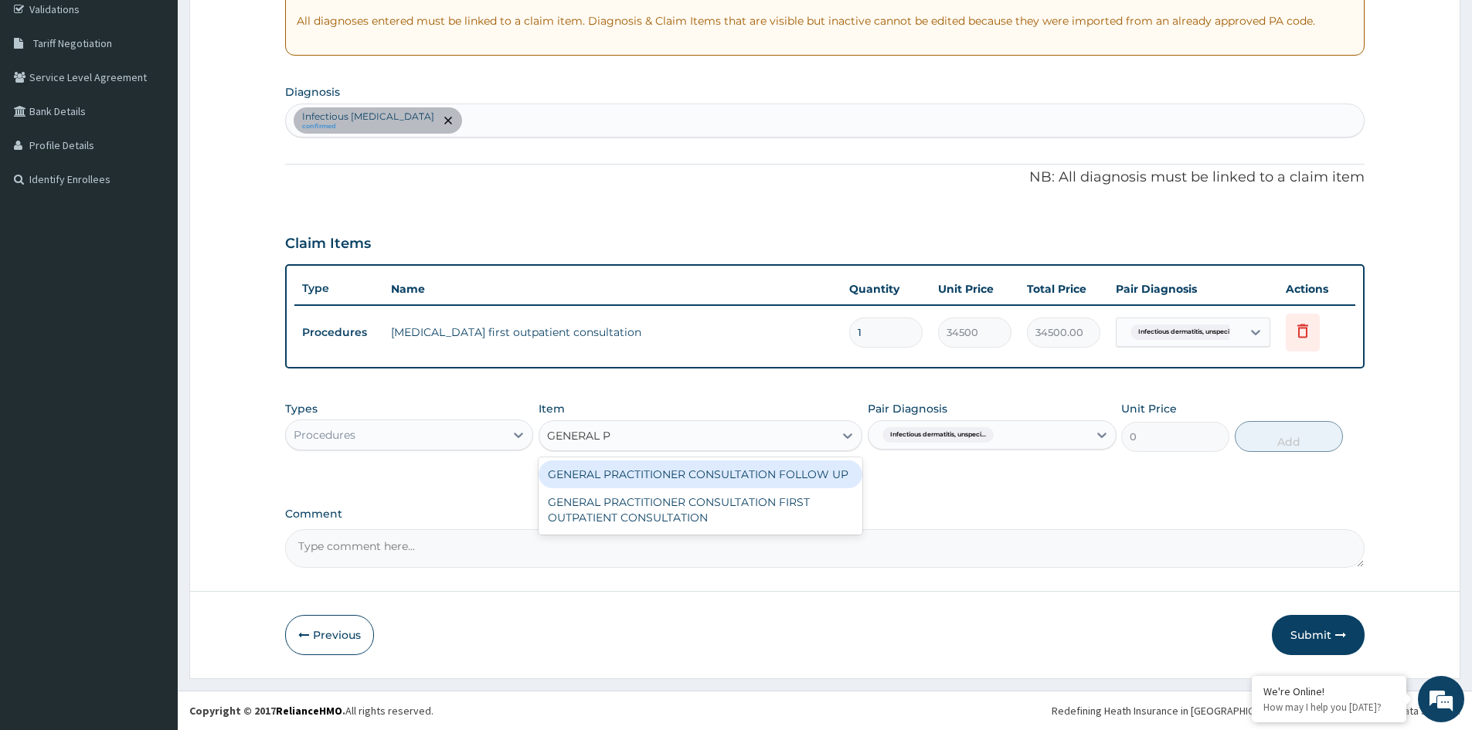
click at [749, 474] on div "GENERAL PRACTITIONER CONSULTATION FOLLOW UP" at bounding box center [701, 475] width 324 height 28
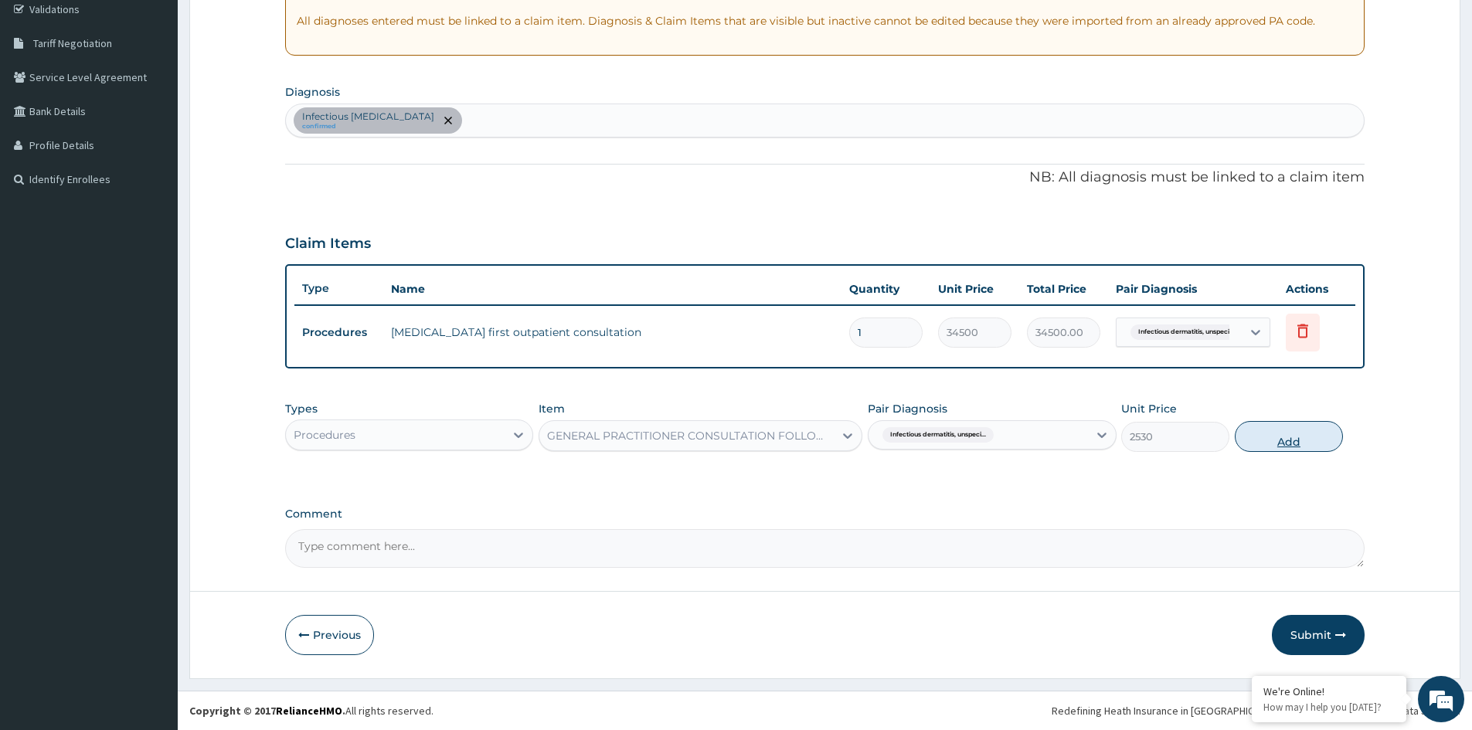
click at [1284, 431] on button "Add" at bounding box center [1289, 436] width 108 height 31
type input "0"
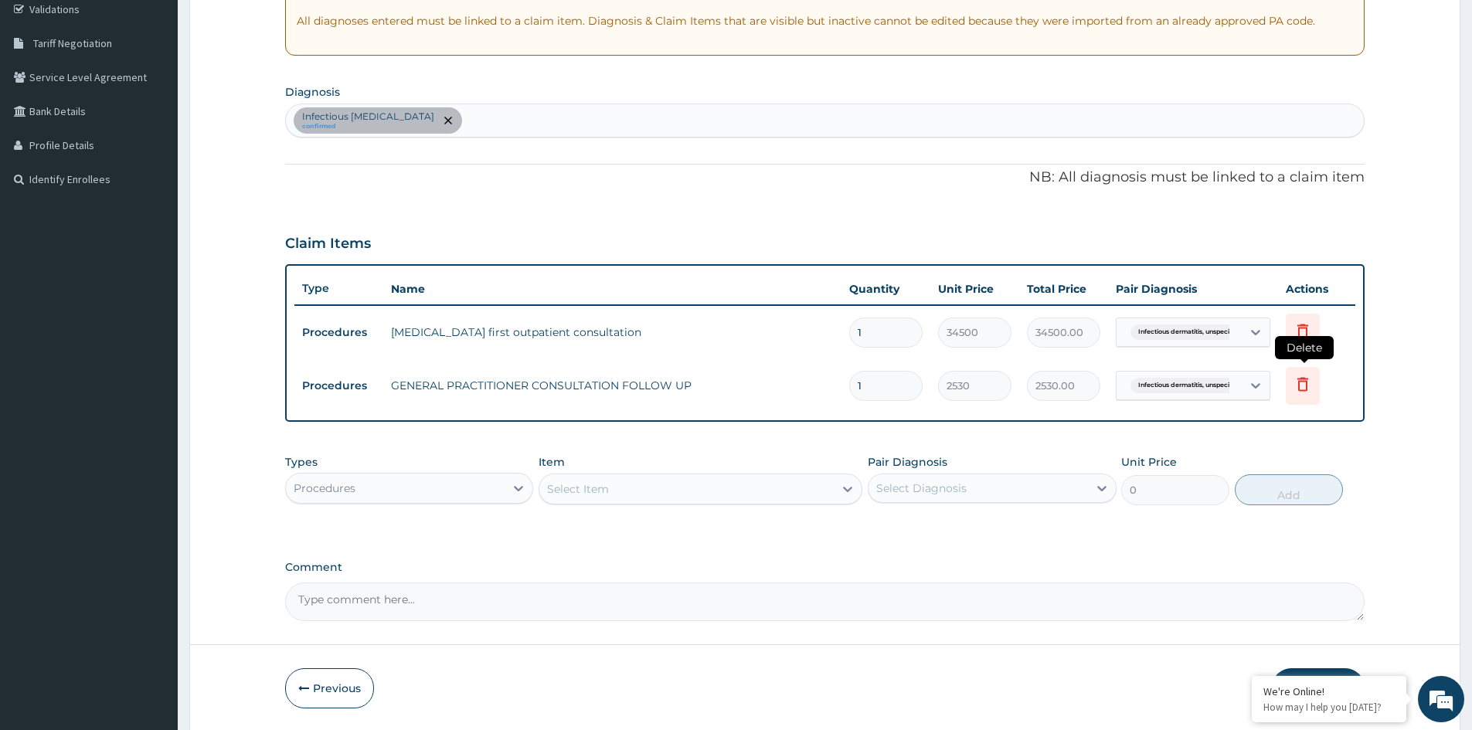
click at [1302, 385] on icon at bounding box center [1303, 384] width 19 height 19
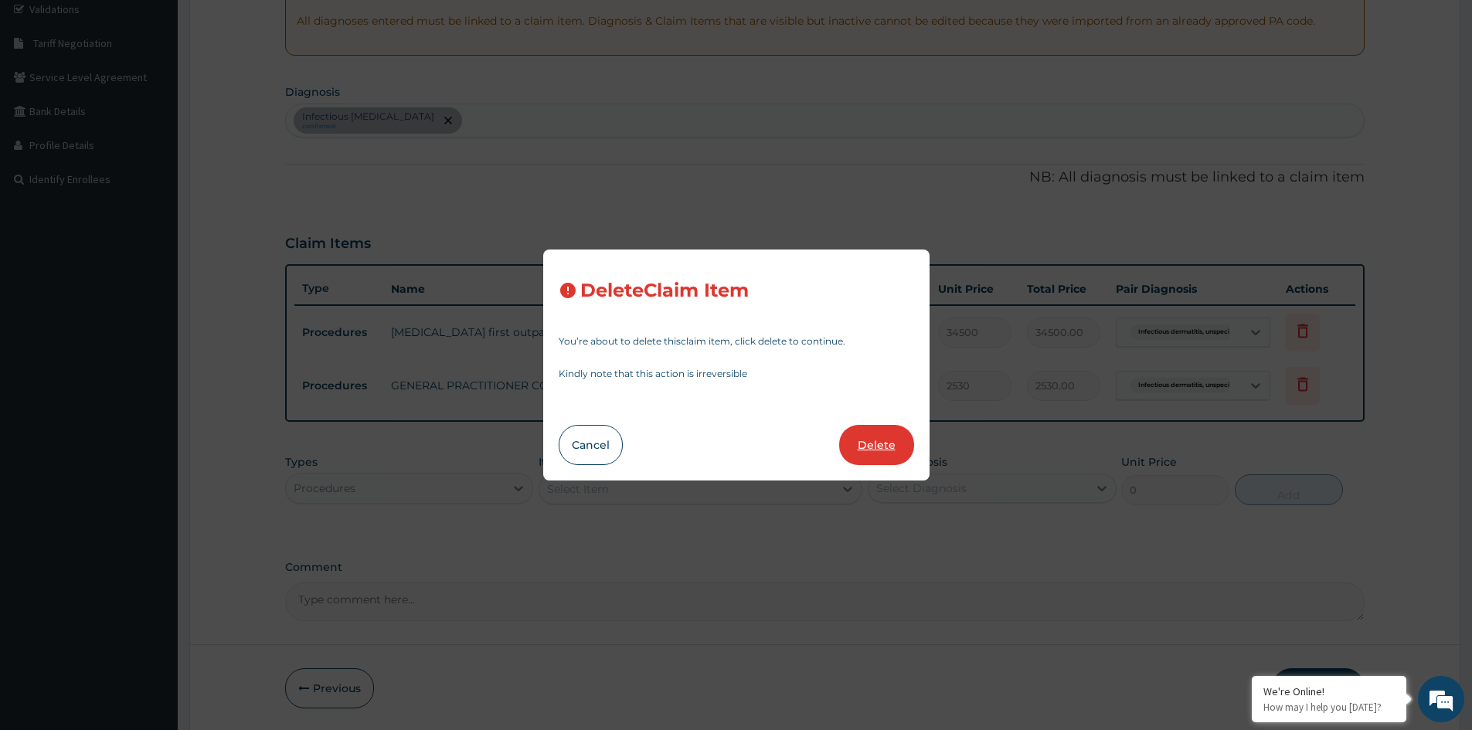
click at [892, 438] on button "Delete" at bounding box center [876, 445] width 75 height 40
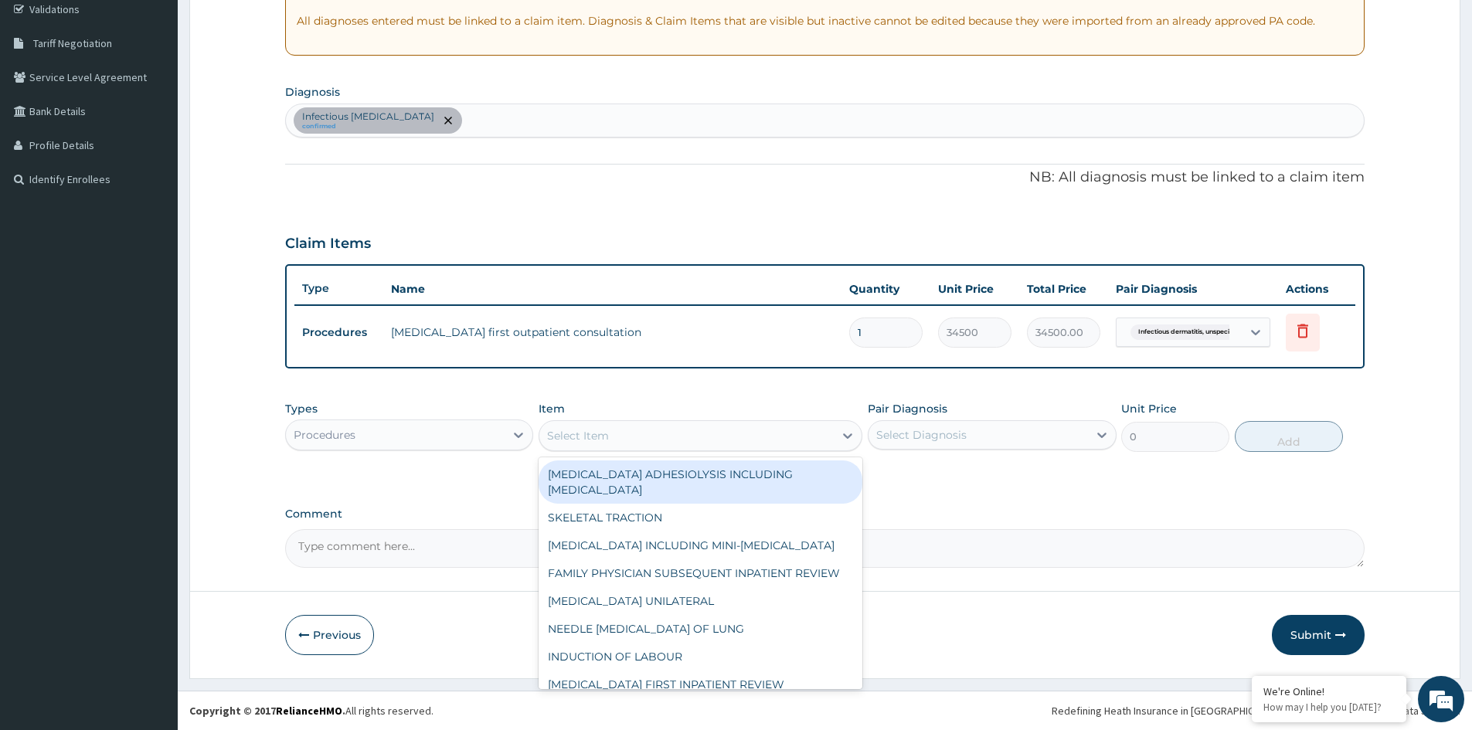
click at [713, 437] on div "Select Item" at bounding box center [686, 435] width 294 height 25
type input "GENERAL P"
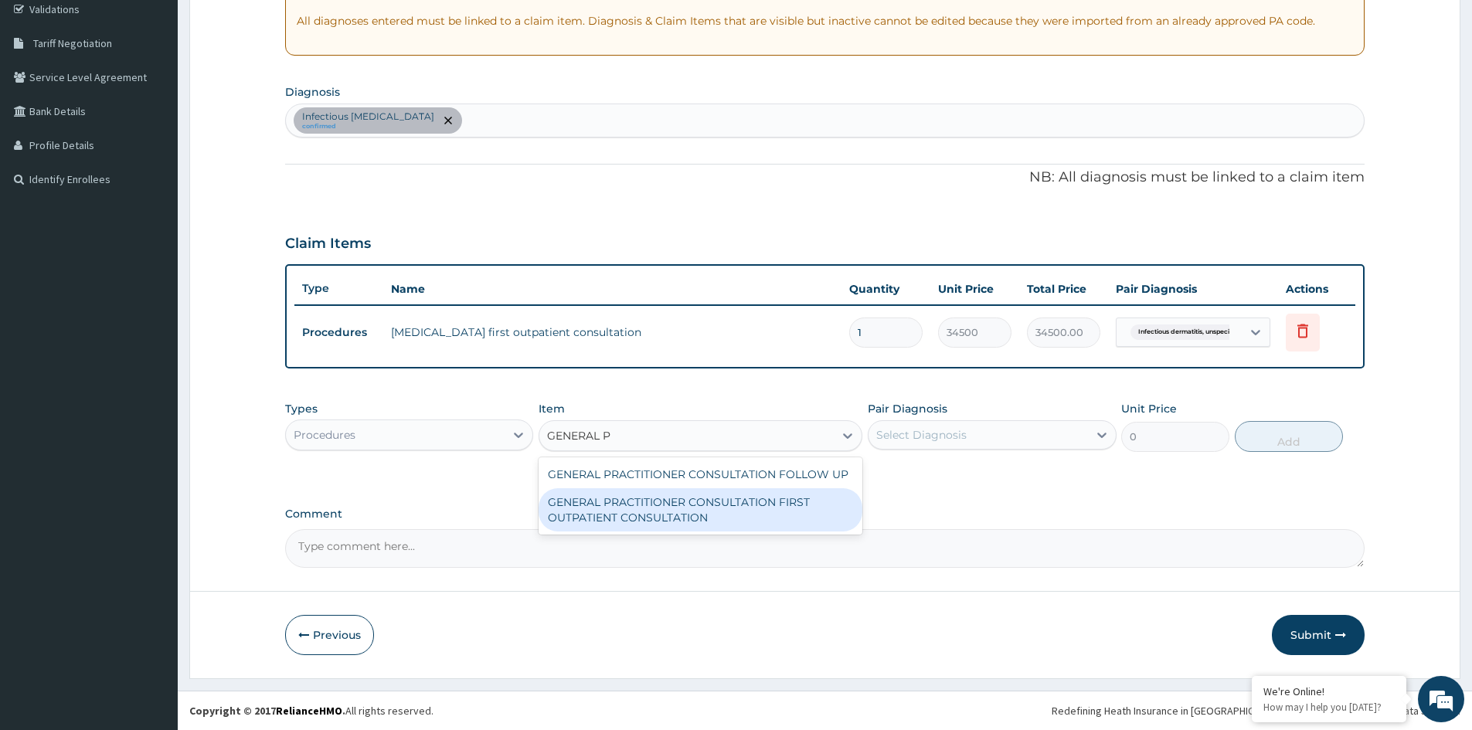
click at [713, 510] on div "GENERAL PRACTITIONER CONSULTATION FIRST OUTPATIENT CONSULTATION" at bounding box center [701, 509] width 324 height 43
type input "3794.9999999999995"
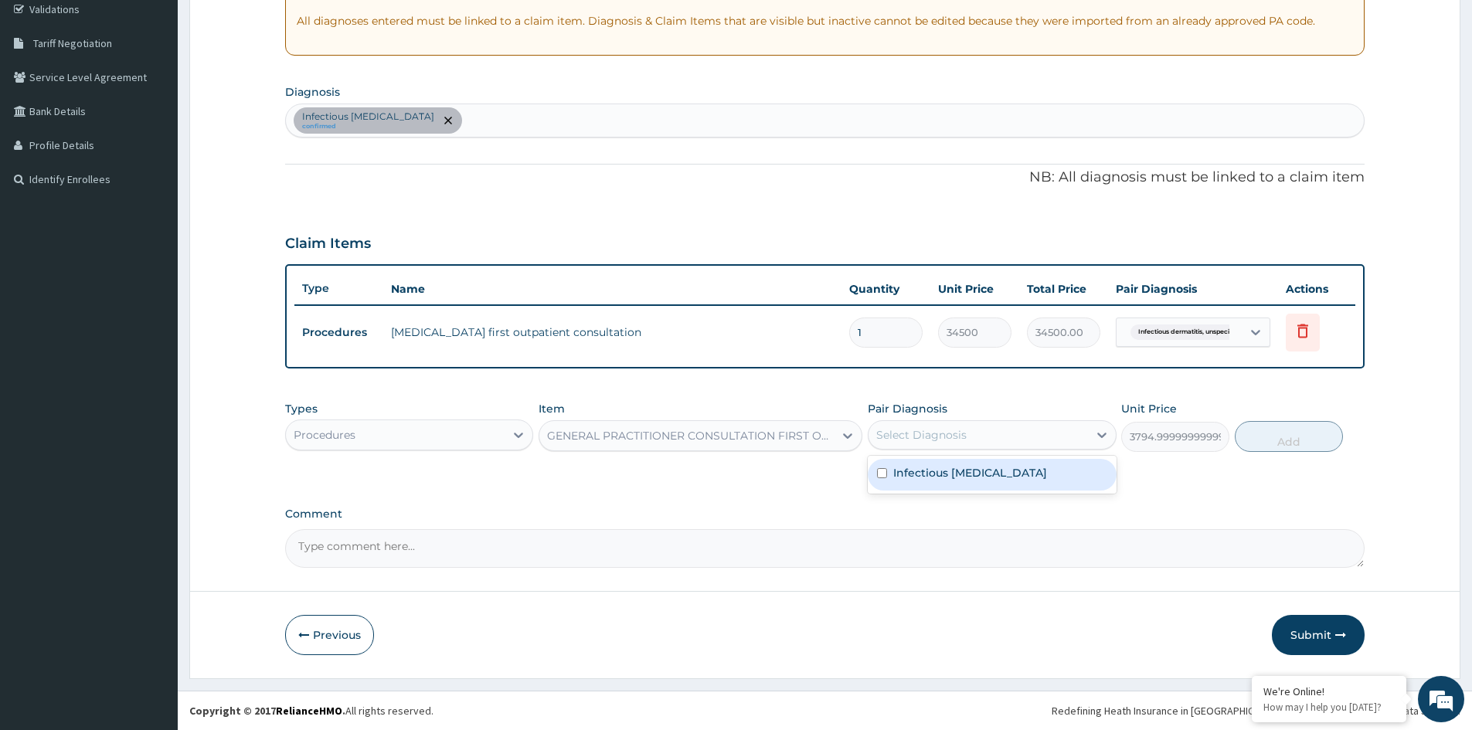
click at [1078, 435] on div "Select Diagnosis" at bounding box center [978, 435] width 219 height 25
click at [967, 479] on label "Infectious dermatitis, unspecified" at bounding box center [970, 472] width 154 height 15
checkbox input "true"
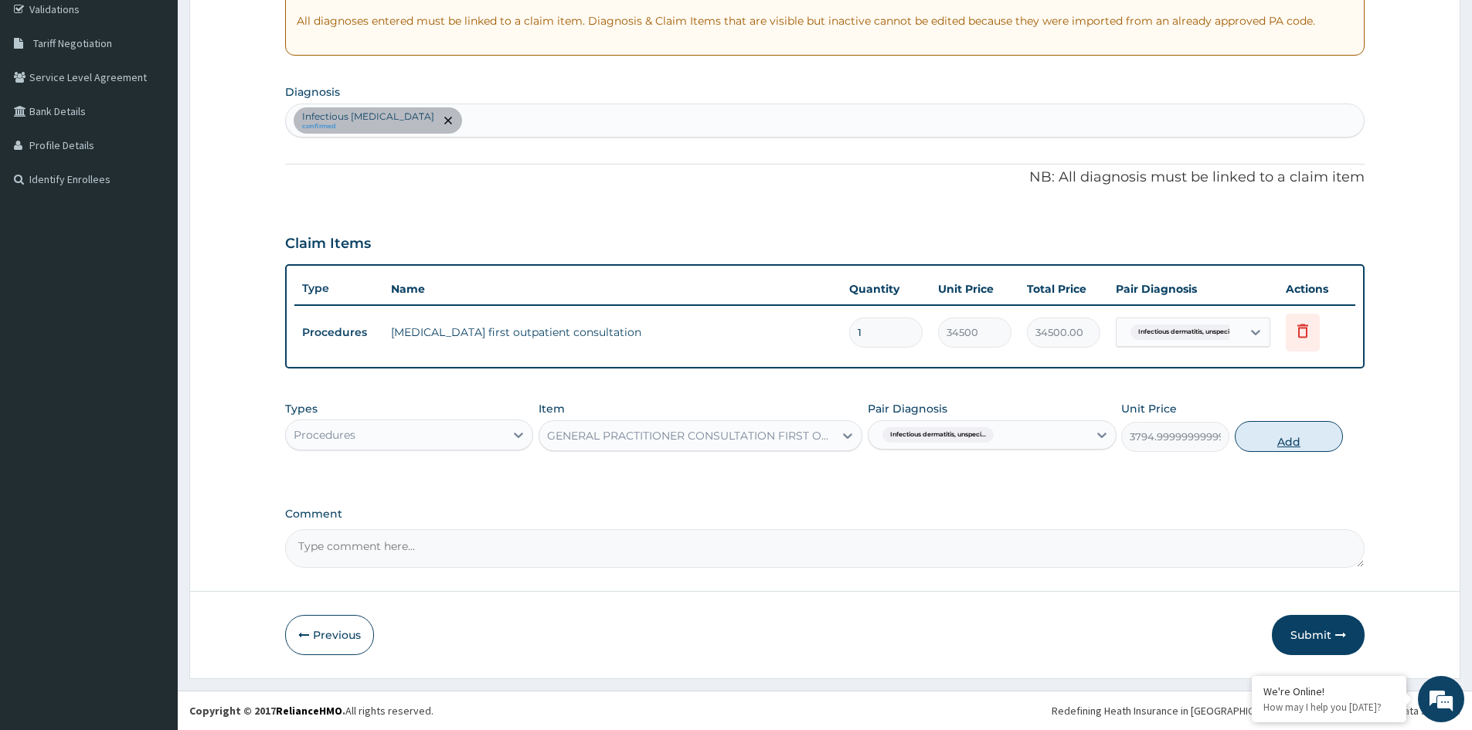
click at [1303, 436] on button "Add" at bounding box center [1289, 436] width 108 height 31
type input "0"
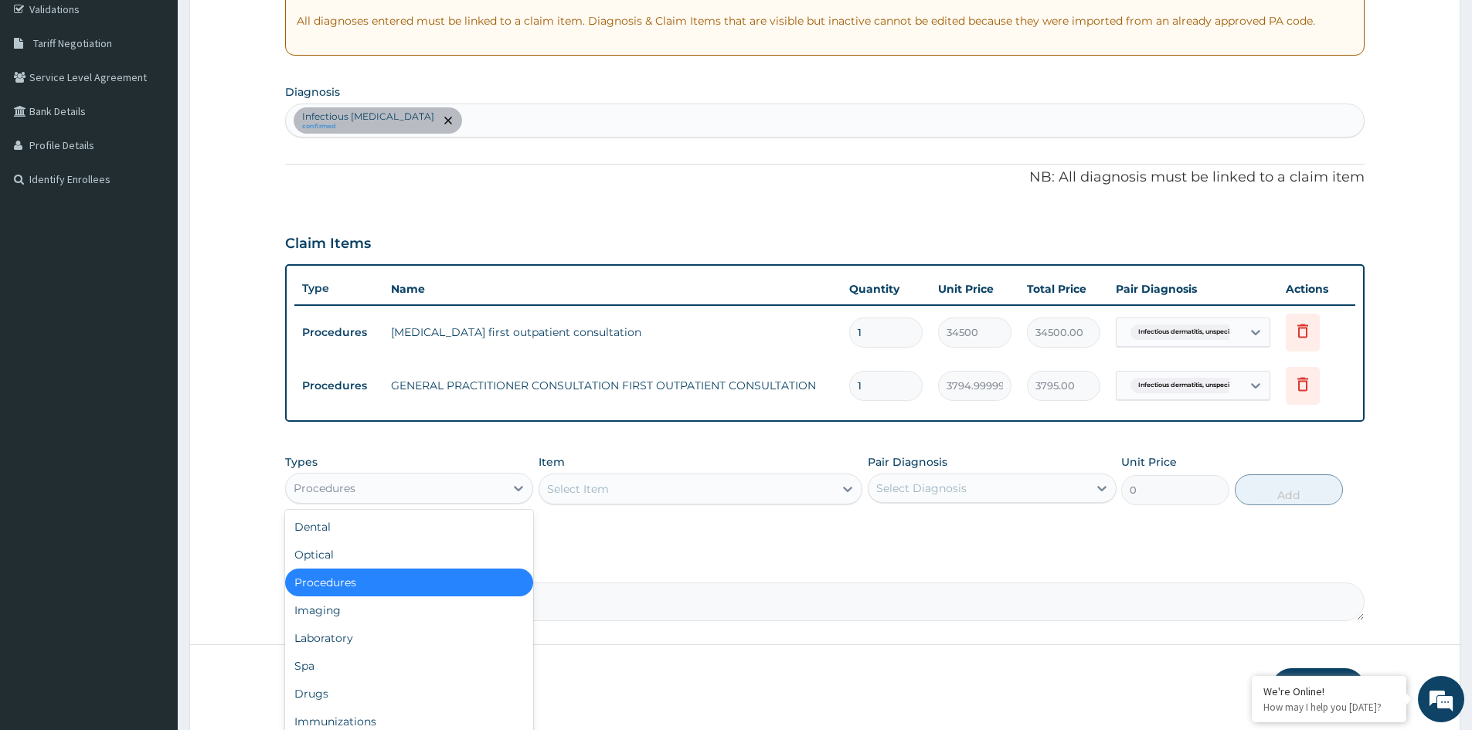
click at [349, 486] on div "Procedures" at bounding box center [325, 488] width 62 height 15
click at [351, 692] on div "Drugs" at bounding box center [409, 694] width 248 height 28
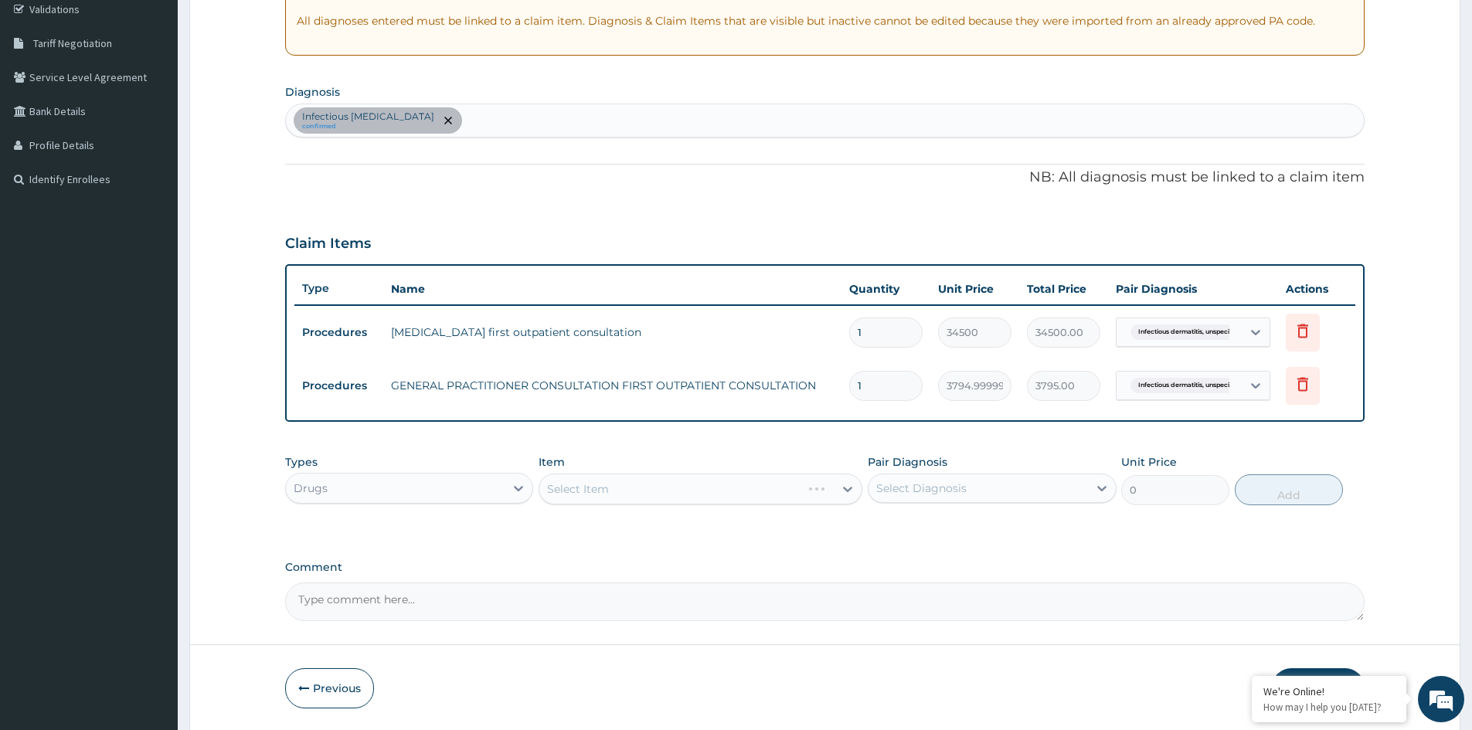
click at [954, 478] on div "Select Diagnosis" at bounding box center [978, 488] width 219 height 25
click at [908, 529] on label "Infectious dermatitis, unspecified" at bounding box center [970, 526] width 154 height 15
checkbox input "true"
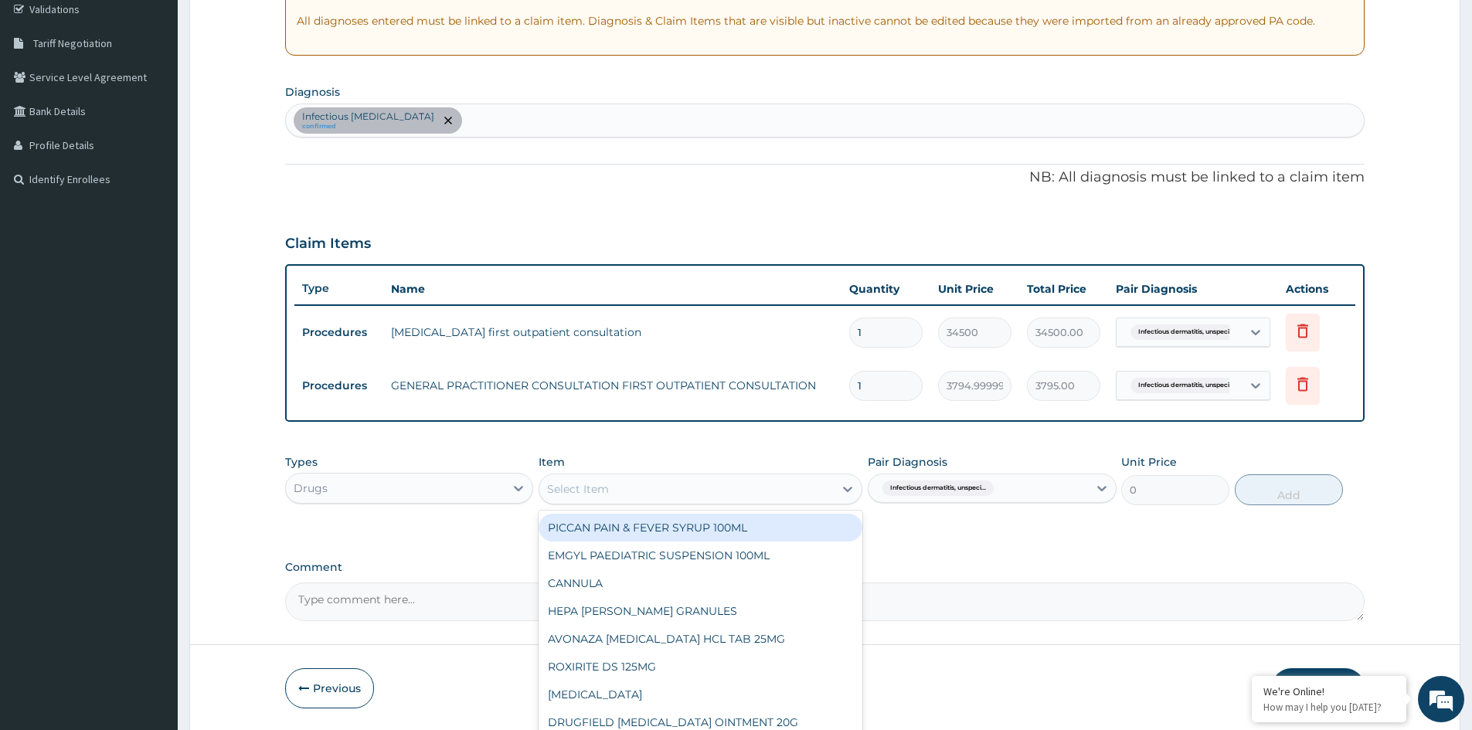
click at [770, 482] on div "Select Item" at bounding box center [686, 489] width 294 height 25
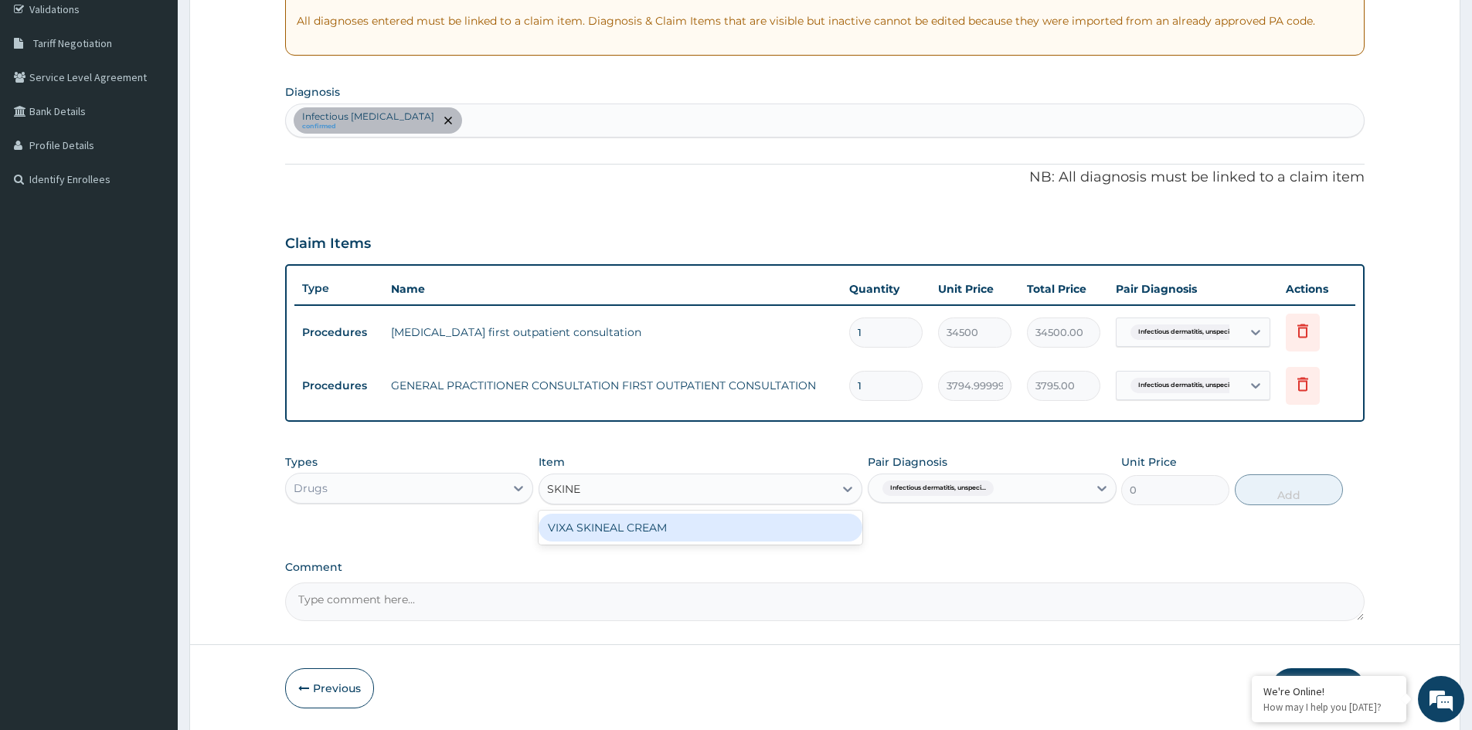
type input "SKINEA"
click at [631, 532] on div "VIXA SKINEAL CREAM" at bounding box center [701, 528] width 324 height 28
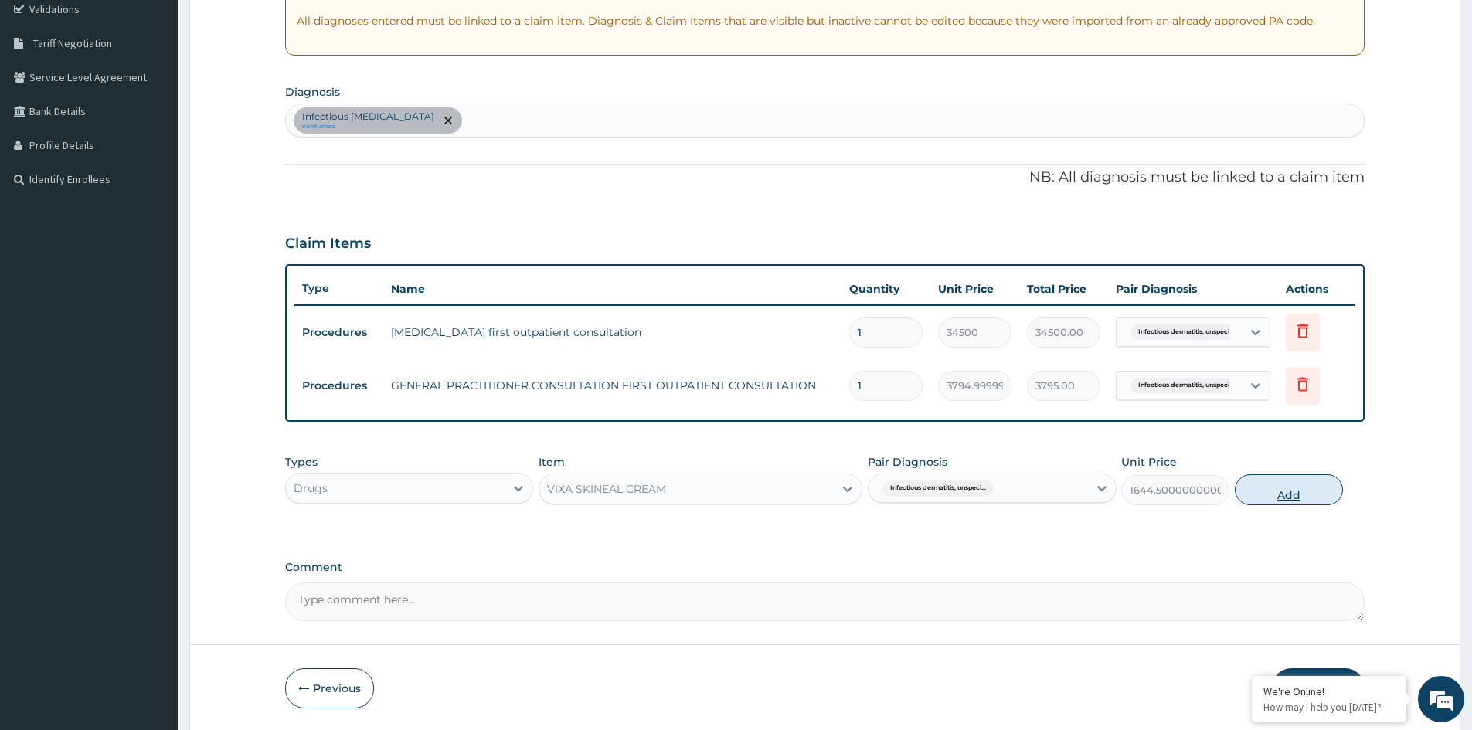
click at [1304, 490] on button "Add" at bounding box center [1289, 489] width 108 height 31
type input "0"
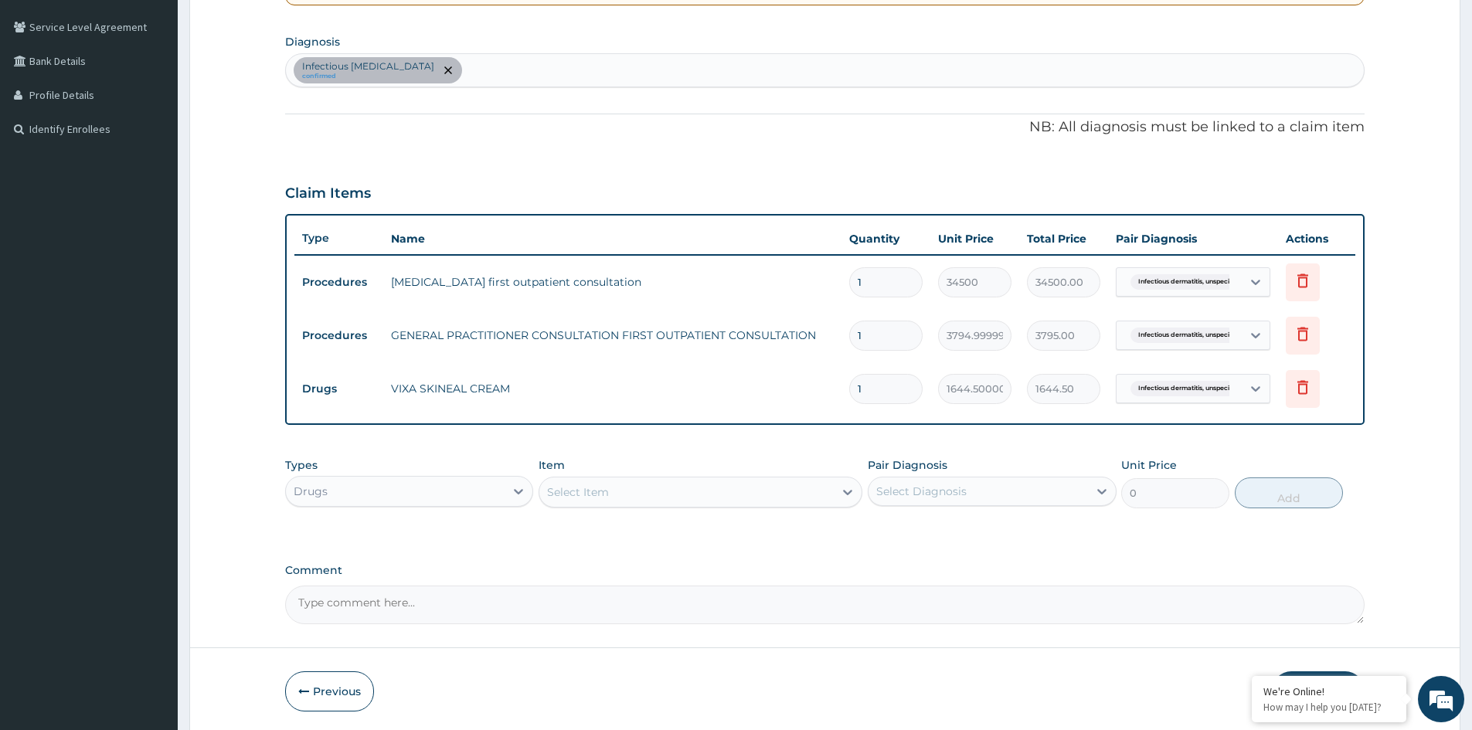
scroll to position [402, 0]
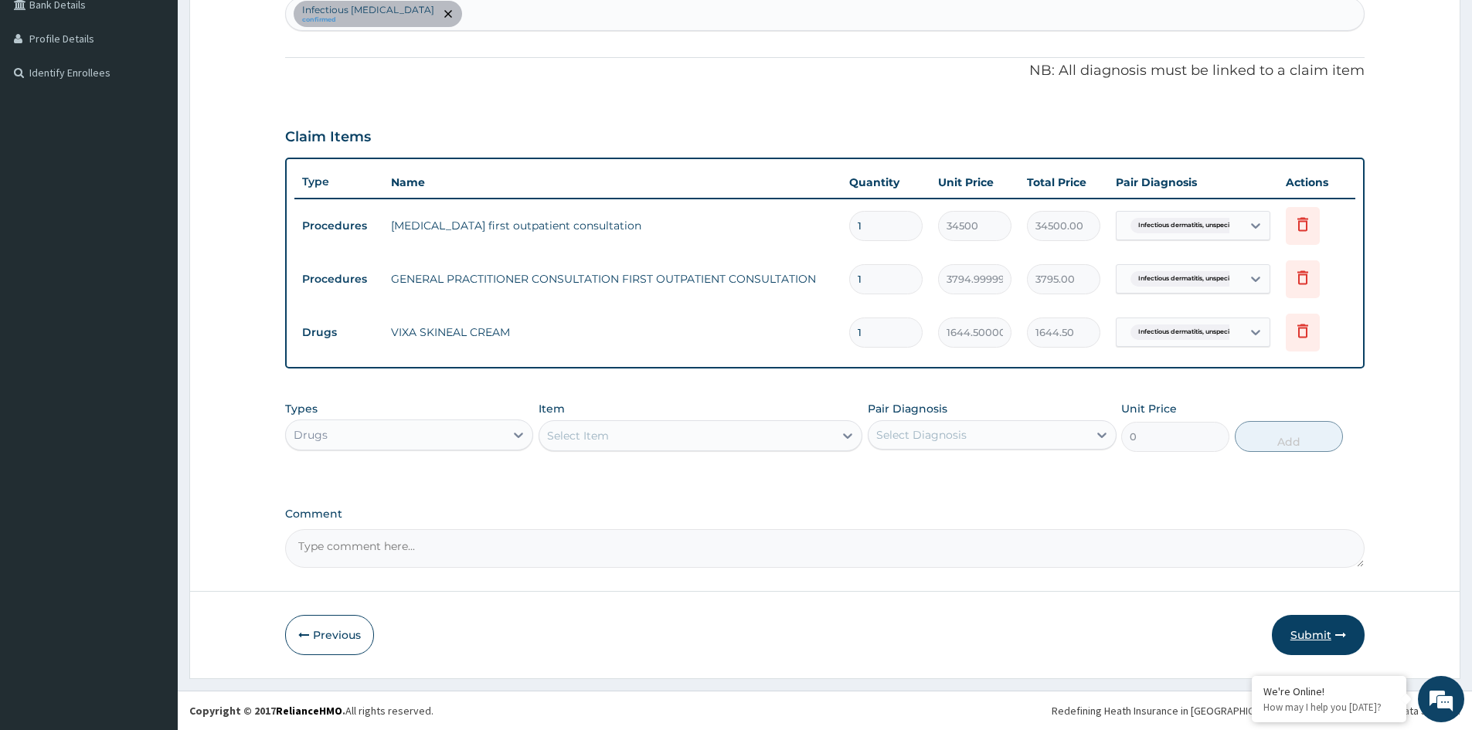
click at [1299, 631] on button "Submit" at bounding box center [1318, 635] width 93 height 40
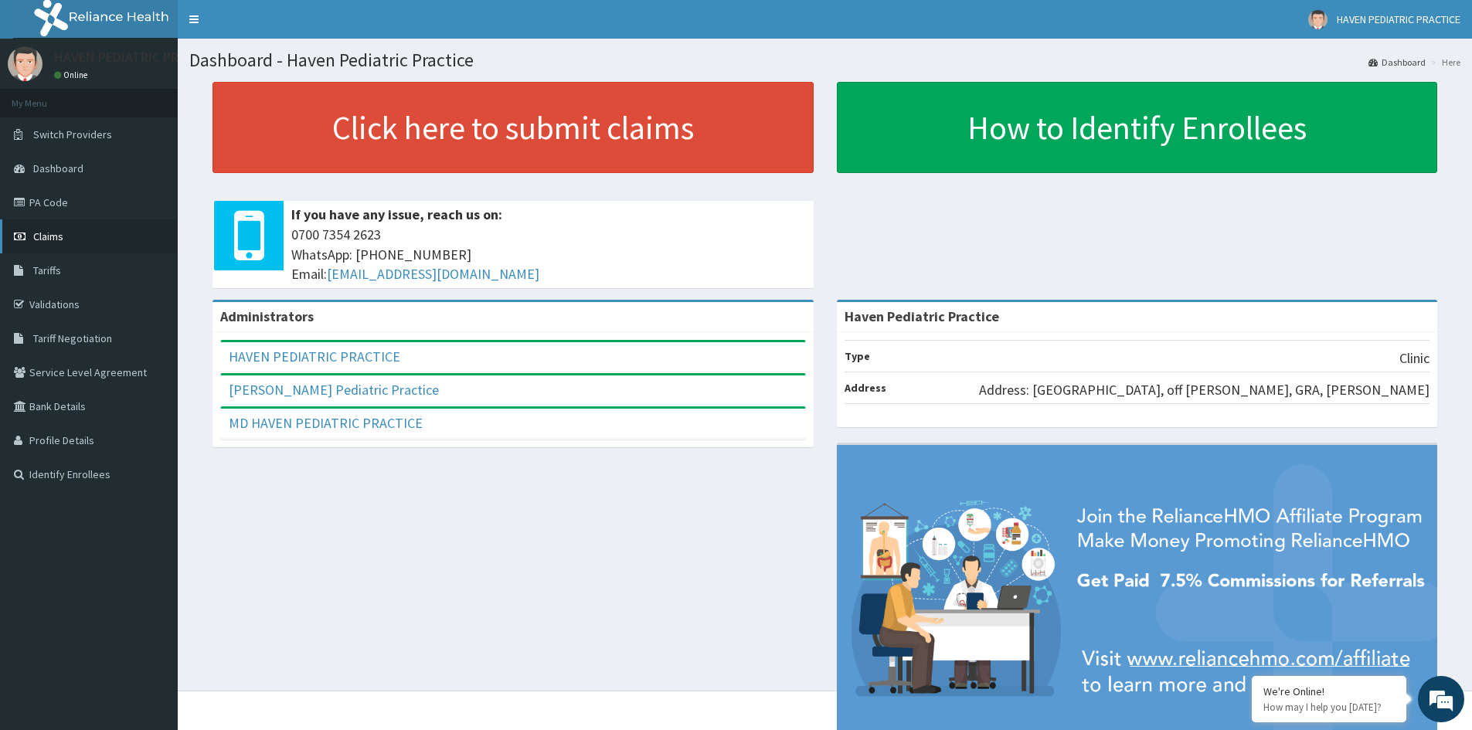
click at [56, 235] on span "Claims" at bounding box center [48, 237] width 30 height 14
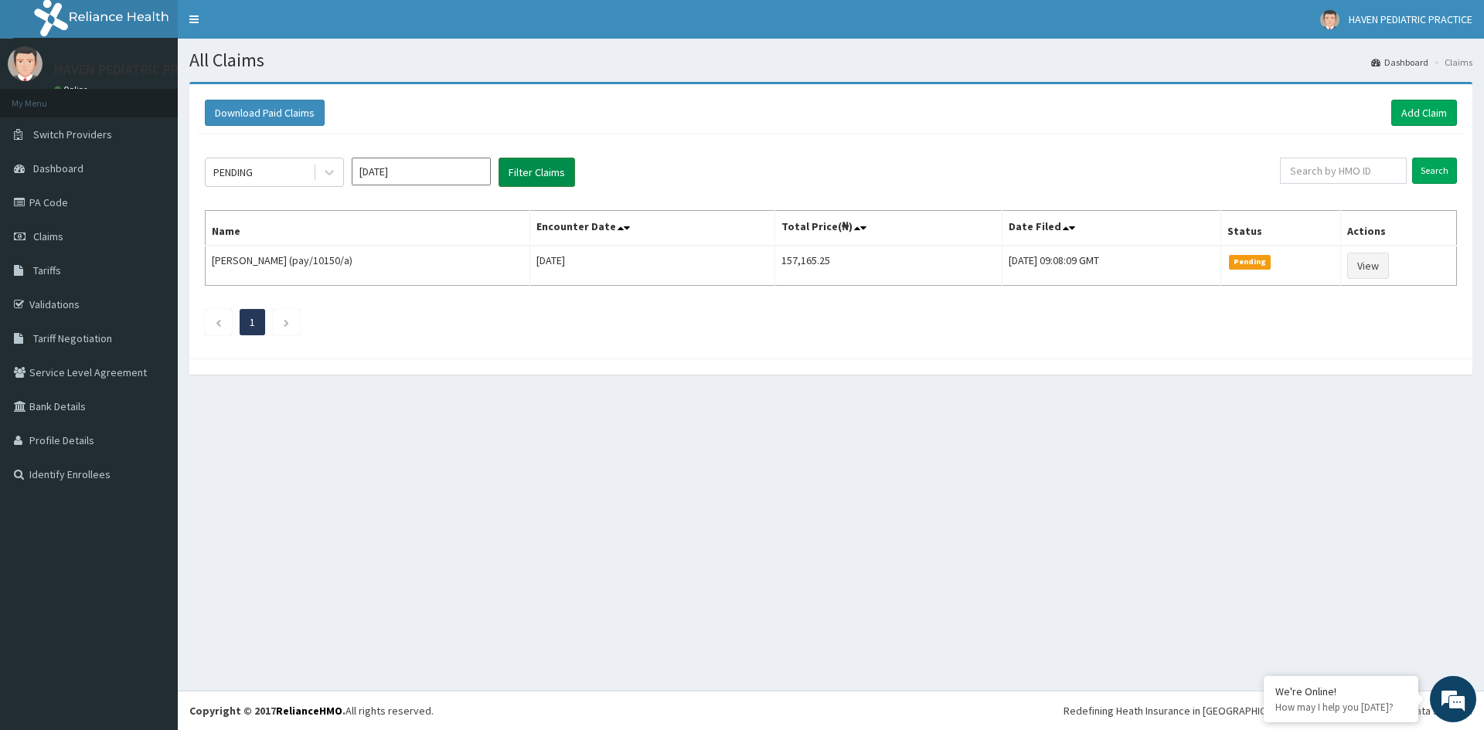
click at [528, 163] on button "Filter Claims" at bounding box center [536, 172] width 77 height 29
click at [549, 179] on button "Filter Claims" at bounding box center [536, 172] width 77 height 29
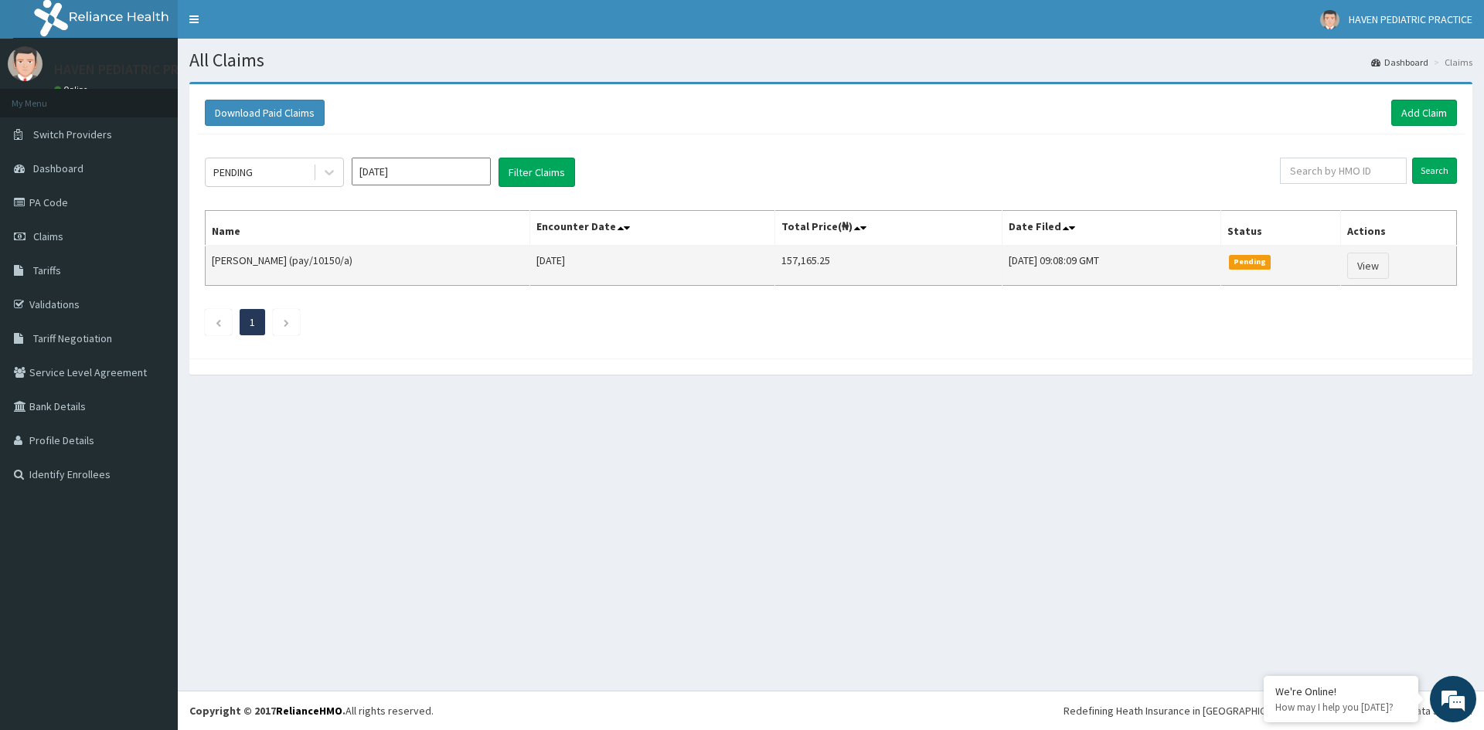
click at [1265, 261] on span "Pending" at bounding box center [1250, 262] width 43 height 14
click at [1040, 266] on td "[DATE] 09:08:09 GMT" at bounding box center [1111, 266] width 219 height 40
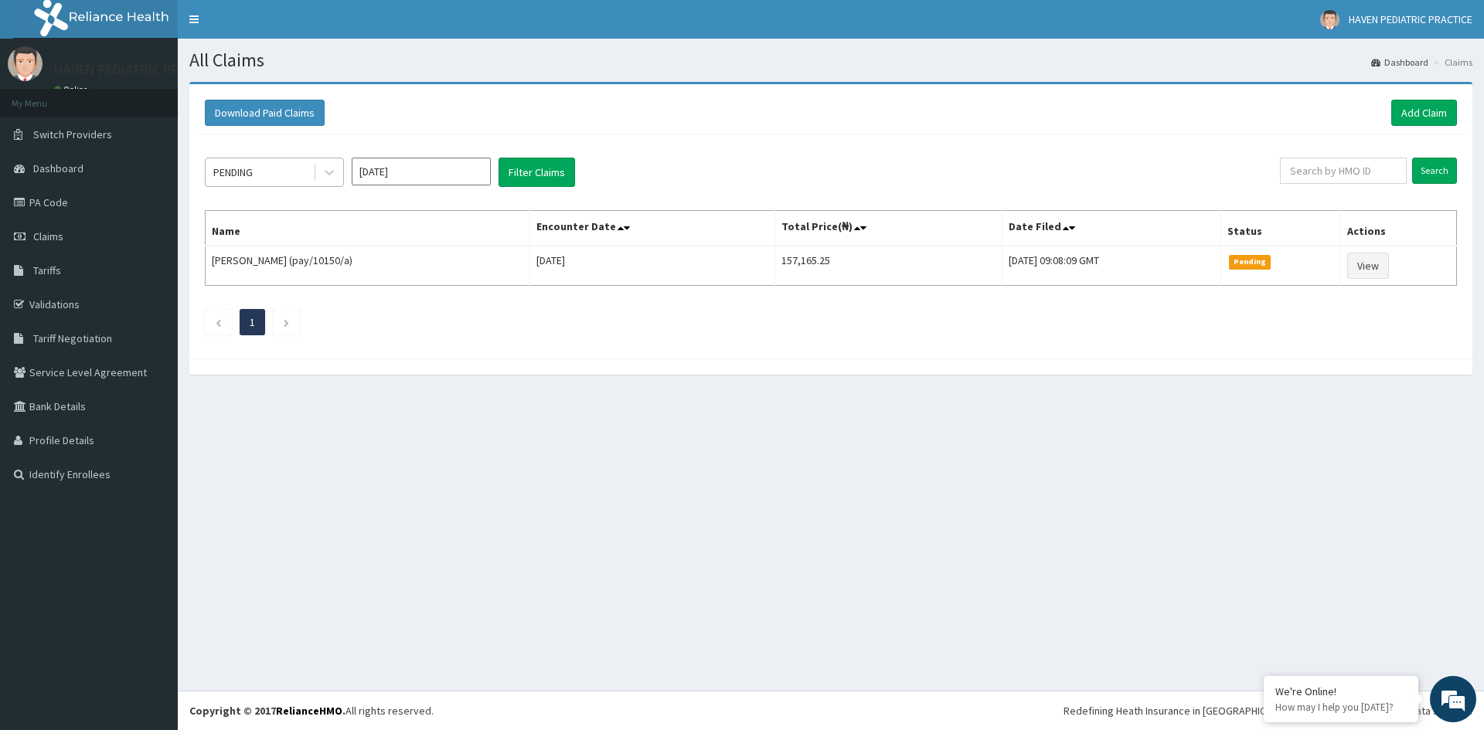
click at [245, 175] on div "PENDING" at bounding box center [232, 172] width 39 height 15
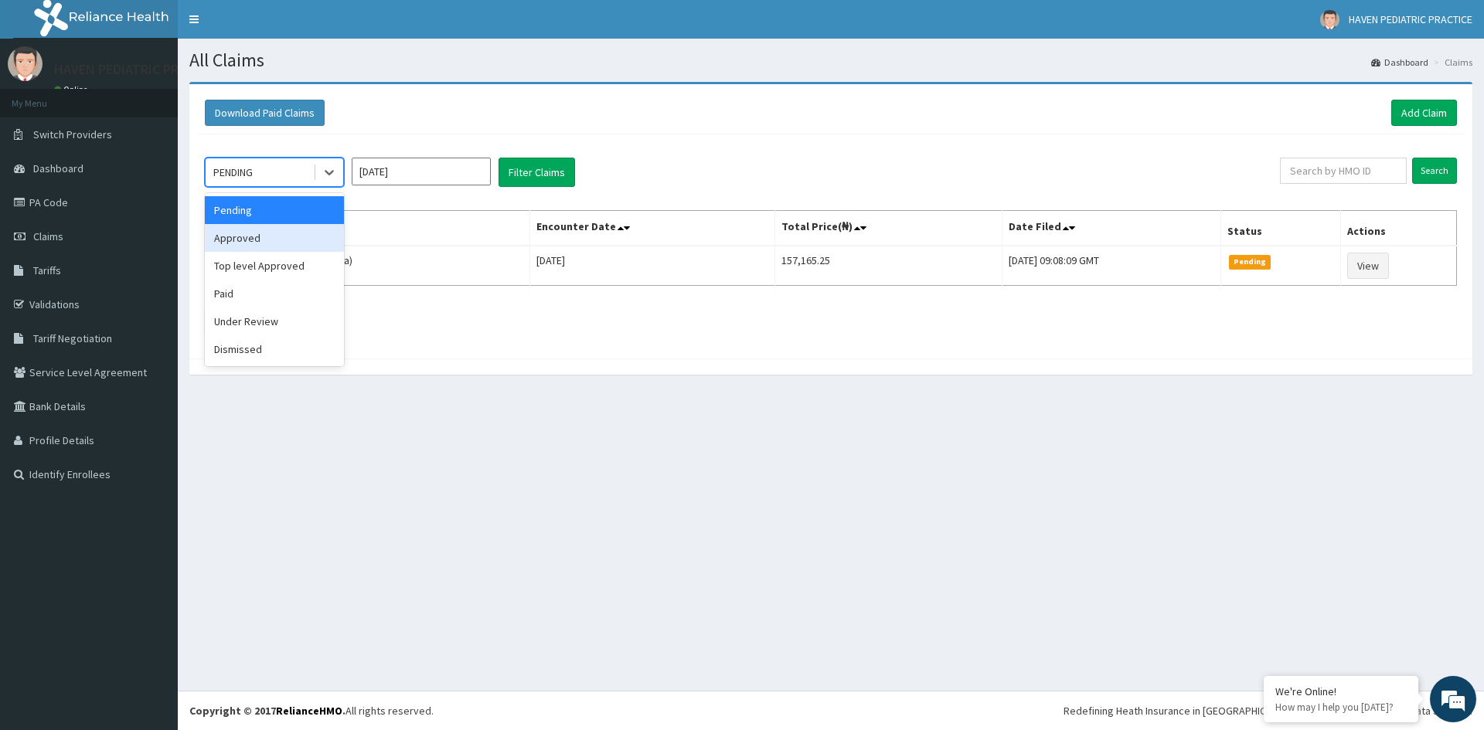
click at [236, 238] on div "Approved" at bounding box center [274, 238] width 139 height 28
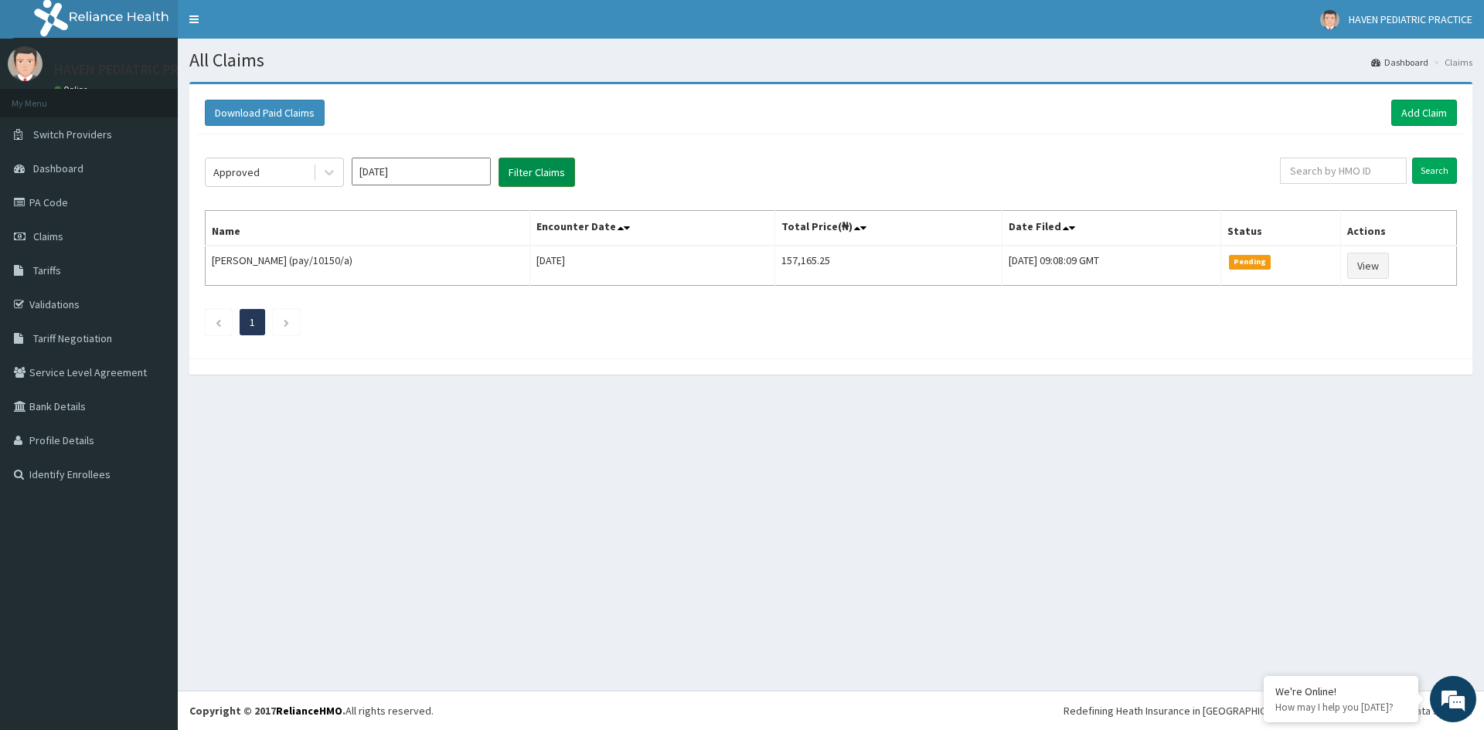
click at [546, 170] on button "Filter Claims" at bounding box center [536, 172] width 77 height 29
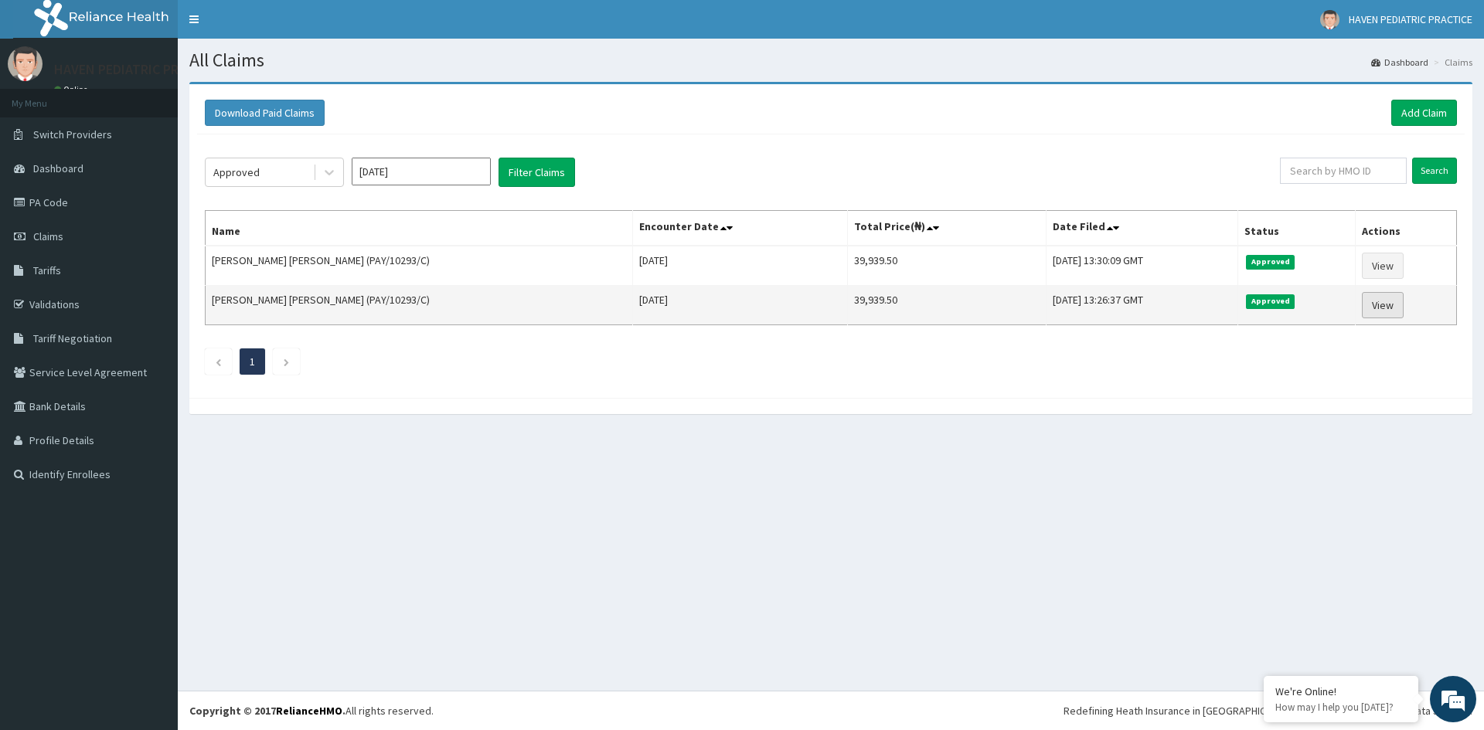
click at [1384, 306] on link "View" at bounding box center [1383, 305] width 42 height 26
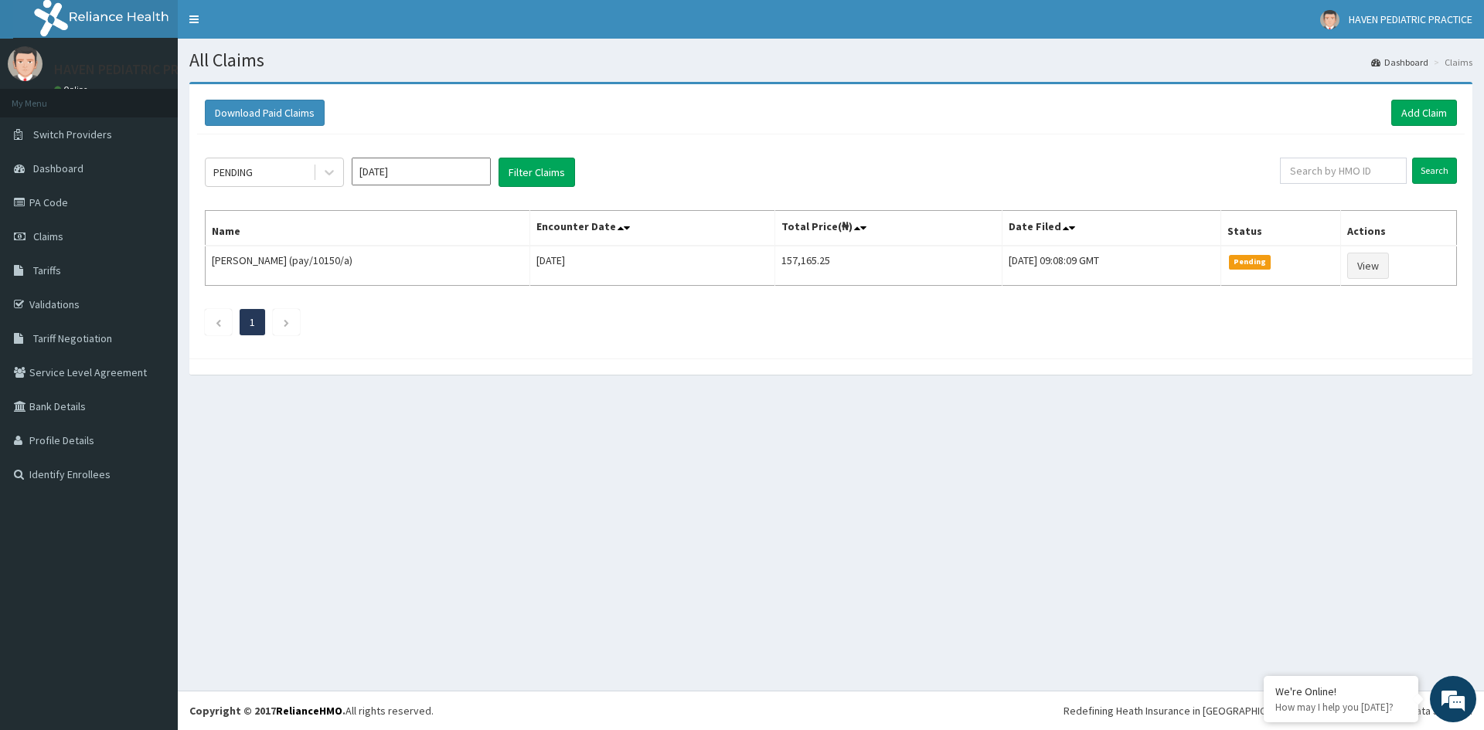
click at [676, 474] on div "All Claims Dashboard Claims Download Paid Claims Add Claim × Note you can only …" at bounding box center [831, 365] width 1306 height 652
